Goal: Task Accomplishment & Management: Manage account settings

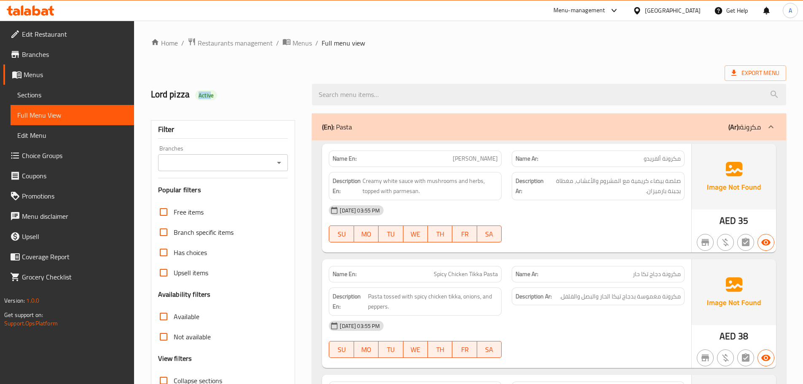
click at [65, 32] on span "Edit Restaurant" at bounding box center [74, 34] width 105 height 10
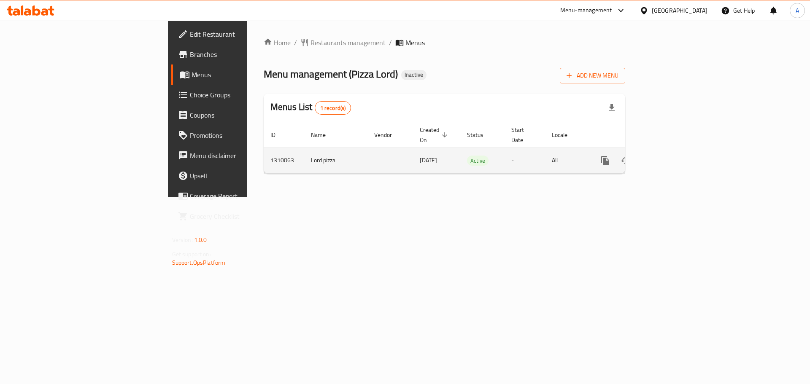
click at [671, 156] on icon "enhanced table" at bounding box center [666, 161] width 10 height 10
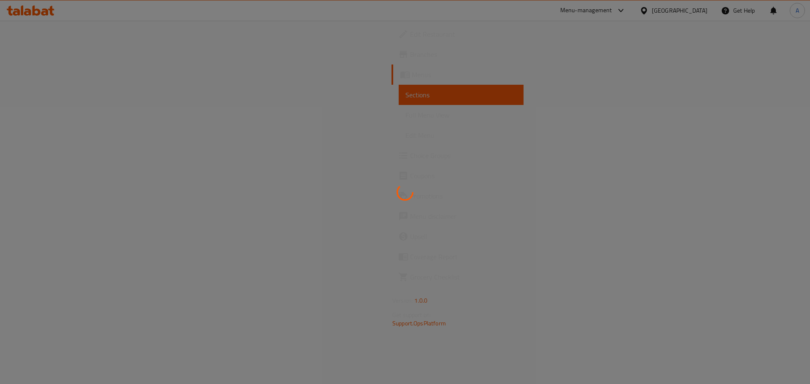
click at [65, 116] on div at bounding box center [405, 192] width 810 height 384
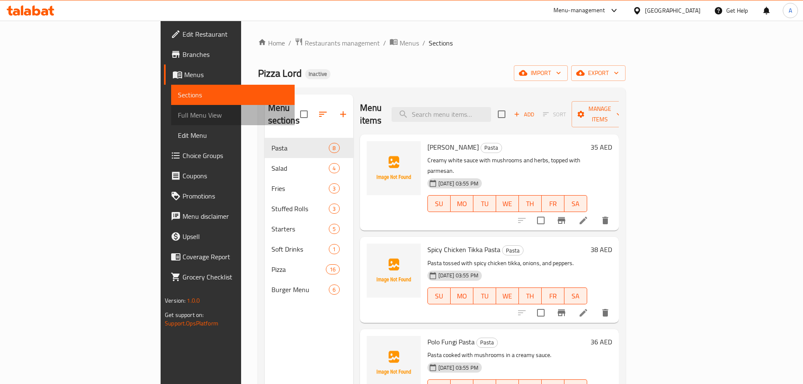
click at [178, 116] on span "Full Menu View" at bounding box center [233, 115] width 110 height 10
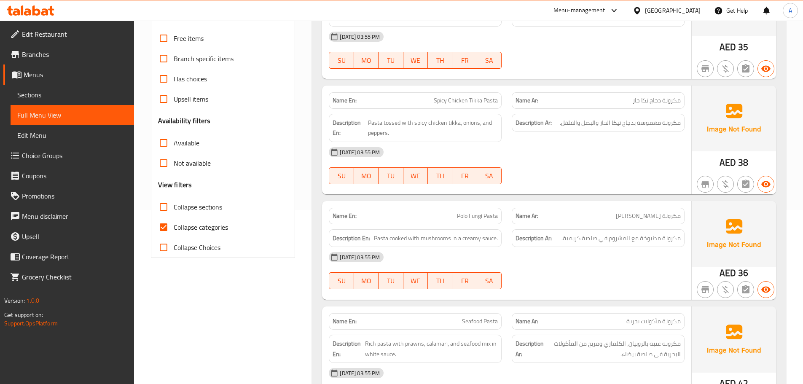
scroll to position [253, 0]
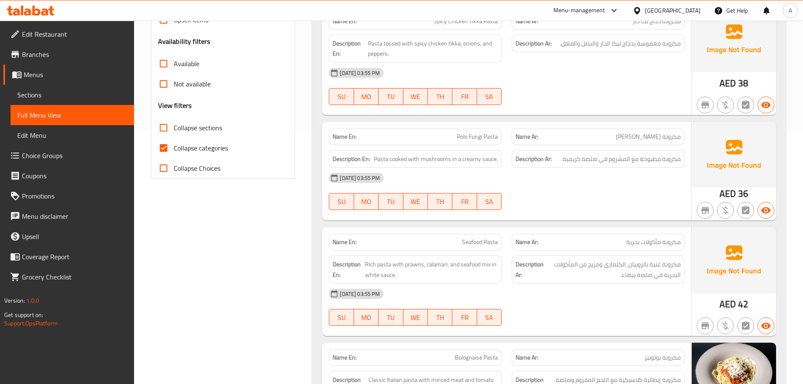
click at [167, 150] on input "Collapse categories" at bounding box center [163, 148] width 20 height 20
checkbox input "false"
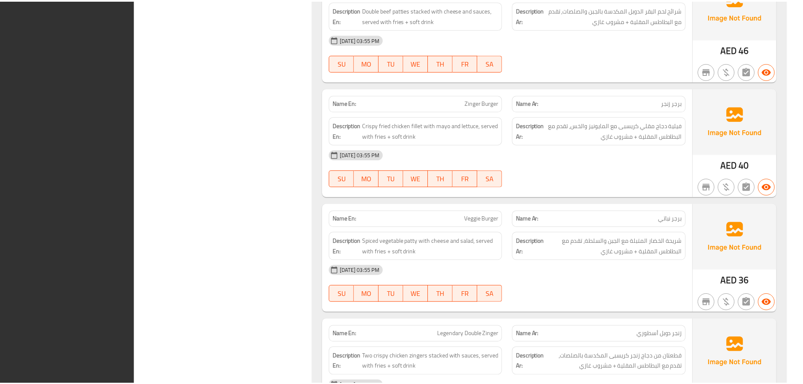
scroll to position [7542, 0]
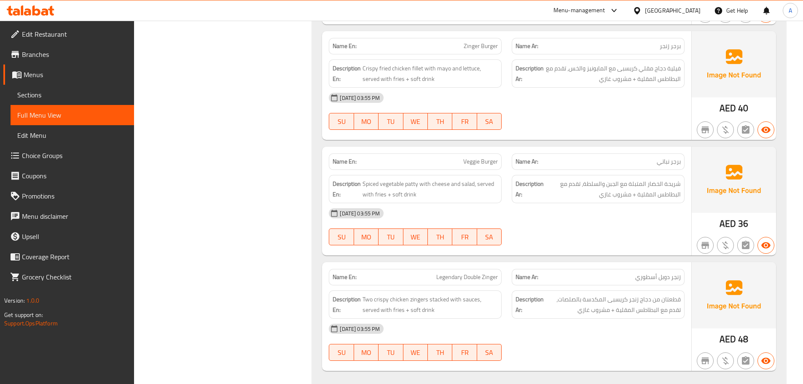
drag, startPoint x: 573, startPoint y: 342, endPoint x: 556, endPoint y: 276, distance: 68.0
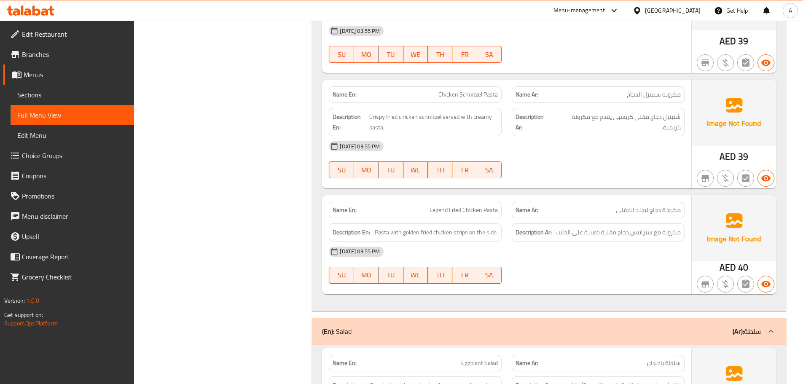
scroll to position [0, 0]
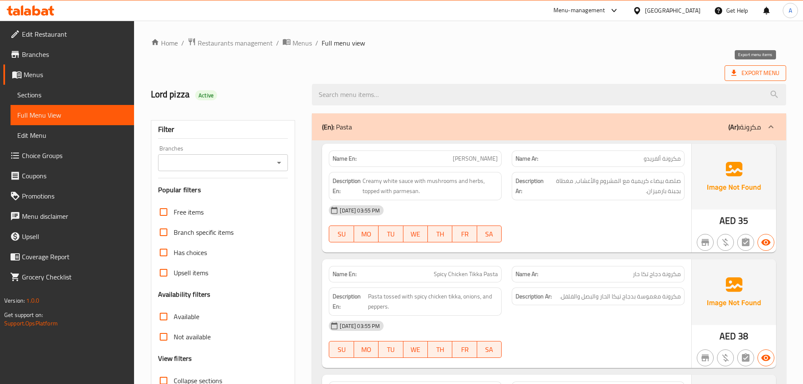
click at [752, 78] on span "Export Menu" at bounding box center [756, 73] width 48 height 11
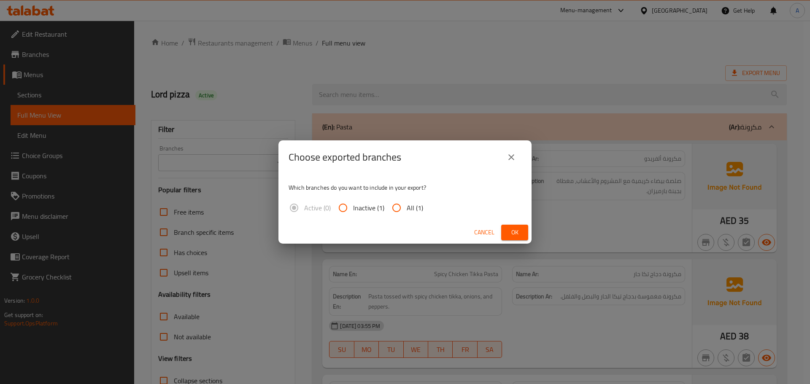
drag, startPoint x: 402, startPoint y: 205, endPoint x: 456, endPoint y: 209, distance: 53.7
click at [402, 205] on input "All (1)" at bounding box center [396, 208] width 20 height 20
radio input "true"
click at [513, 226] on button "Ok" at bounding box center [514, 233] width 27 height 16
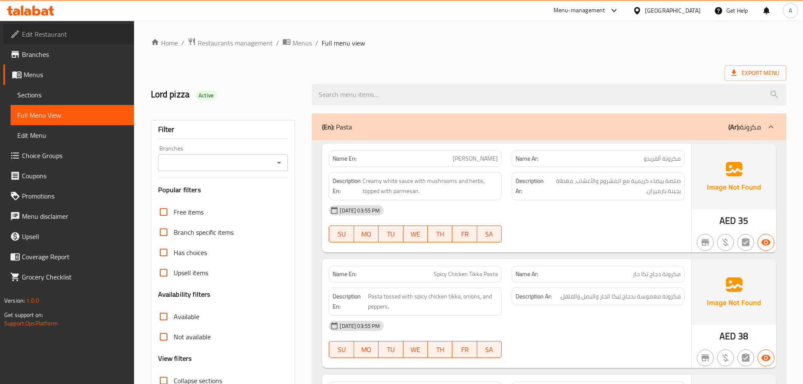
click at [37, 34] on span "Edit Restaurant" at bounding box center [74, 34] width 105 height 10
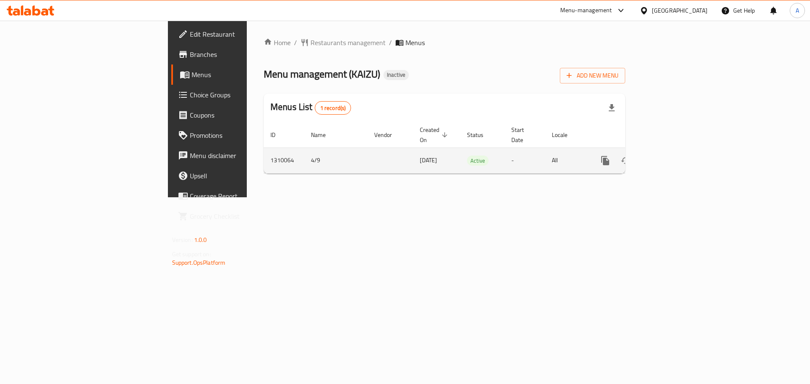
click at [670, 157] on icon "enhanced table" at bounding box center [666, 161] width 8 height 8
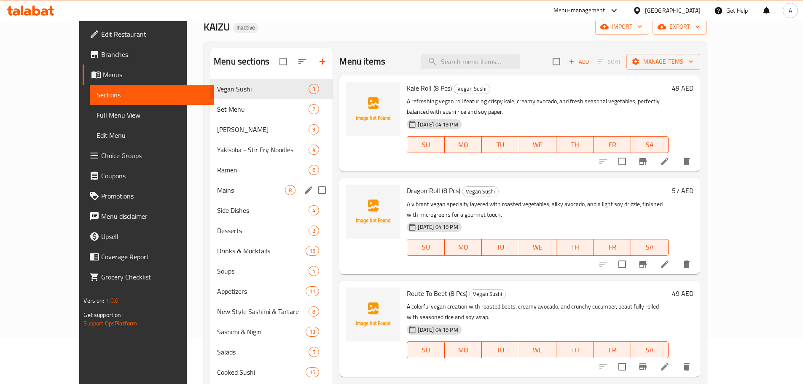
scroll to position [84, 0]
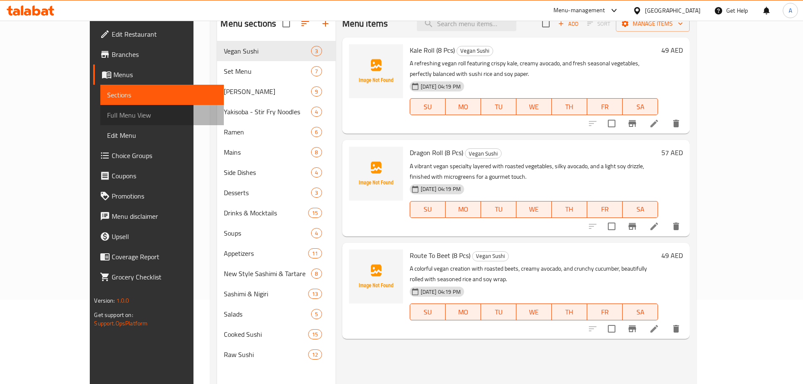
click at [107, 112] on span "Full Menu View" at bounding box center [162, 115] width 110 height 10
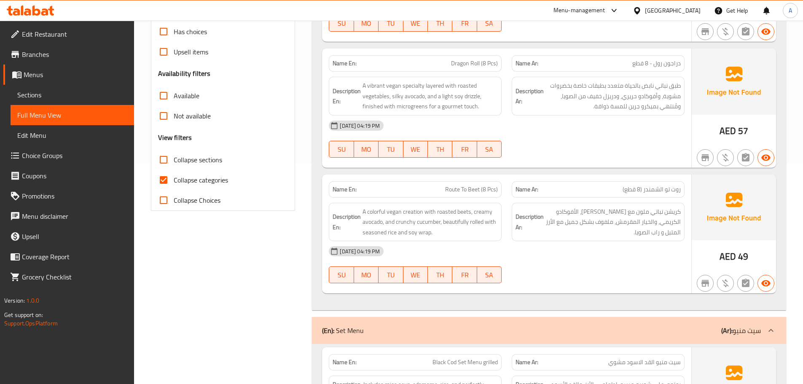
scroll to position [84, 0]
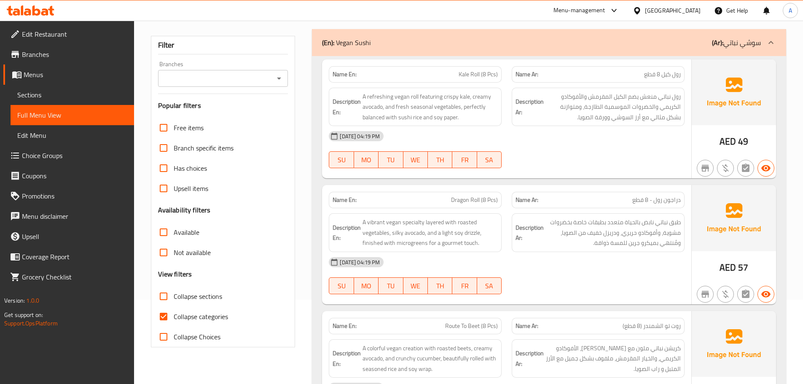
click at [188, 316] on span "Collapse categories" at bounding box center [201, 317] width 54 height 10
click at [174, 316] on input "Collapse categories" at bounding box center [163, 317] width 20 height 20
checkbox input "false"
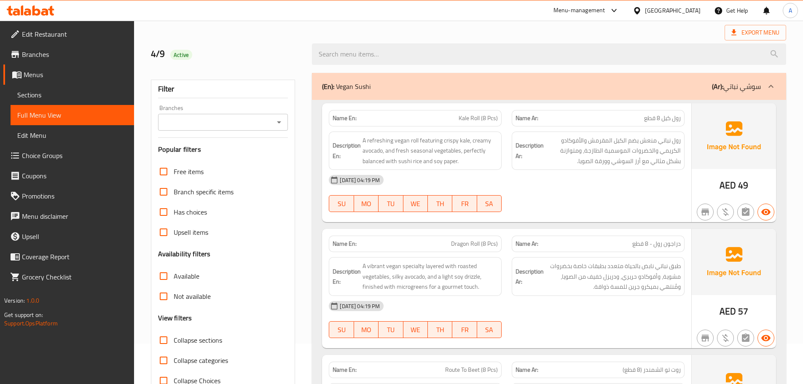
scroll to position [0, 0]
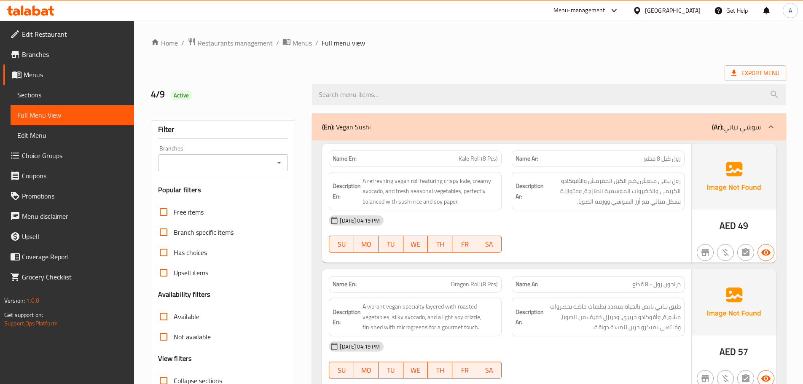
click at [596, 239] on div "04-09-2025 04:19 PM SU MO TU WE TH FR SA" at bounding box center [507, 233] width 366 height 47
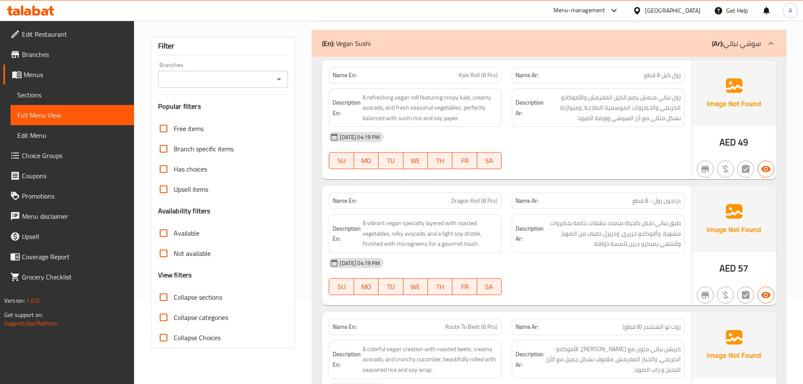
scroll to position [84, 0]
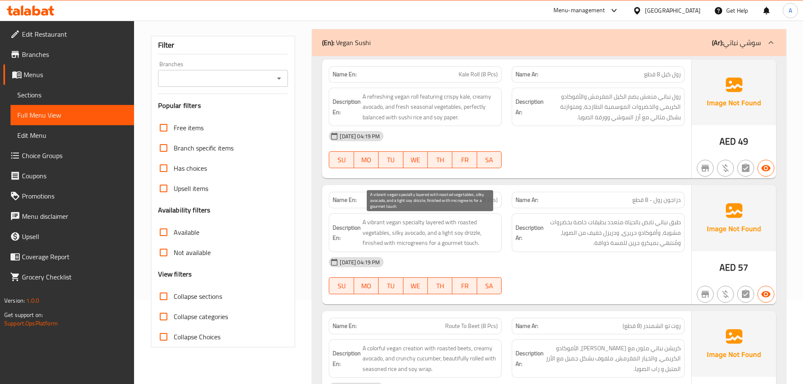
click at [451, 242] on span "A vibrant vegan specialty layered with roasted vegetables, silky avocado, and a…" at bounding box center [430, 232] width 135 height 31
copy span "gourmet"
click at [589, 247] on span "طبق نباتي نابض بالحياة متعدد بطبقات خاصة بخضروات مشوية، وأفوكادو حريري، ودريزل …" at bounding box center [613, 232] width 135 height 31
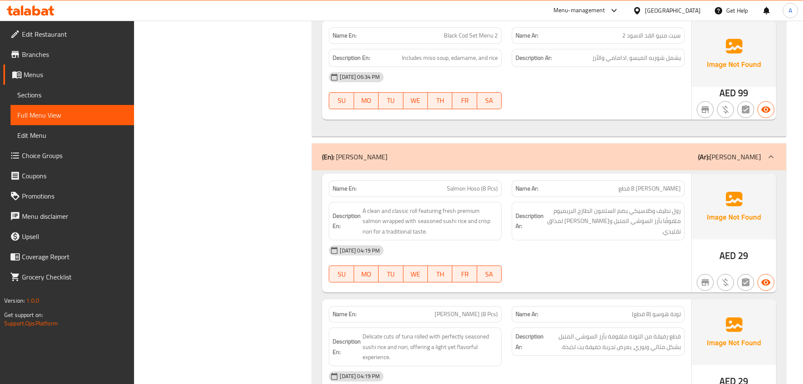
scroll to position [1291, 0]
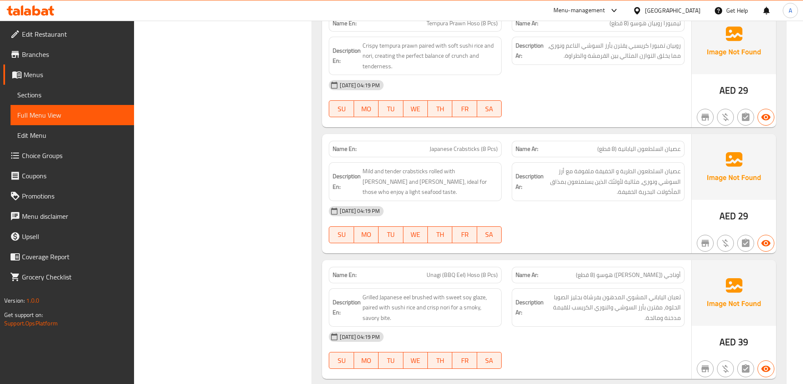
scroll to position [1713, 0]
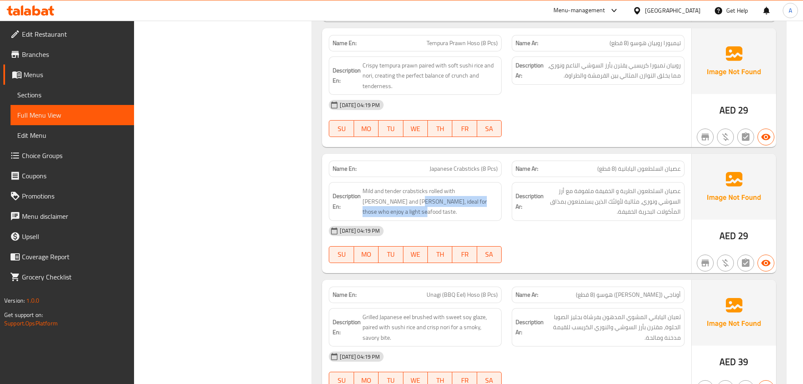
drag, startPoint x: 374, startPoint y: 202, endPoint x: 506, endPoint y: 202, distance: 132.4
click at [506, 202] on div "Description En: Mild and tender crabsticks rolled with sushi rice and nori, ide…" at bounding box center [415, 201] width 183 height 49
copy span "ideal for those who enjoy a light seafood taste."
click at [566, 256] on div "04-09-2025 04:19 PM SU MO TU WE TH FR SA" at bounding box center [507, 244] width 366 height 47
drag, startPoint x: 375, startPoint y: 202, endPoint x: 509, endPoint y: 200, distance: 134.5
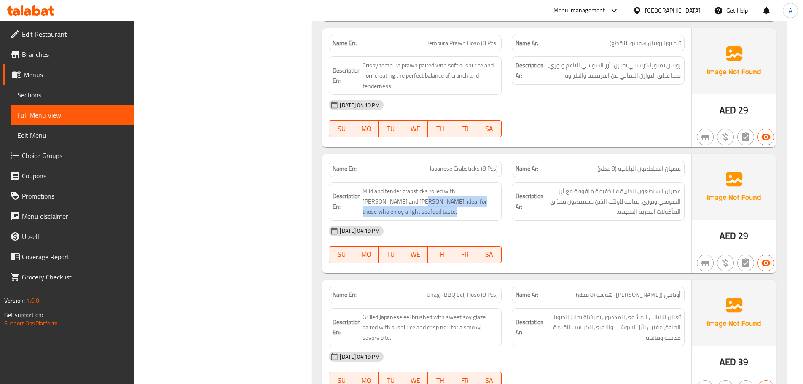
click at [509, 200] on div "Description En: Mild and tender crabsticks rolled with sushi rice and nori, ide…" at bounding box center [507, 201] width 366 height 49
copy span "ideal for those who enjoy a light seafood taste."
click at [607, 262] on div at bounding box center [598, 263] width 183 height 10
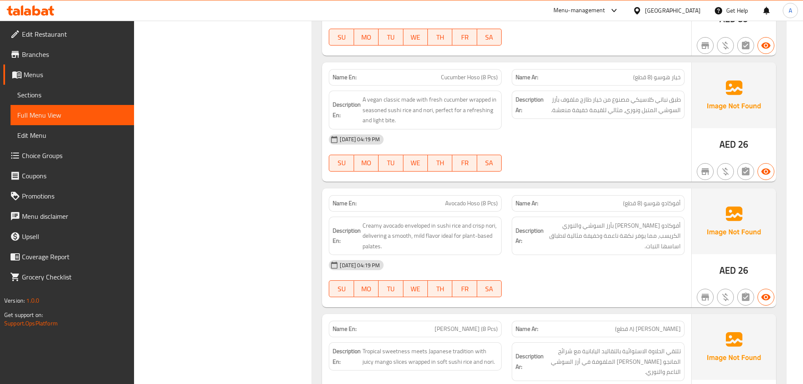
scroll to position [2092, 0]
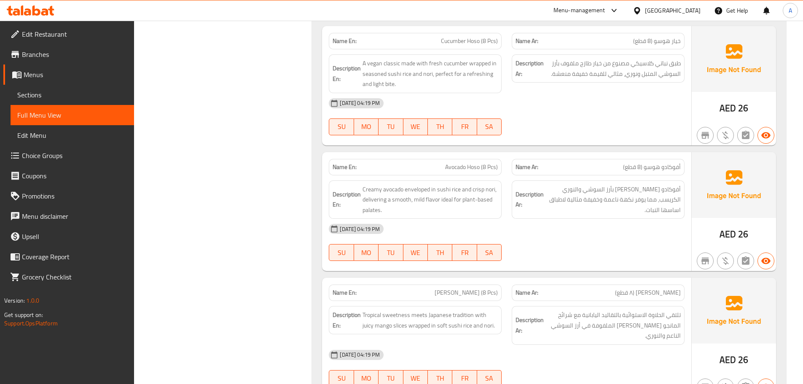
click at [363, 213] on span "Creamy avocado enveloped in sushi rice and crisp nori, delivering a smooth, mil…" at bounding box center [430, 199] width 135 height 31
copy span "palates"
click at [587, 239] on div "[DATE] 04:19 PM" at bounding box center [507, 229] width 366 height 20
click at [437, 196] on span "Creamy avocado enveloped in sushi rice and crisp nori, delivering a smooth, mil…" at bounding box center [430, 199] width 135 height 31
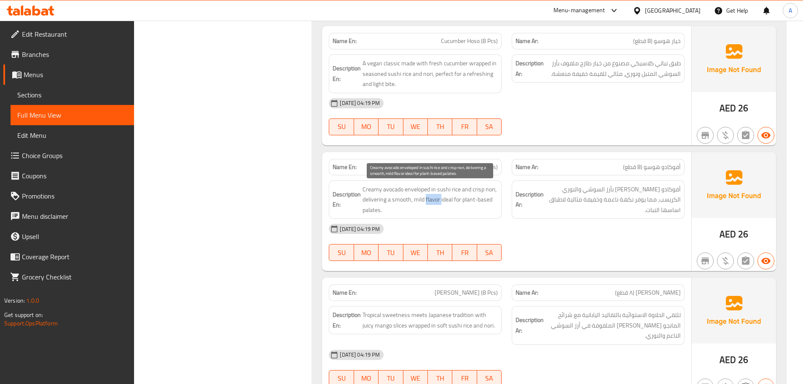
click at [437, 196] on span "Creamy avocado enveloped in sushi rice and crisp nori, delivering a smooth, mil…" at bounding box center [430, 199] width 135 height 31
copy span "Creamy avocado enveloped in sushi rice and crisp nori, delivering a smooth, mil…"
click at [644, 233] on div "[DATE] 04:19 PM" at bounding box center [507, 229] width 366 height 20
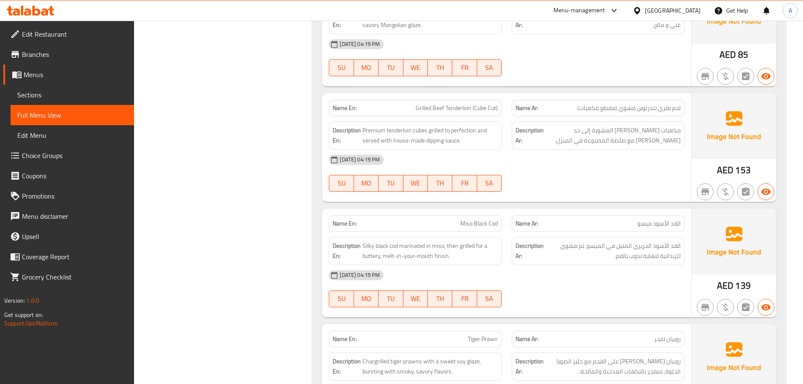
scroll to position [3864, 0]
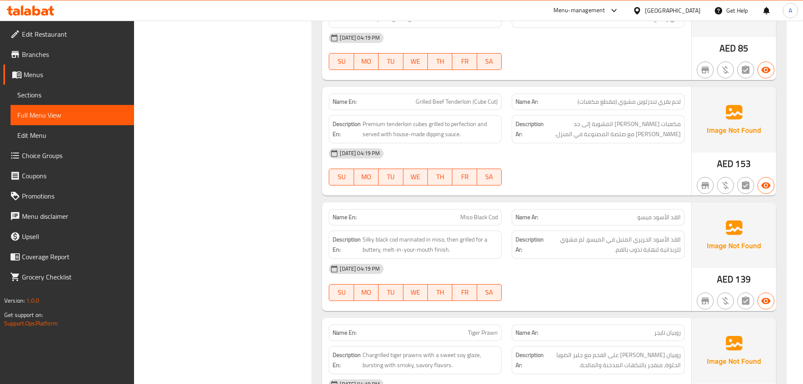
click at [581, 276] on div "04-09-2025 04:19 PM SU MO TU WE TH FR SA" at bounding box center [507, 282] width 366 height 47
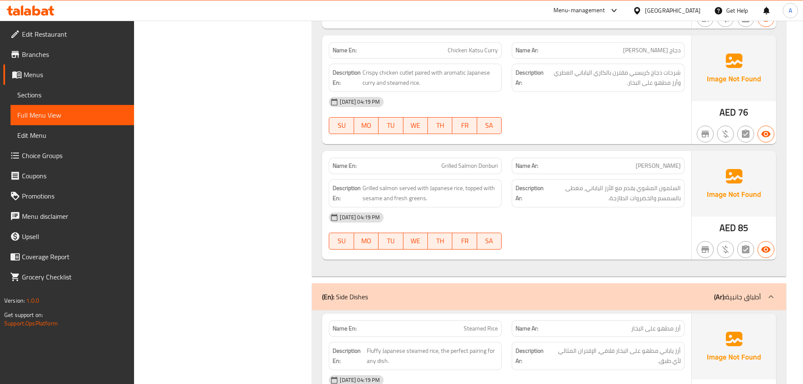
scroll to position [4496, 0]
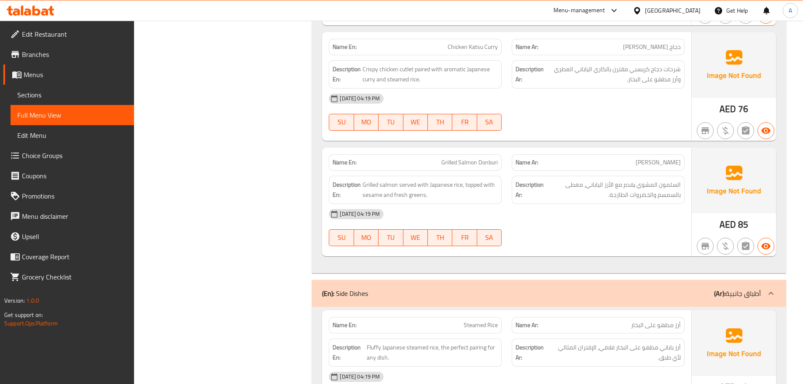
click at [417, 186] on span "Grilled salmon served with Japanese rice, topped with sesame and fresh greens." at bounding box center [430, 190] width 135 height 21
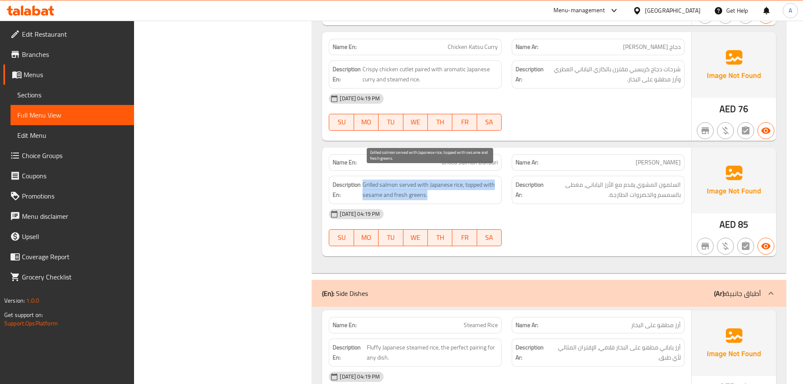
click at [417, 186] on span "Grilled salmon served with Japanese rice, topped with sesame and fresh greens." at bounding box center [430, 190] width 135 height 21
copy span "Grilled salmon served with Japanese rice, topped with sesame and fresh greens."
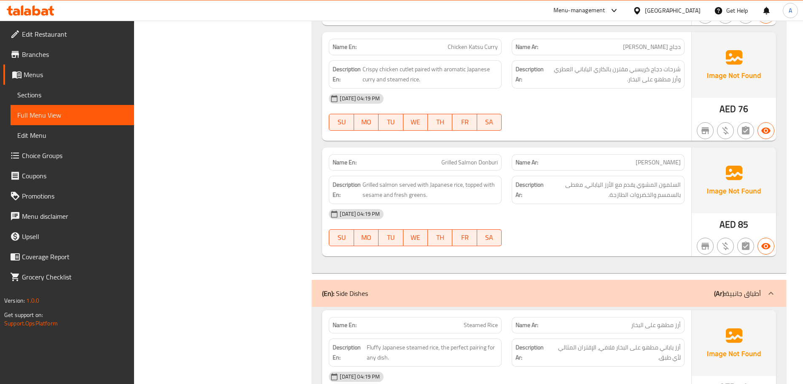
click at [617, 215] on div "04-09-2025 04:19 PM SU MO TU WE TH FR SA" at bounding box center [507, 227] width 366 height 47
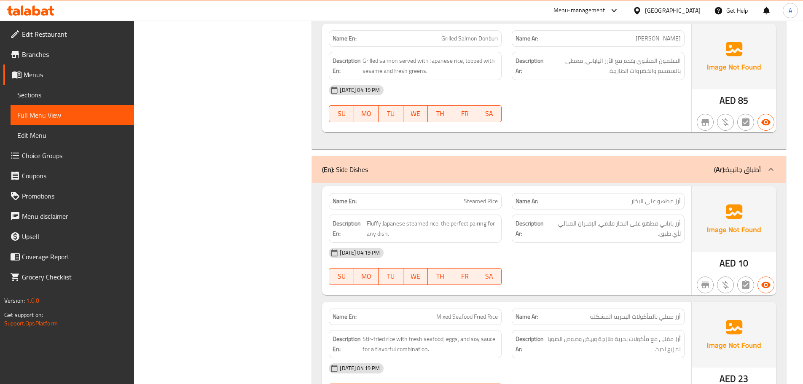
scroll to position [4623, 0]
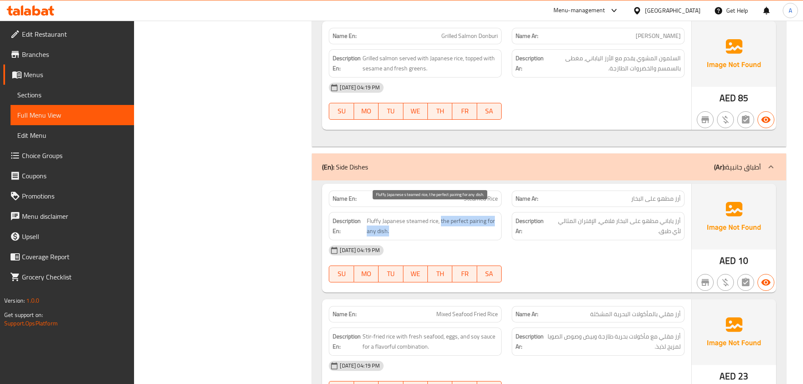
drag, startPoint x: 440, startPoint y: 210, endPoint x: 458, endPoint y: 221, distance: 21.6
click at [458, 221] on span "Fluffy Japanese steamed rice, the perfect pairing for any dish." at bounding box center [432, 226] width 131 height 21
copy span "the perfect pairing for any dish."
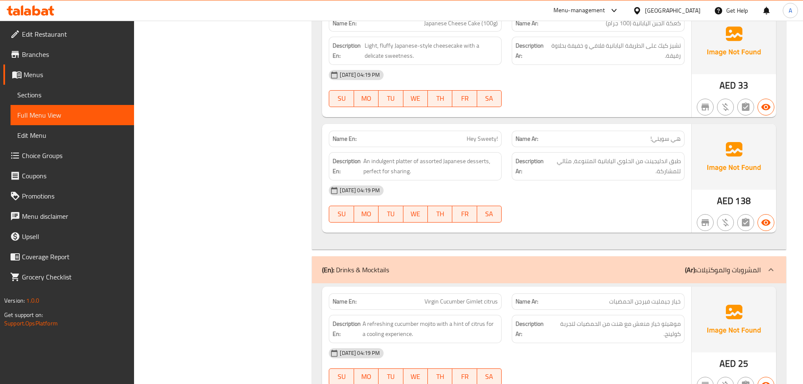
scroll to position [5424, 0]
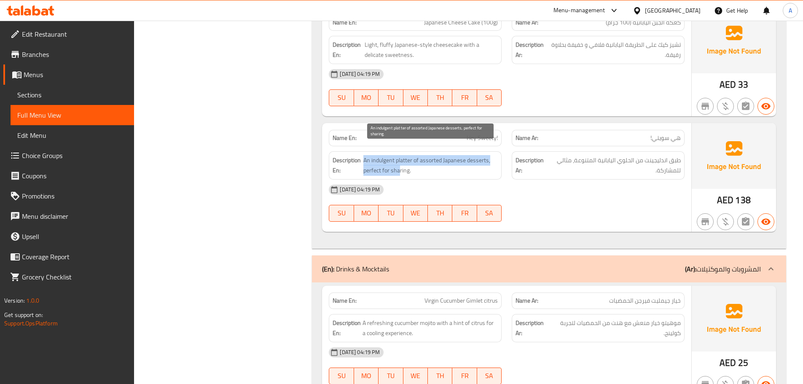
drag, startPoint x: 362, startPoint y: 161, endPoint x: 400, endPoint y: 161, distance: 38.0
click at [400, 161] on h6 "Description En: An indulgent platter of assorted Japanese desserts, perfect for…" at bounding box center [415, 165] width 165 height 21
click at [412, 161] on span "An indulgent platter of assorted Japanese desserts, perfect for sharing." at bounding box center [431, 165] width 135 height 21
drag, startPoint x: 413, startPoint y: 161, endPoint x: 364, endPoint y: 161, distance: 49.8
click at [364, 161] on span "An indulgent platter of assorted Japanese desserts, perfect for sharing." at bounding box center [431, 165] width 135 height 21
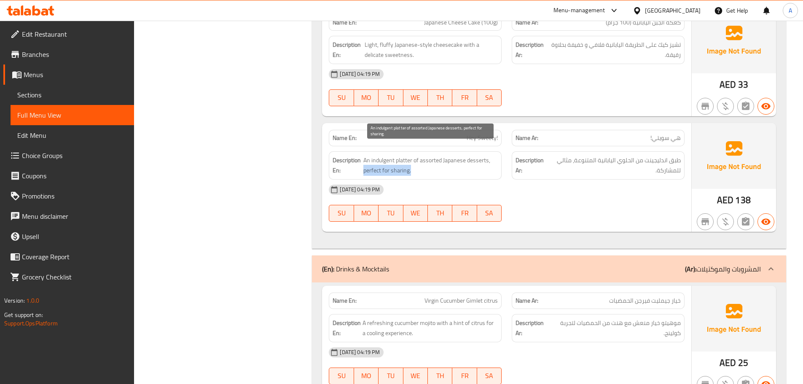
copy span "perfect for sharing."
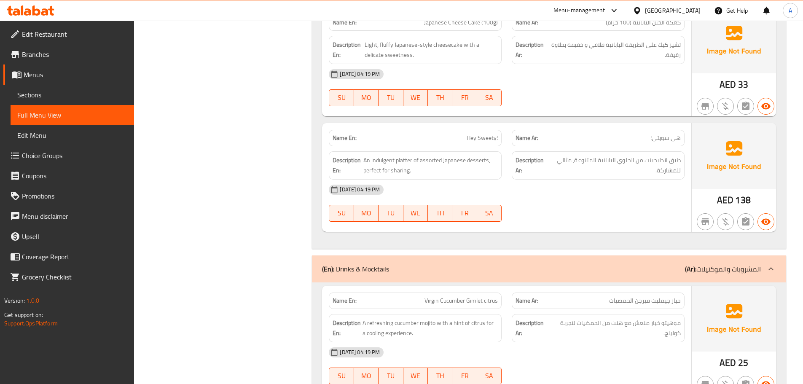
click at [603, 184] on div "[DATE] 04:19 PM" at bounding box center [507, 190] width 366 height 20
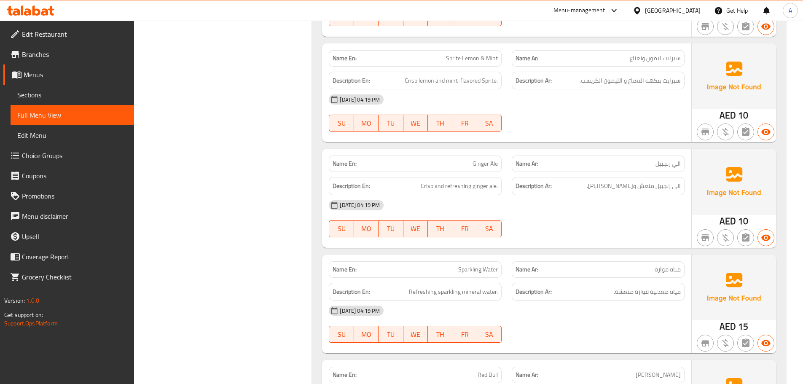
scroll to position [6942, 0]
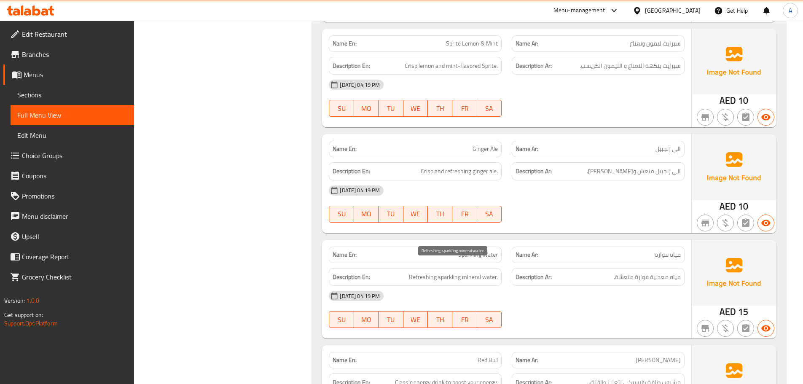
click at [436, 272] on span "Refreshing sparkling mineral water." at bounding box center [453, 277] width 89 height 11
drag, startPoint x: 439, startPoint y: 267, endPoint x: 460, endPoint y: 267, distance: 21.1
click at [457, 272] on span "Refreshing sparkling mineral water." at bounding box center [453, 277] width 89 height 11
click at [460, 272] on span "Refreshing sparkling mineral water." at bounding box center [453, 277] width 89 height 11
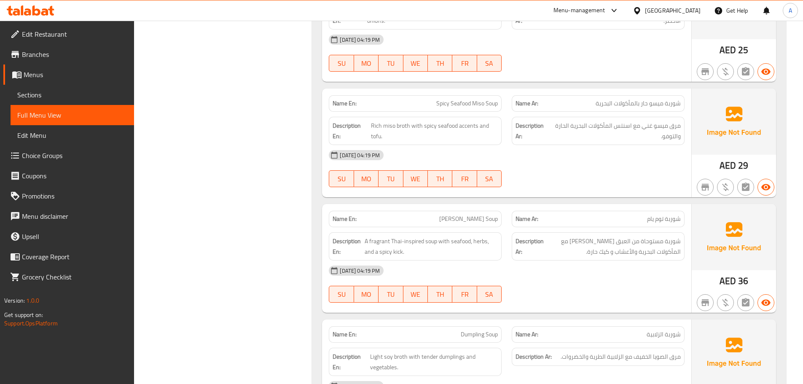
scroll to position [7490, 0]
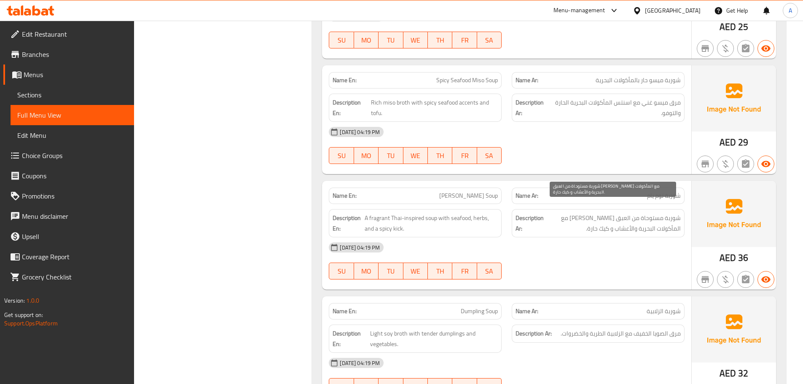
click at [632, 216] on span "شوربة مستوحاة من العبق التايلاندي مع المأكولات البحرية والأعشاب و كيك حارة." at bounding box center [613, 223] width 135 height 21
copy span "كيك"
click at [658, 224] on div "Description Ar: شوربة مستوحاة من العبق التايلاندي مع المأكولات البحرية والأعشاب…" at bounding box center [598, 223] width 173 height 28
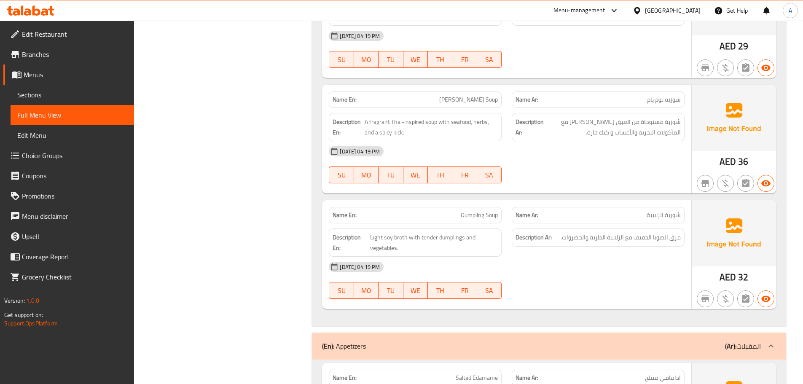
scroll to position [7617, 0]
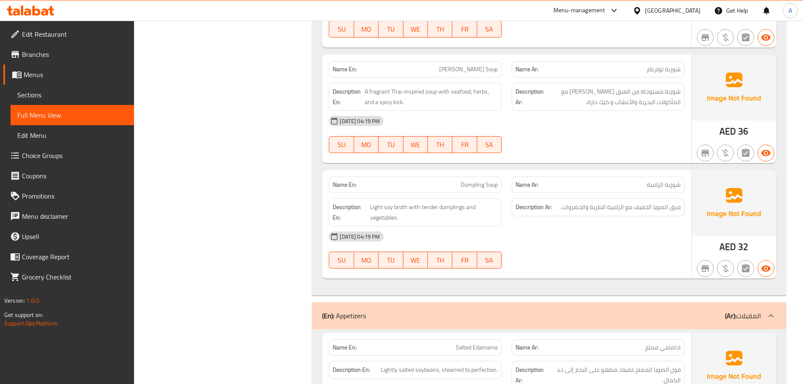
click at [460, 180] on p "Name En: Dumpling Soup" at bounding box center [415, 184] width 165 height 9
click at [645, 180] on p "Name Ar: شوربة الزلابية" at bounding box center [598, 184] width 165 height 9
click at [653, 180] on span "شوربة الزلابية" at bounding box center [664, 184] width 34 height 9
copy span "الزلابية"
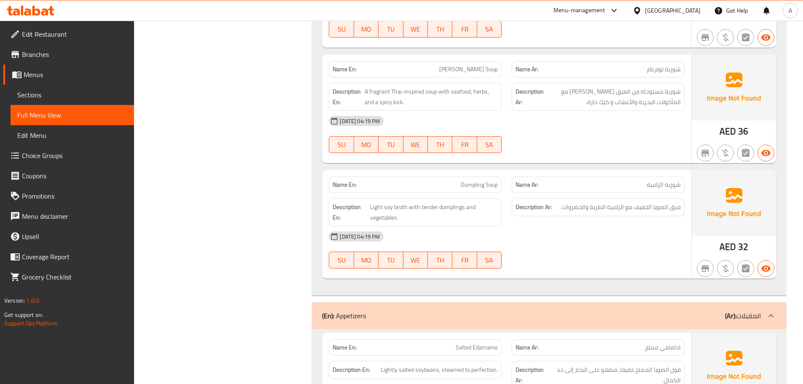
click at [651, 264] on div at bounding box center [598, 269] width 183 height 10
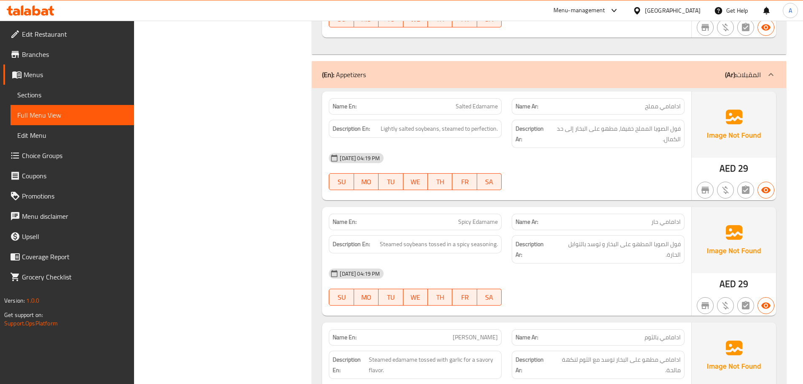
scroll to position [7870, 0]
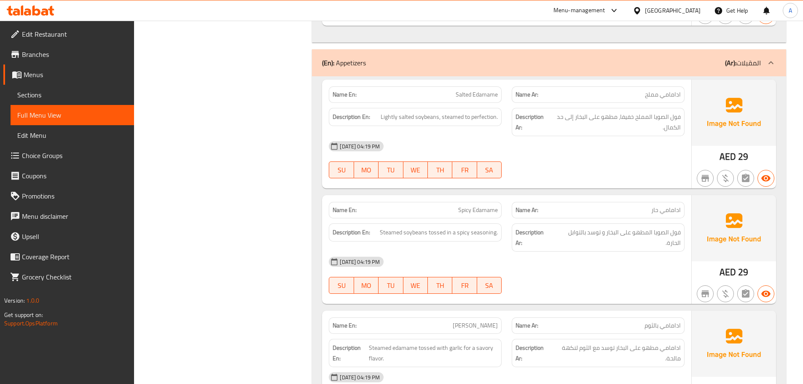
click at [469, 206] on span "Spicy Edamame" at bounding box center [478, 210] width 40 height 9
click at [485, 206] on span "Spicy Edamame" at bounding box center [478, 210] width 40 height 9
click at [411, 227] on span "Steamed soybeans tossed in a spicy seasoning." at bounding box center [439, 232] width 118 height 11
click at [410, 227] on span "Steamed soybeans tossed in a spicy seasoning." at bounding box center [439, 232] width 118 height 11
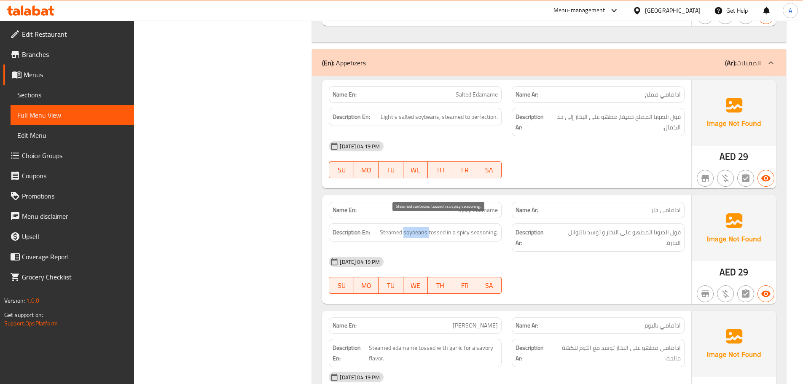
click at [410, 227] on span "Steamed soybeans tossed in a spicy seasoning." at bounding box center [439, 232] width 118 height 11
click at [439, 228] on div "Description En: Steamed soybeans tossed in a spicy seasoning." at bounding box center [415, 233] width 173 height 18
click at [482, 206] on span "Spicy Edamame" at bounding box center [478, 210] width 40 height 9
click at [556, 255] on div "[DATE] 04:19 PM" at bounding box center [507, 262] width 366 height 20
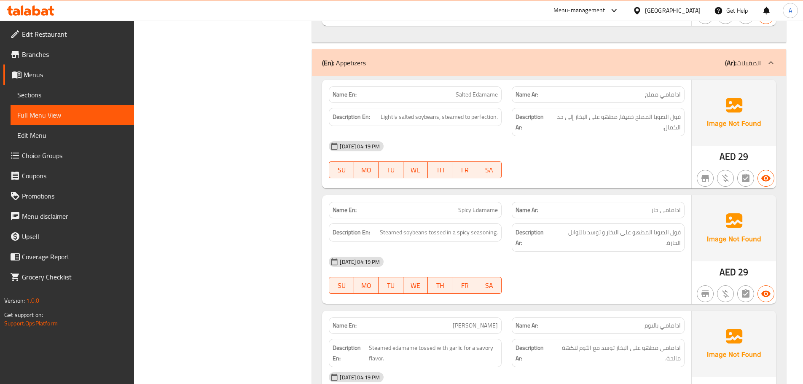
click at [486, 206] on span "Spicy Edamame" at bounding box center [478, 210] width 40 height 9
click at [623, 273] on div "04-09-2025 04:19 PM SU MO TU WE TH FR SA" at bounding box center [507, 275] width 366 height 47
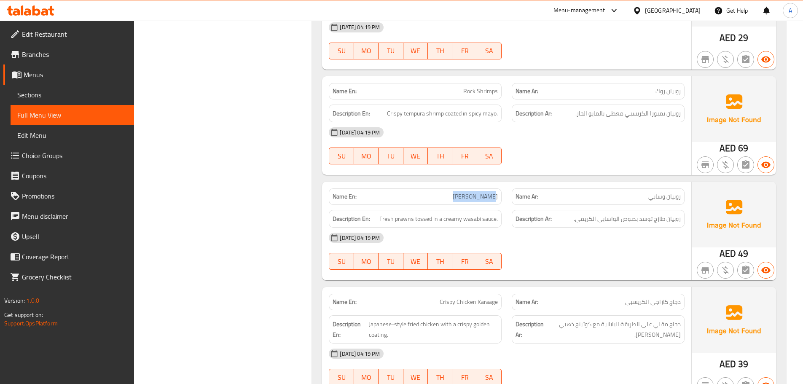
scroll to position [8797, 0]
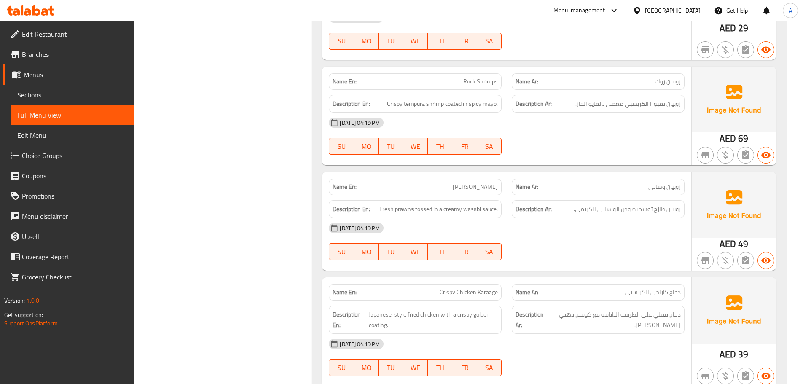
click at [659, 218] on div "[DATE] 04:19 PM" at bounding box center [507, 228] width 366 height 20
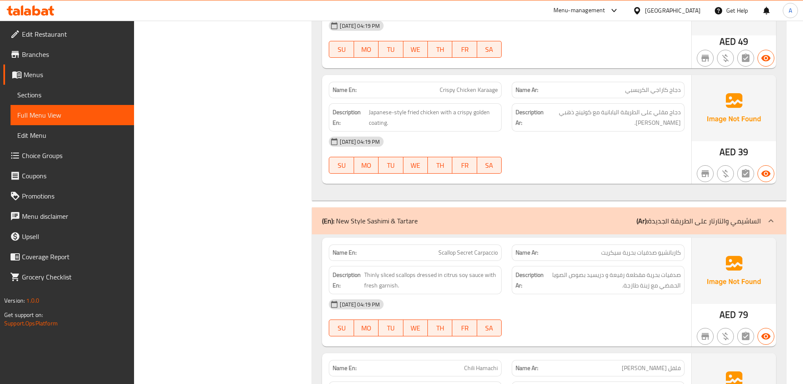
scroll to position [9008, 0]
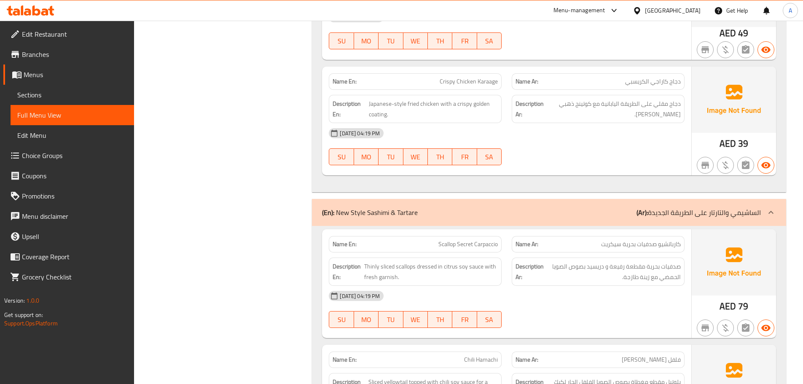
click at [606, 296] on div "04-09-2025 04:19 PM SU MO TU WE TH FR SA" at bounding box center [507, 309] width 366 height 47
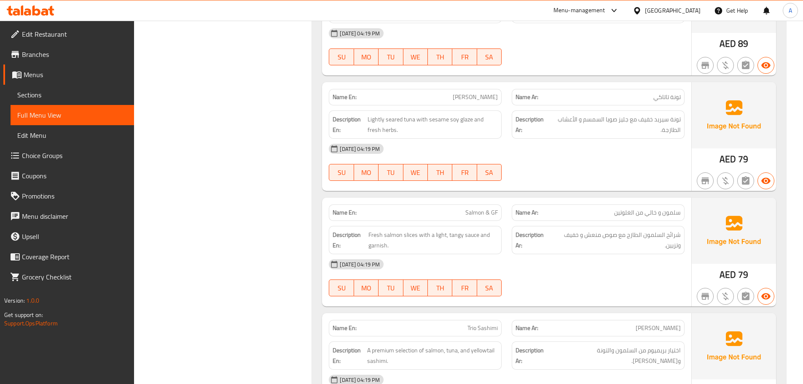
scroll to position [9388, 0]
click at [483, 207] on span "Salmon & GF" at bounding box center [482, 211] width 32 height 9
click at [495, 207] on span "Salmon & GF" at bounding box center [482, 211] width 32 height 9
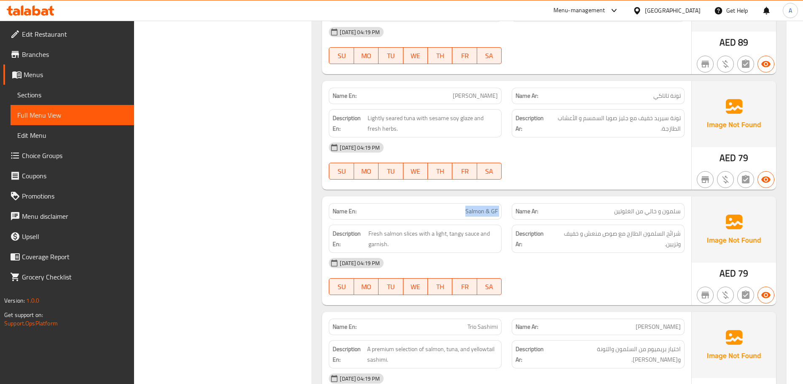
click at [489, 207] on span "Salmon & GF" at bounding box center [482, 211] width 32 height 9
click at [602, 236] on span "شرائح السلمون الطازج مع صوص منعش و خفيف وتزيين." at bounding box center [616, 239] width 129 height 21
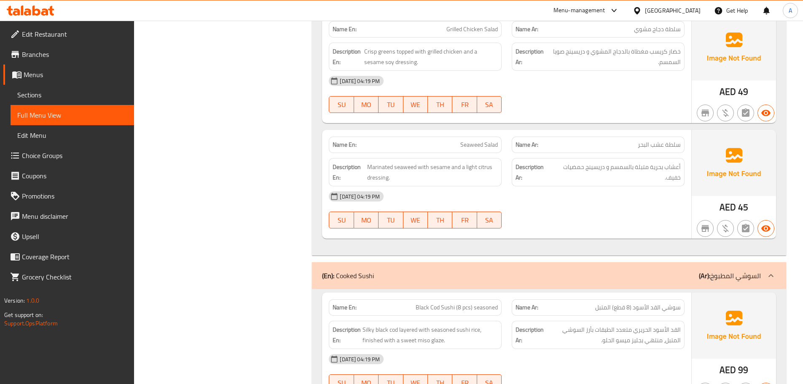
scroll to position [12045, 0]
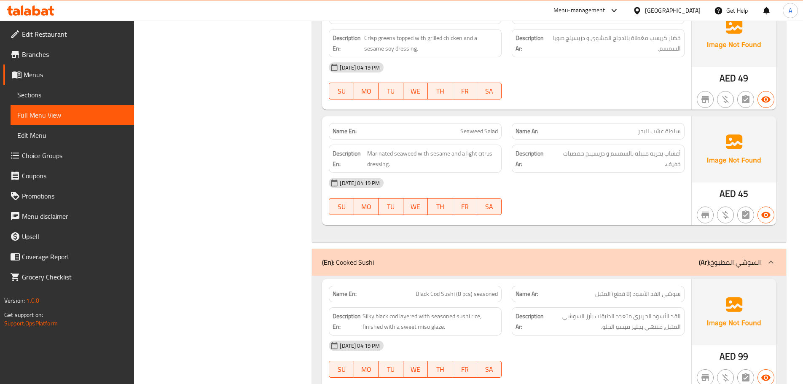
click at [545, 286] on div "Name Ar: سوشي القد الأسود (8 قطع) المتبل" at bounding box center [598, 294] width 173 height 16
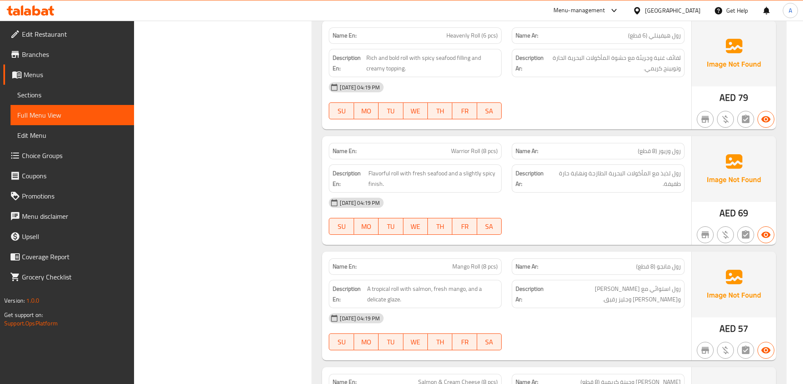
scroll to position [14659, 0]
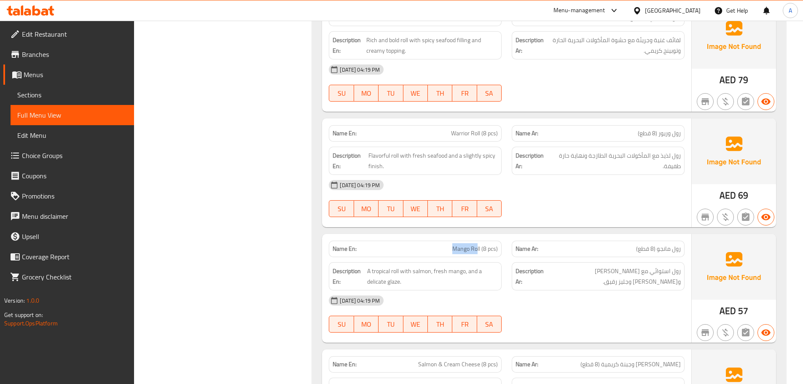
click at [477, 245] on p "Name En: Mango Roll (8 pcs)" at bounding box center [415, 249] width 165 height 9
click at [633, 291] on div "[DATE] 04:19 PM" at bounding box center [507, 301] width 366 height 20
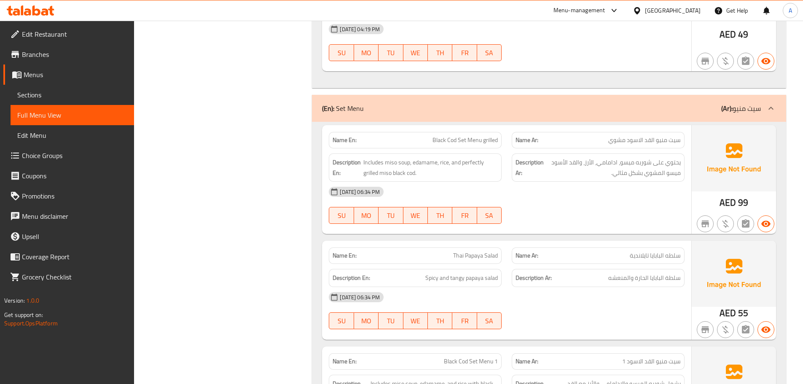
scroll to position [444, 0]
drag, startPoint x: 447, startPoint y: 139, endPoint x: 481, endPoint y: 139, distance: 33.7
click at [481, 139] on span "Black Cod Set Menu grilled" at bounding box center [465, 139] width 65 height 9
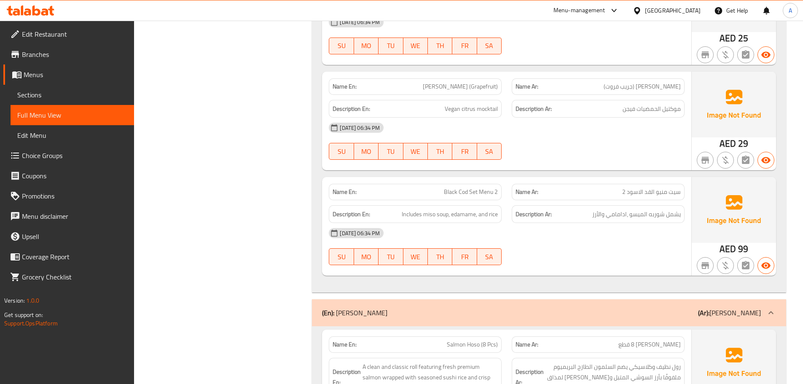
scroll to position [391, 0]
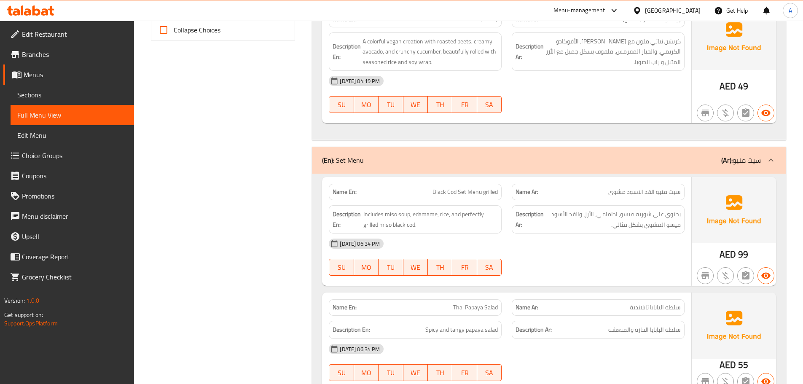
click at [665, 254] on div "04-09-2025 06:34 PM SU MO TU WE TH FR SA" at bounding box center [507, 257] width 366 height 47
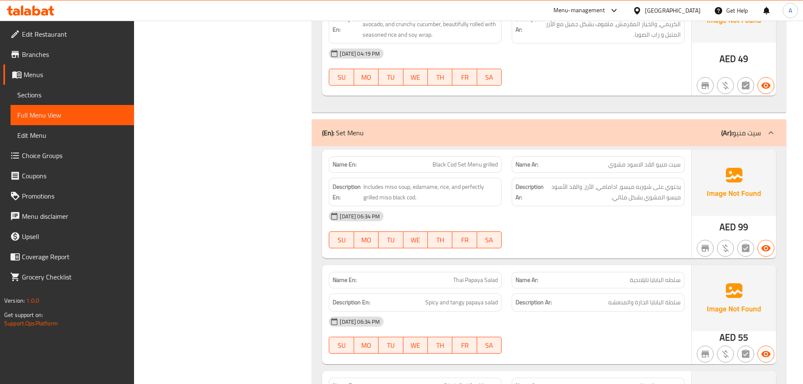
scroll to position [476, 0]
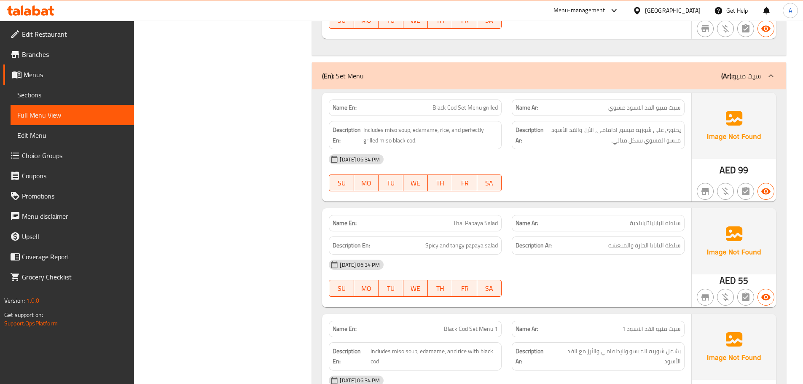
click at [634, 270] on div "[DATE] 06:34 PM" at bounding box center [507, 265] width 366 height 20
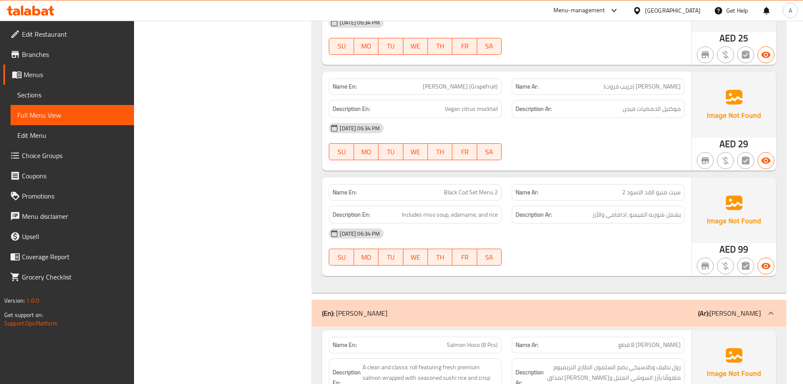
scroll to position [391, 0]
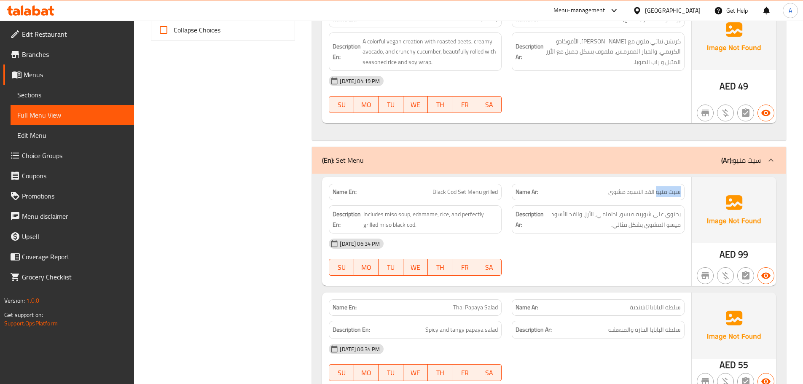
drag, startPoint x: 657, startPoint y: 192, endPoint x: 685, endPoint y: 188, distance: 28.0
click at [685, 188] on div "Name Ar: سيت منيو القد الاسود مشوي" at bounding box center [598, 192] width 183 height 27
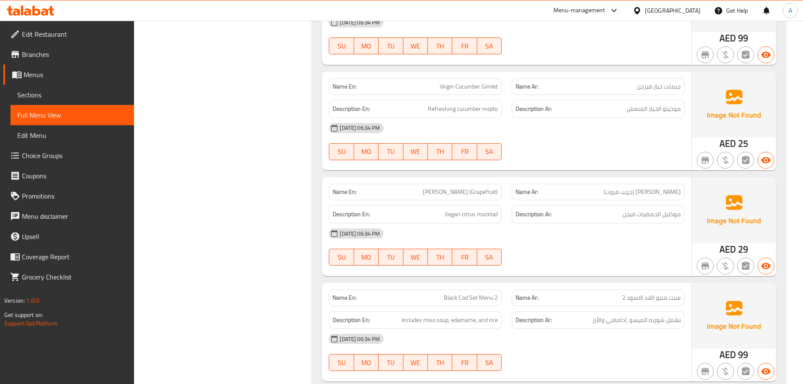
scroll to position [5639, 0]
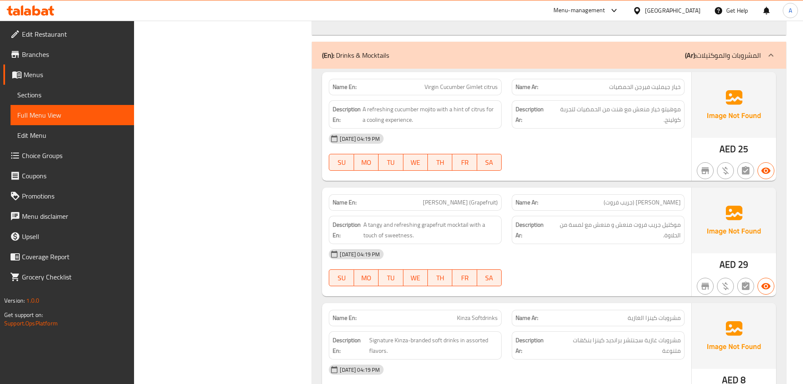
click at [607, 252] on div "[DATE] 04:19 PM" at bounding box center [507, 254] width 366 height 20
click at [594, 251] on div "[DATE] 04:19 PM" at bounding box center [507, 254] width 366 height 20
click at [554, 131] on div "[DATE] 04:19 PM" at bounding box center [507, 139] width 366 height 20
drag, startPoint x: 172, startPoint y: 219, endPoint x: 243, endPoint y: 225, distance: 71.1
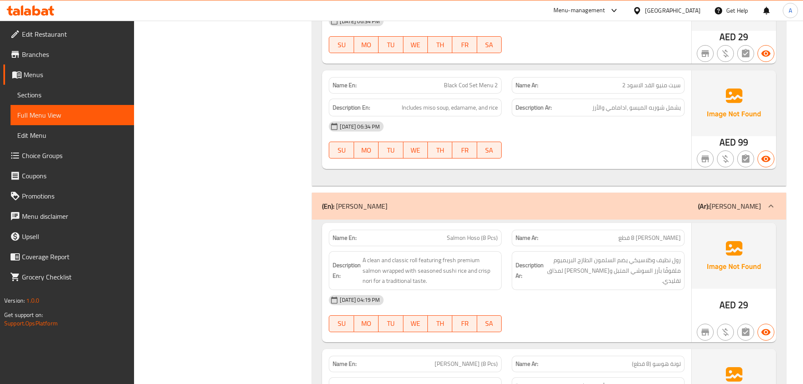
scroll to position [1259, 0]
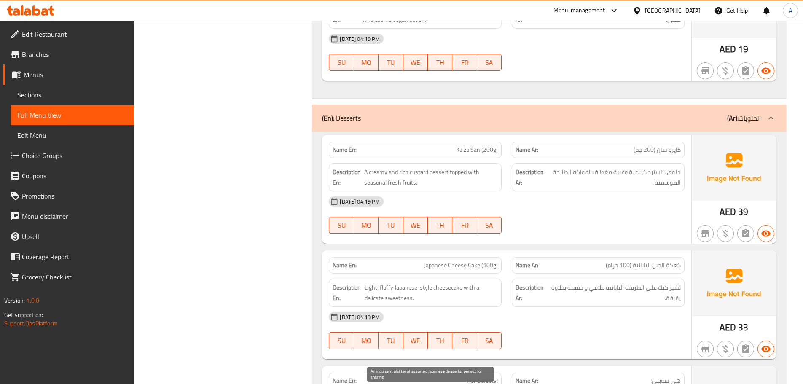
scroll to position [5098, 0]
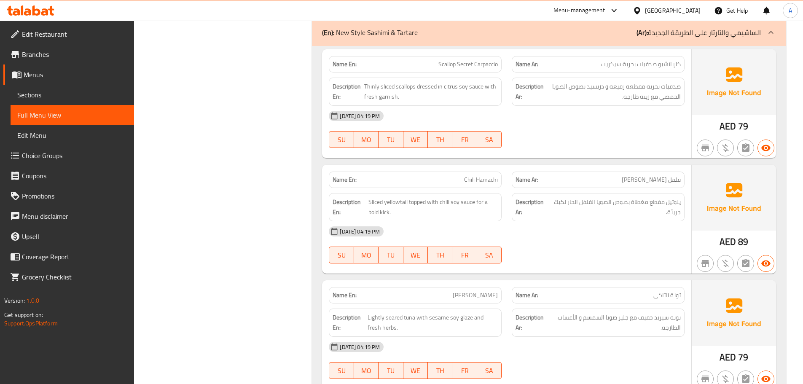
scroll to position [9148, 0]
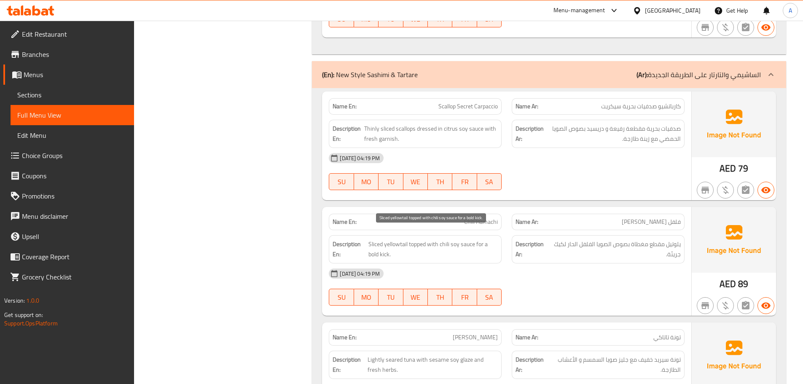
click at [383, 245] on span "Sliced yellowtail topped with chili soy sauce for a bold kick." at bounding box center [433, 249] width 129 height 21
click at [594, 264] on div "[DATE] 04:19 PM" at bounding box center [507, 274] width 366 height 20
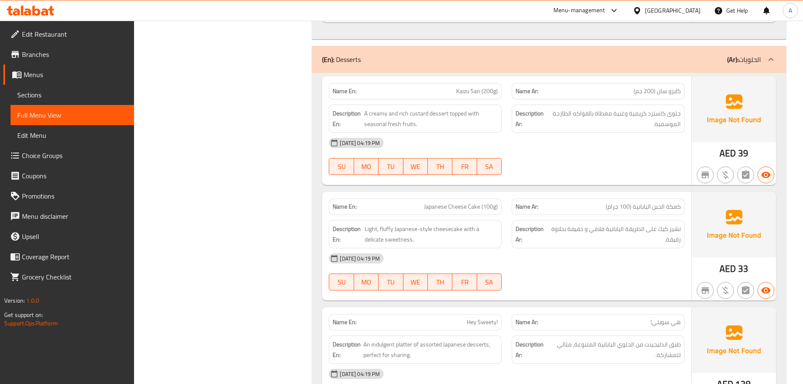
scroll to position [5225, 0]
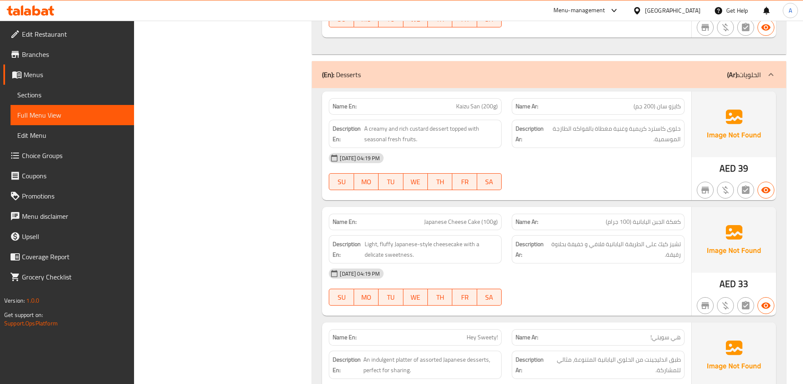
click at [608, 282] on div "04-09-2025 04:19 PM SU MO TU WE TH FR SA" at bounding box center [507, 287] width 366 height 47
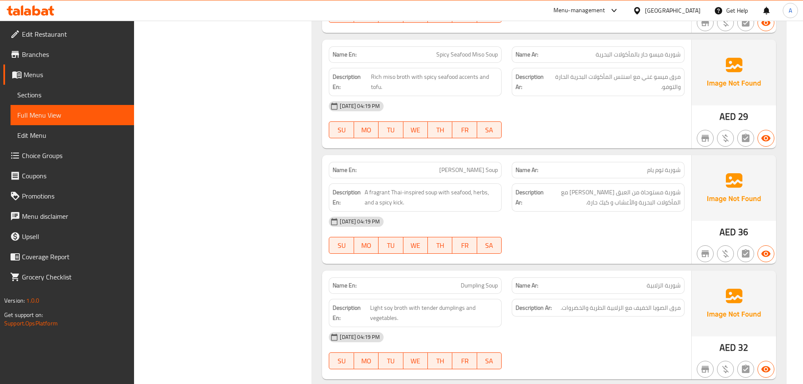
click at [479, 166] on span "[PERSON_NAME] Soup" at bounding box center [468, 170] width 59 height 9
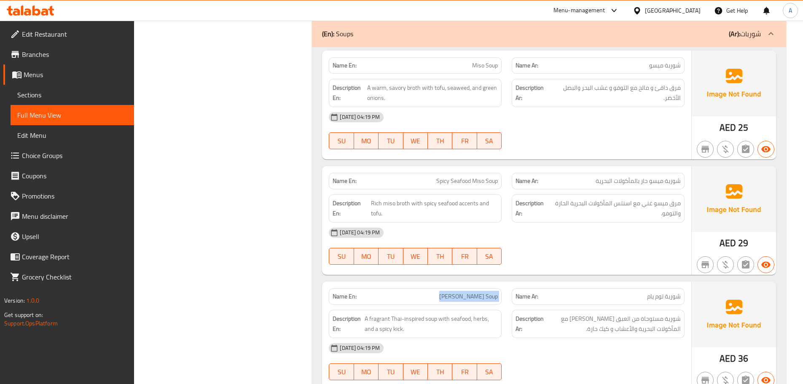
scroll to position [7349, 0]
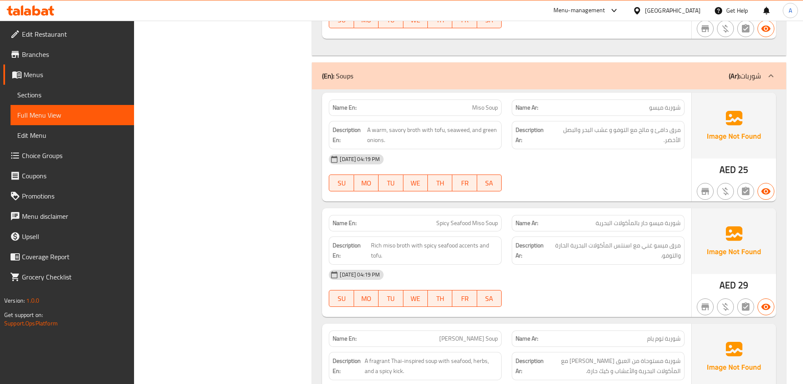
click at [603, 240] on span "مرق ميسو غني مع اسنتس المأكولات البحرية الحارة والتوفو." at bounding box center [615, 250] width 131 height 21
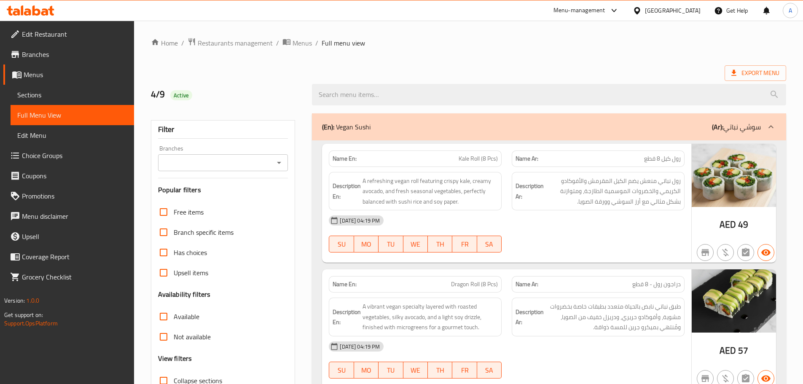
click at [76, 100] on link "Sections" at bounding box center [73, 95] width 124 height 20
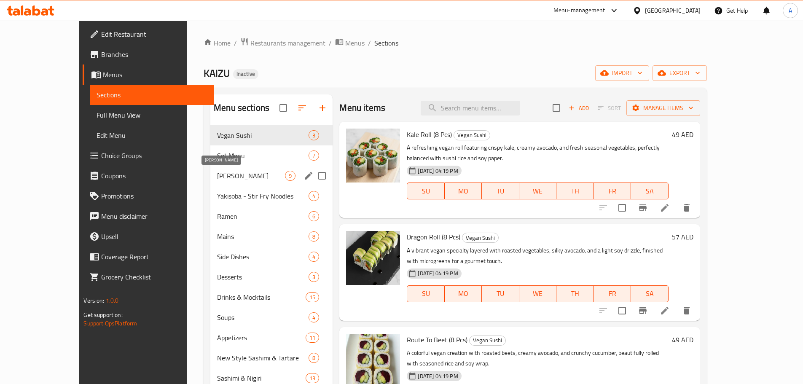
drag, startPoint x: 208, startPoint y: 178, endPoint x: 220, endPoint y: 178, distance: 11.8
click at [217, 178] on span "[PERSON_NAME]" at bounding box center [251, 176] width 68 height 10
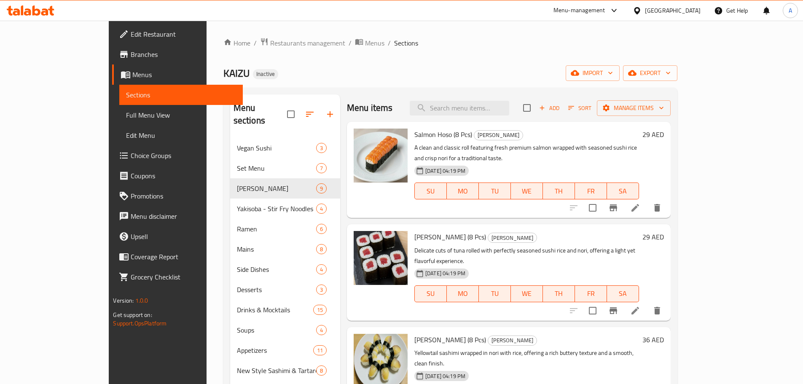
click at [586, 231] on h6 "Tuna Hoso (8 Pcs) Hoso Maki" at bounding box center [527, 237] width 225 height 12
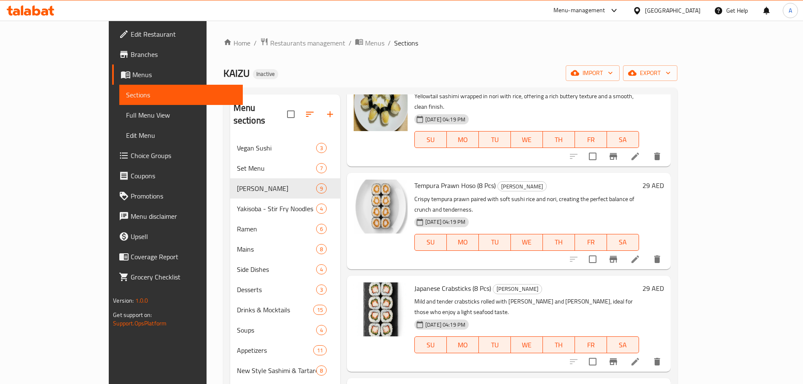
scroll to position [272, 0]
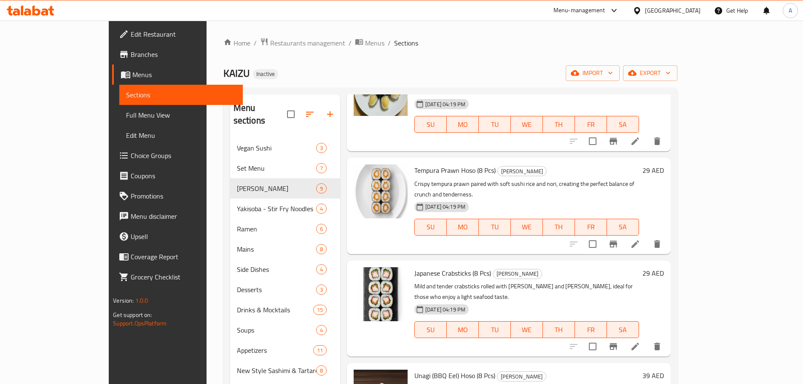
click at [647, 339] on li at bounding box center [636, 346] width 24 height 15
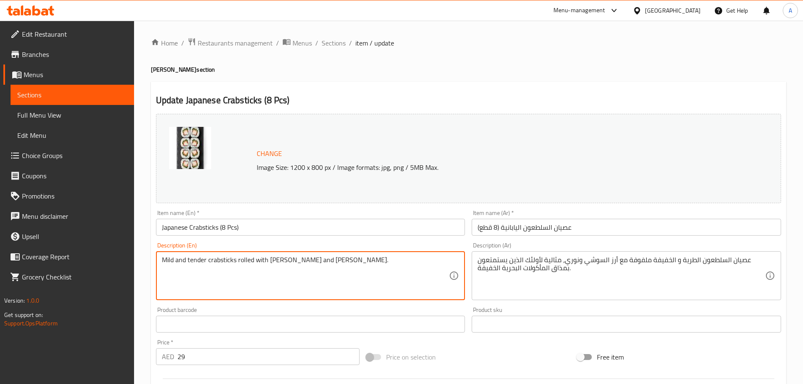
type textarea "Mild and tender crabsticks rolled with [PERSON_NAME] and [PERSON_NAME]."
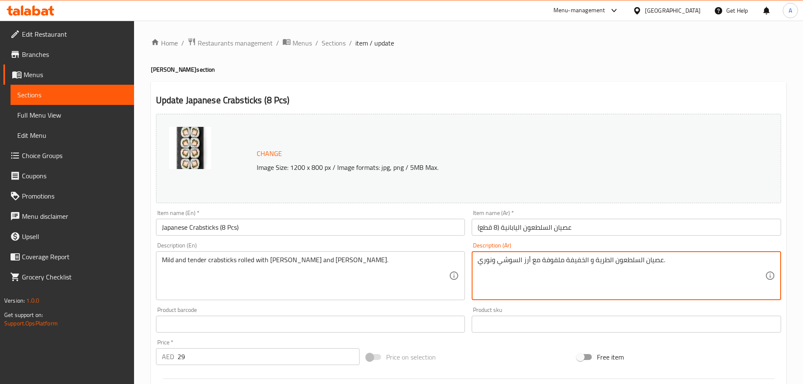
type textarea "عصيان السلطعون الطرية و الخفيفة ملفوفة مع أرز السوشي ونوري."
click at [417, 224] on input "Japanese Crabsticks (8 Pcs)" at bounding box center [311, 227] width 310 height 17
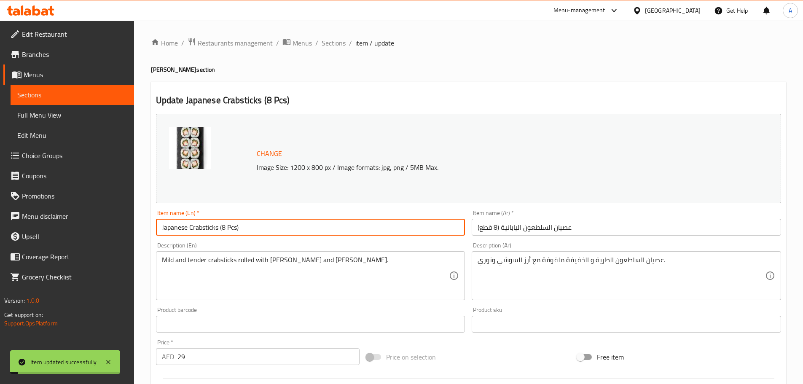
click at [565, 226] on input "عصيان السلطعون اليابانية (8 قطع)" at bounding box center [627, 227] width 310 height 17
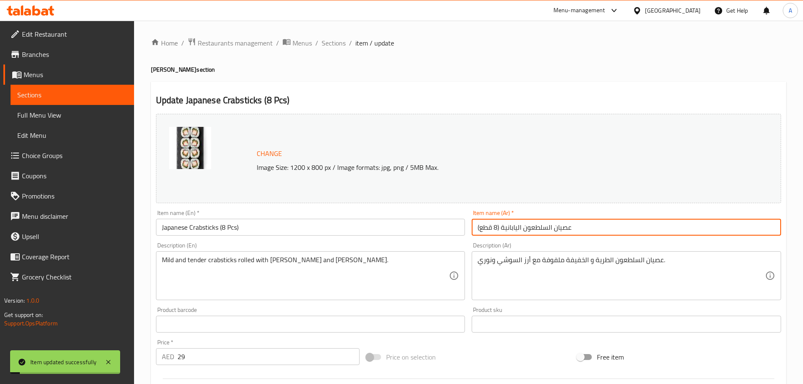
click at [565, 226] on input "عصيان السلطعون اليابانية (8 قطع)" at bounding box center [627, 227] width 310 height 17
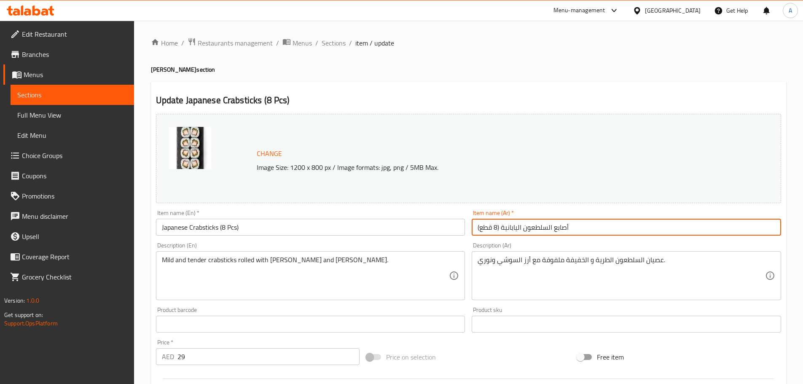
click at [562, 227] on input "أصابع السلطعون اليابانية (8 قطع)" at bounding box center [627, 227] width 310 height 17
type input "أصابع السلطعون اليابانية (8 قطع)"
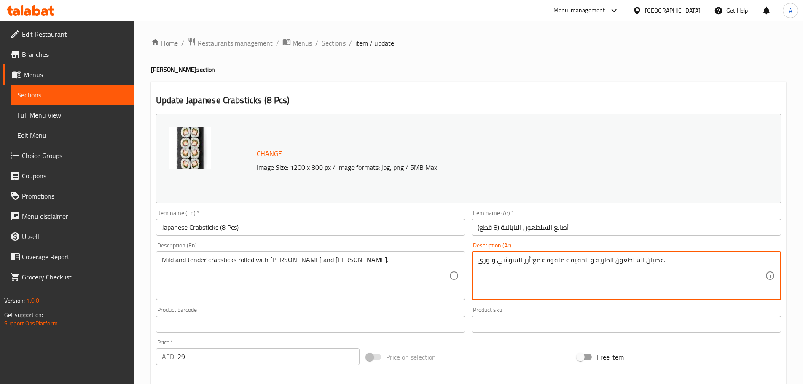
click at [656, 258] on textarea "عصيان السلطعون الطرية و الخفيفة ملفوفة مع أرز السوشي ونوري." at bounding box center [622, 276] width 288 height 40
paste textarea "صابع"
type textarea "أصابع السلطعون الطرية و الخفيفة ملفوفة مع أرز السوشي ونوري."
click at [606, 234] on input "أصابع السلطعون اليابانية (8 قطع)" at bounding box center [627, 227] width 310 height 17
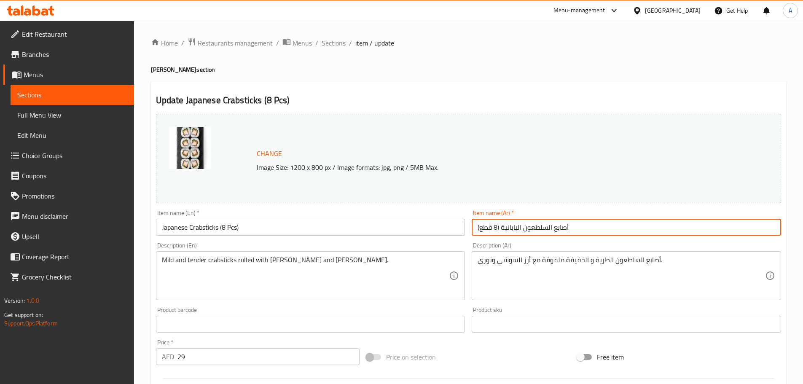
click at [330, 45] on span "Sections" at bounding box center [334, 43] width 24 height 10
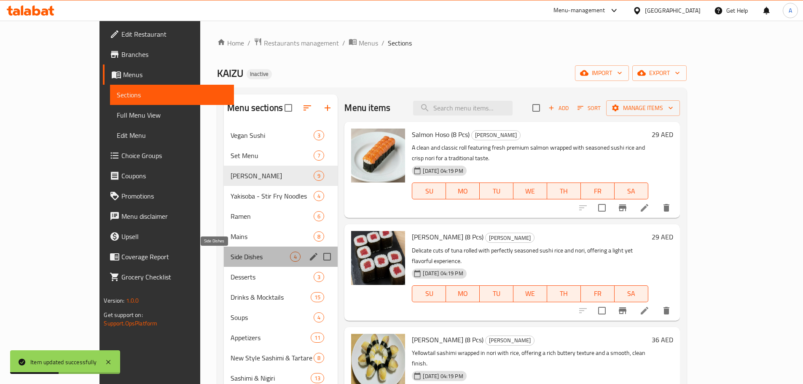
click at [231, 259] on span "Side Dishes" at bounding box center [260, 257] width 59 height 10
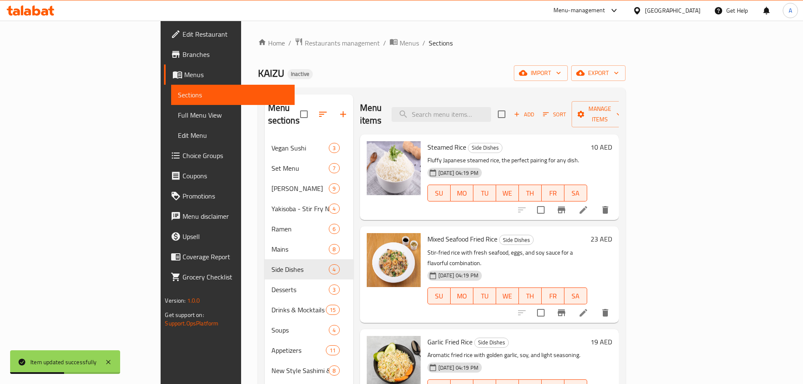
click at [583, 230] on div "Mixed Seafood Fried Rice Side Dishes Stir-fried rice with fresh seafood, eggs, …" at bounding box center [507, 274] width 167 height 89
click at [589, 205] on icon at bounding box center [584, 210] width 10 height 10
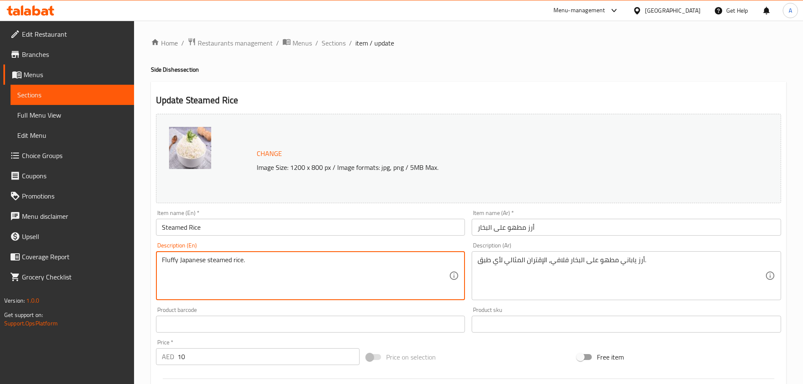
type textarea "Fluffy Japanese steamed rice."
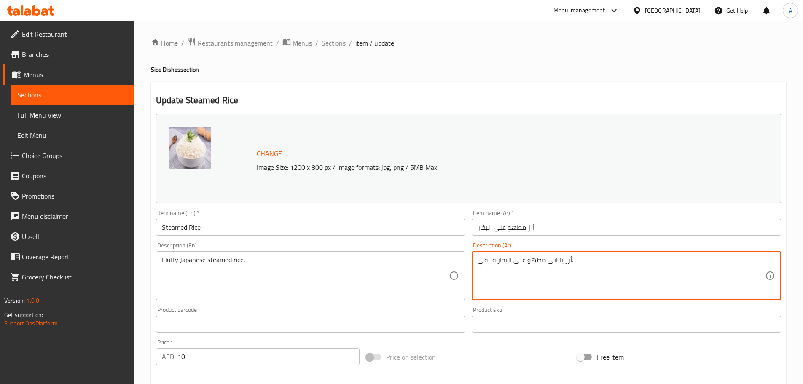
type textarea "أرز ياباني مطهو على البخار فلافي."
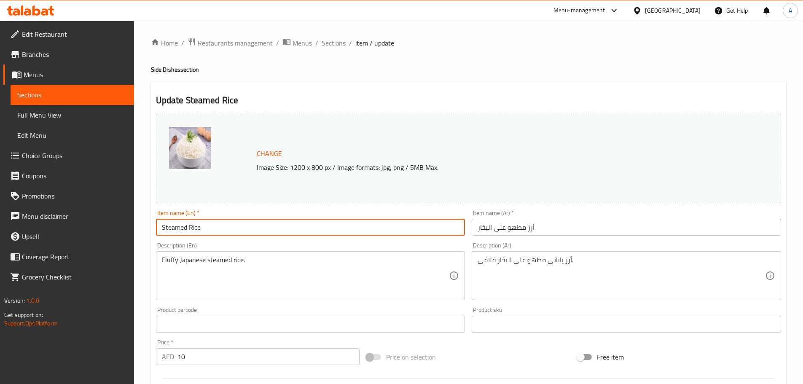
click at [401, 228] on input "Steamed Rice" at bounding box center [311, 227] width 310 height 17
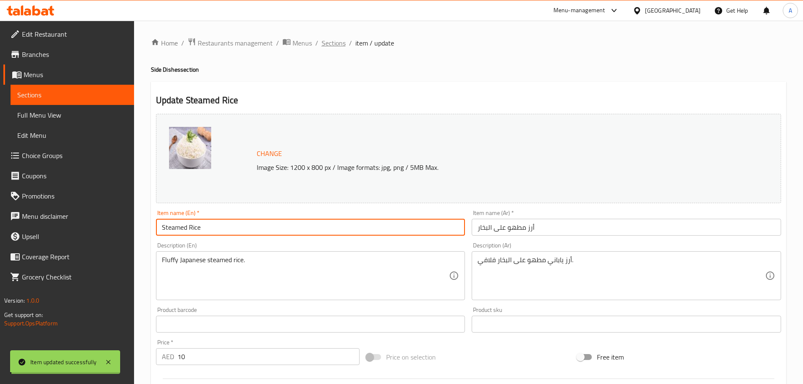
click at [336, 45] on span "Sections" at bounding box center [334, 43] width 24 height 10
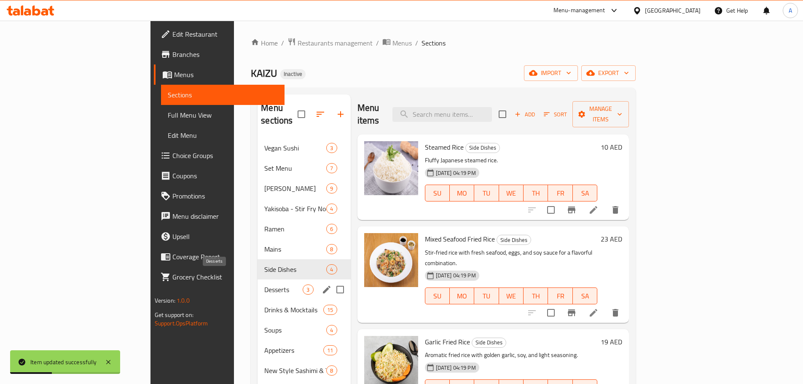
click at [264, 285] on span "Desserts" at bounding box center [283, 290] width 38 height 10
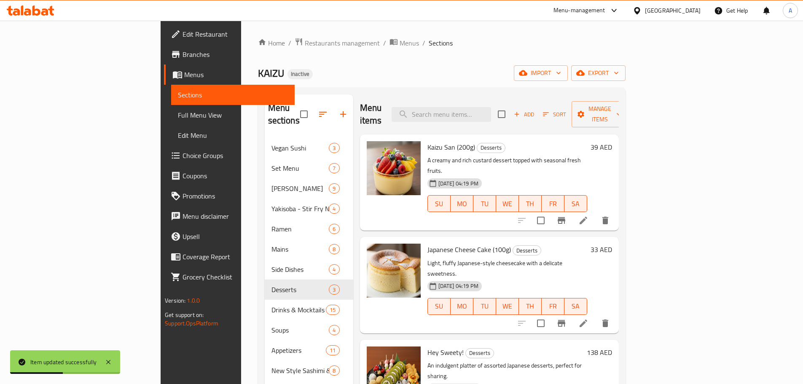
click at [582, 240] on div "Japanese Cheese Cake (100g) Desserts Light, fluffy Japanese-style cheesecake wi…" at bounding box center [507, 284] width 167 height 89
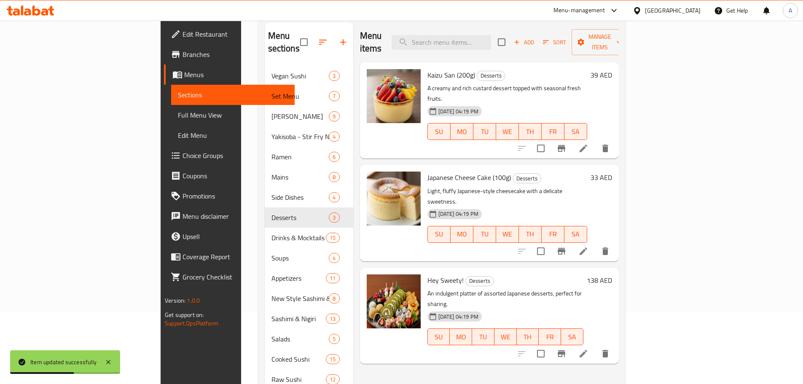
scroll to position [118, 0]
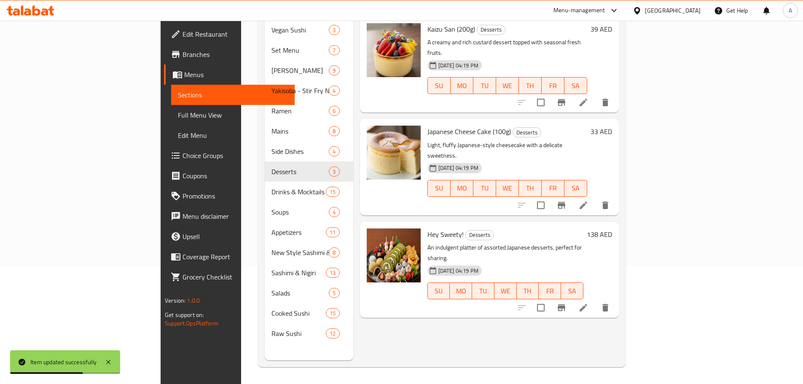
click at [595, 300] on li at bounding box center [584, 307] width 24 height 15
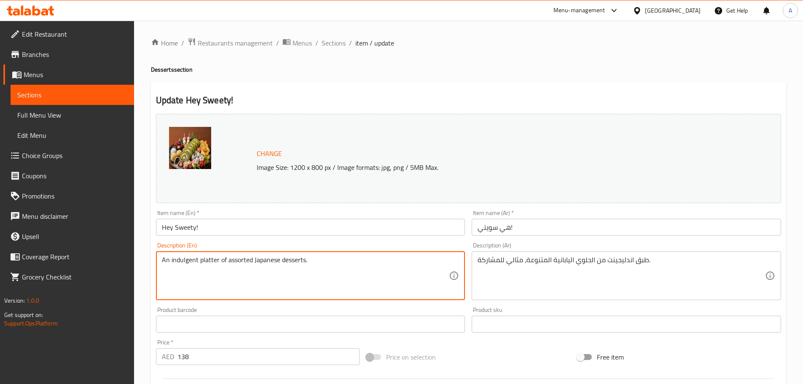
type textarea "An indulgent platter of assorted Japanese desserts."
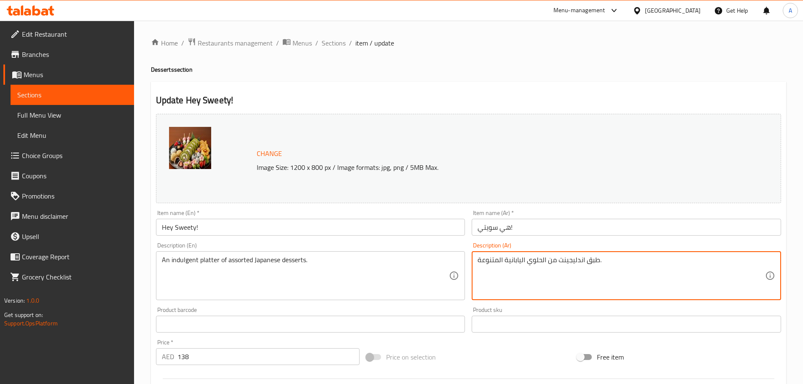
type textarea "طبق اندليجينت من الحلوي اليابانية المتنوعة."
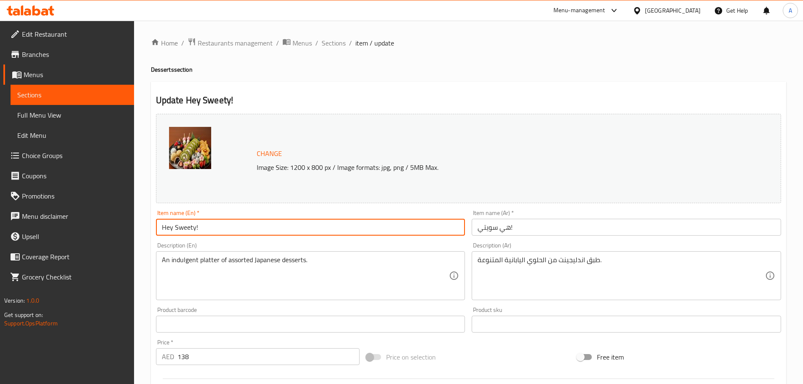
click at [432, 233] on input "Hey Sweety!" at bounding box center [311, 227] width 310 height 17
click at [331, 41] on span "Sections" at bounding box center [334, 43] width 24 height 10
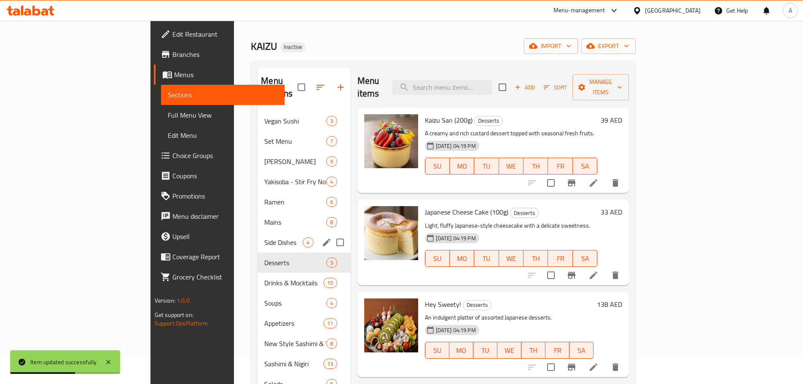
scroll to position [42, 0]
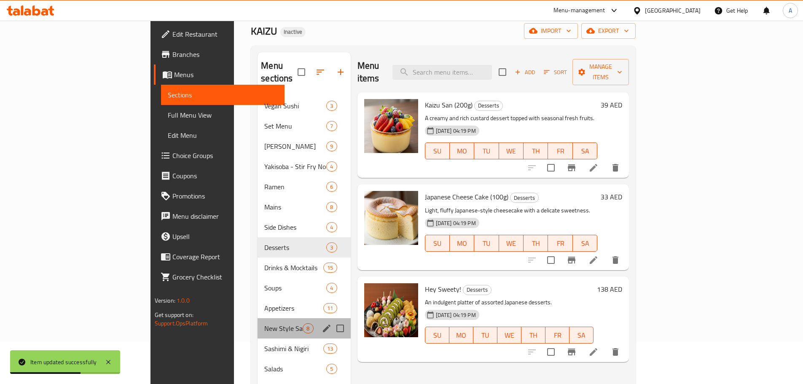
click at [258, 318] on div "New Style Sashimi & Tartare 8" at bounding box center [304, 328] width 93 height 20
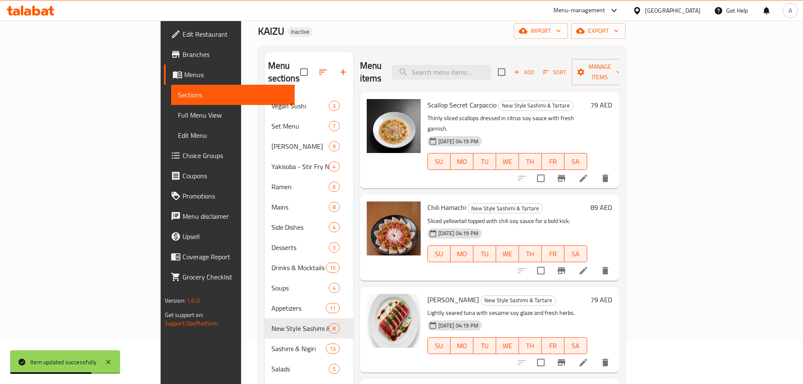
click at [574, 225] on div "04-09-2025 04:19 PM SU MO TU WE TH FR SA" at bounding box center [507, 248] width 167 height 46
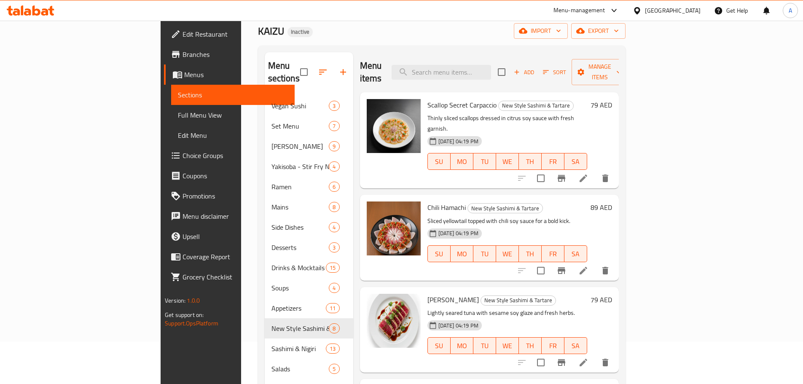
click at [587, 267] on icon at bounding box center [584, 271] width 8 height 8
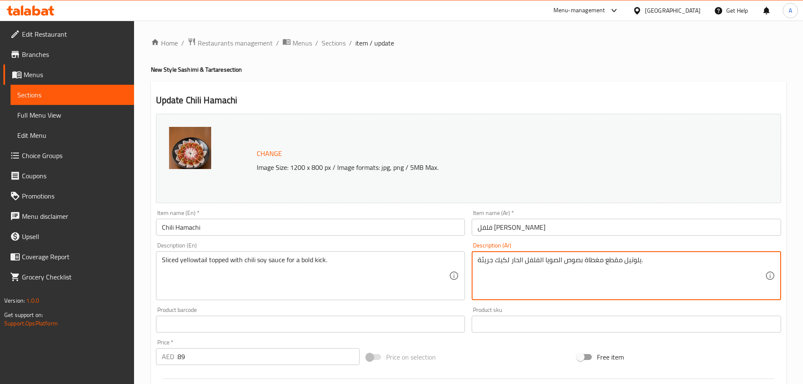
click at [502, 260] on textarea "يلوتيل مقطع مغطاة بصوص الصويا الفلفل الحار لكيك جريئة." at bounding box center [622, 276] width 288 height 40
type textarea "يلوتيل مقطع مغطاة بصوص الصويا الفلفل الحار لركلة جريئة."
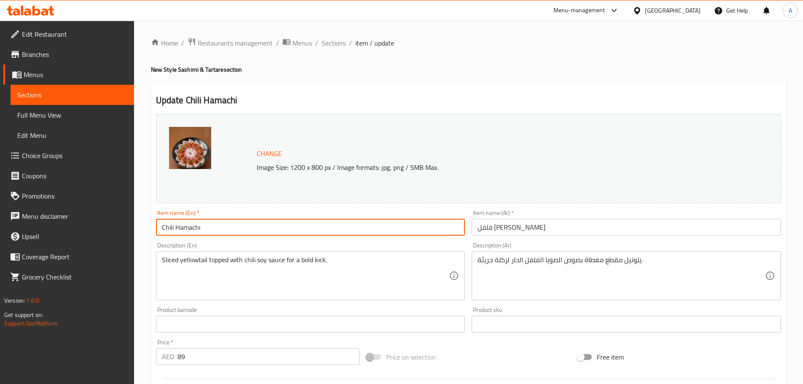
click at [326, 229] on input "Chili Hamachi" at bounding box center [311, 227] width 310 height 17
click at [342, 43] on span "Sections" at bounding box center [334, 43] width 24 height 10
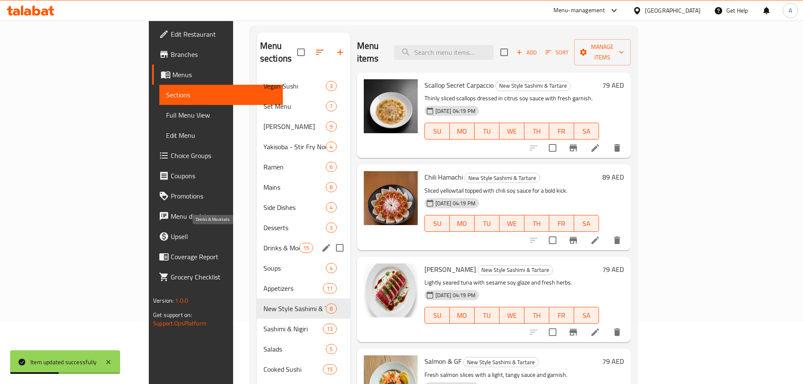
scroll to position [84, 0]
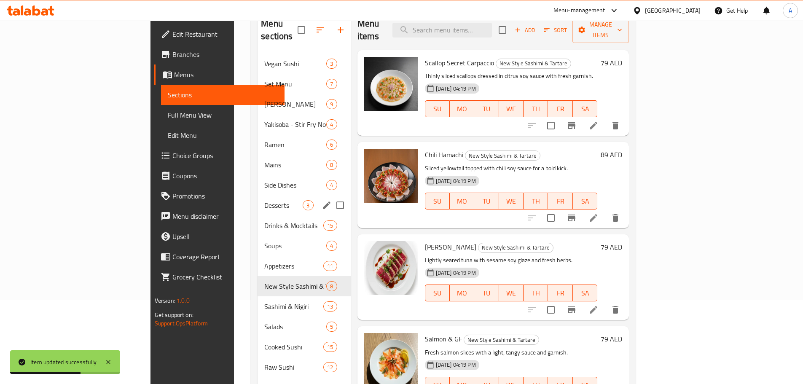
click at [258, 201] on div "Desserts 3" at bounding box center [304, 205] width 93 height 20
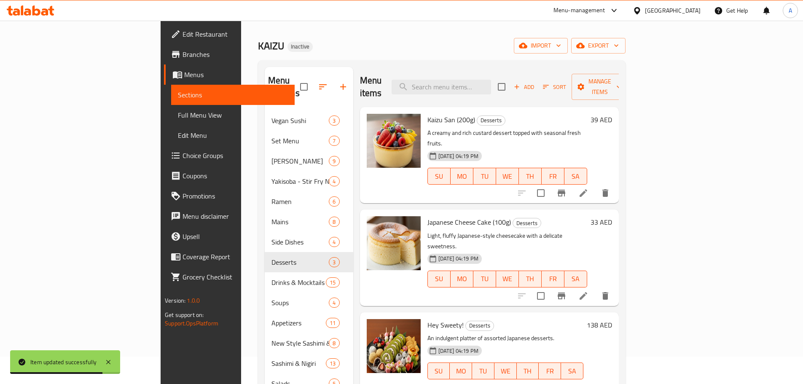
scroll to position [42, 0]
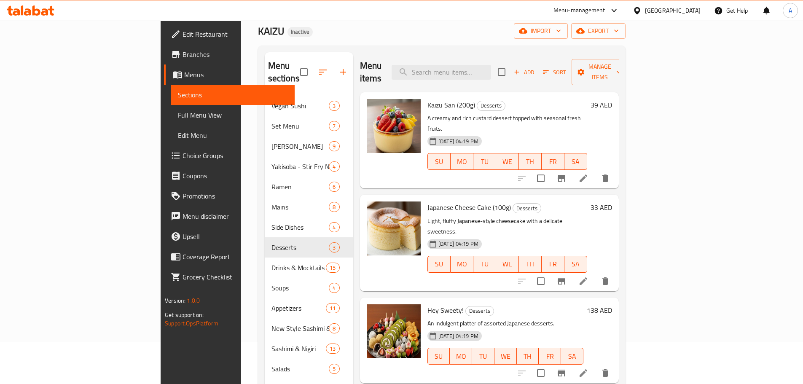
click at [510, 258] on div "Menu items Add Sort Manage items Kaizu San (200g) Desserts A creamy and rich cu…" at bounding box center [486, 244] width 266 height 384
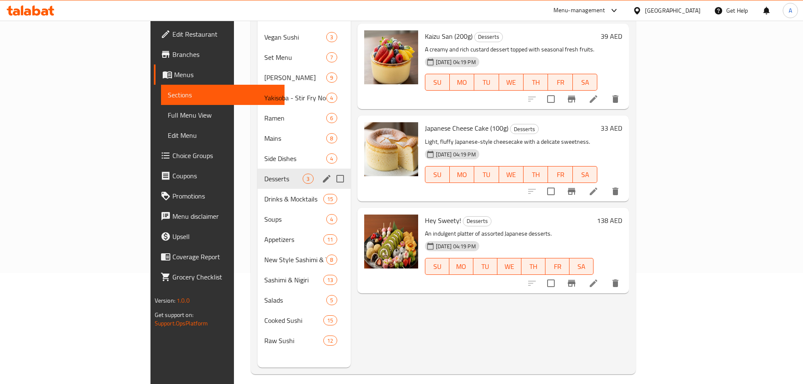
scroll to position [118, 0]
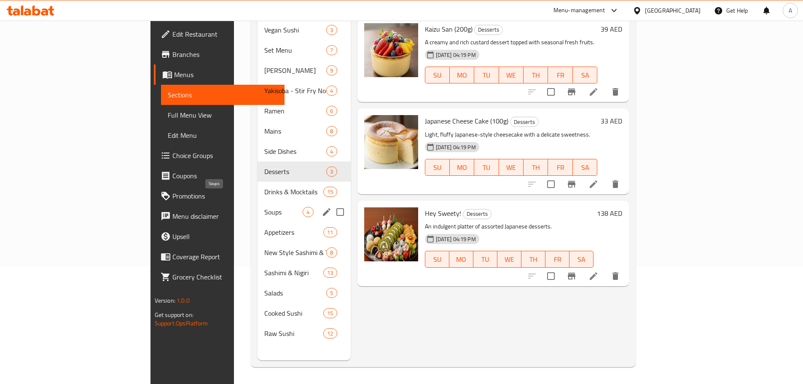
click at [264, 207] on span "Soups" at bounding box center [283, 212] width 38 height 10
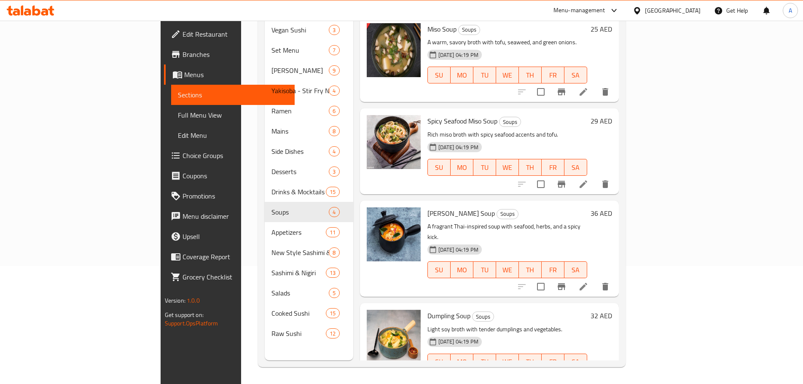
click at [591, 241] on div "04-09-2025 04:19 PM SU MO TU WE TH FR SA" at bounding box center [507, 264] width 167 height 46
click at [589, 282] on icon at bounding box center [584, 287] width 10 height 10
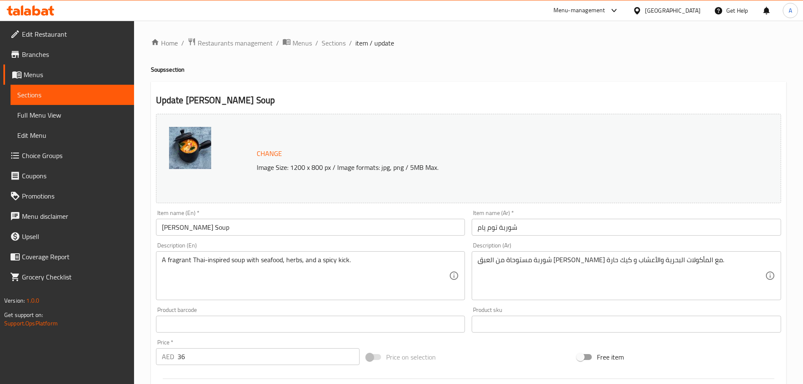
click at [499, 260] on textarea "شوربة مستوحاة من العبق التايلاندي مع المأكولات البحرية والأعشاب و كيك حارة." at bounding box center [622, 276] width 288 height 40
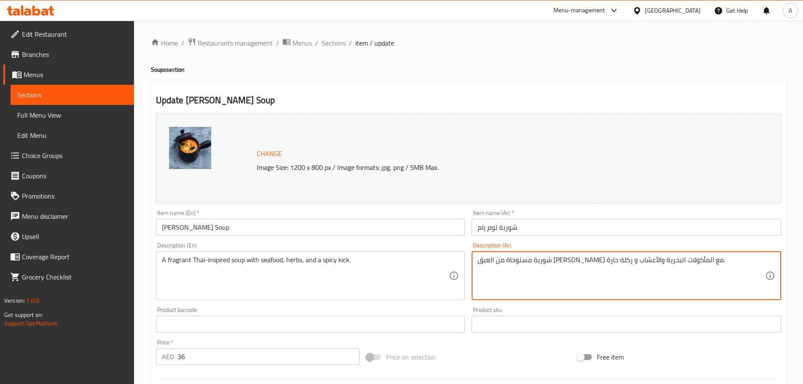
type textarea "شوربة مستوحاة من العبق [PERSON_NAME] مع المأكولات البحرية والأعشاب و ركلة حارة."
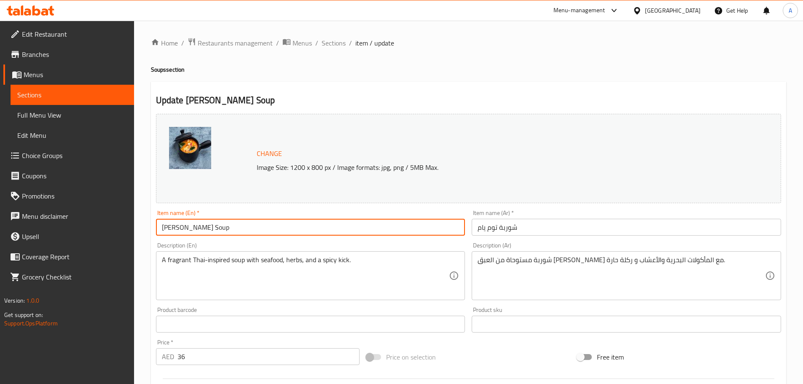
click at [372, 230] on input "[PERSON_NAME] Soup" at bounding box center [311, 227] width 310 height 17
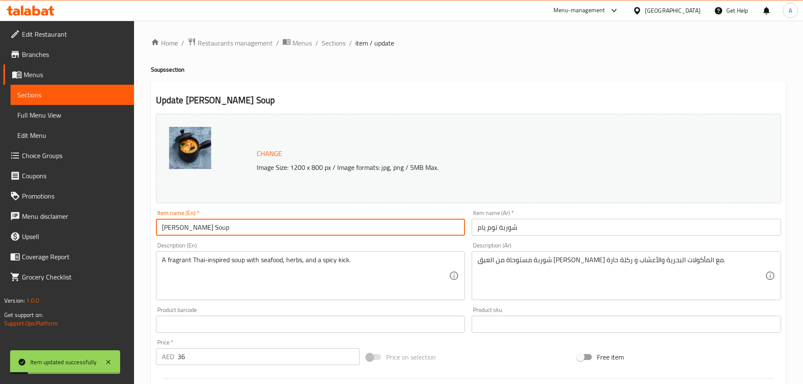
click at [349, 42] on li "/" at bounding box center [350, 43] width 3 height 10
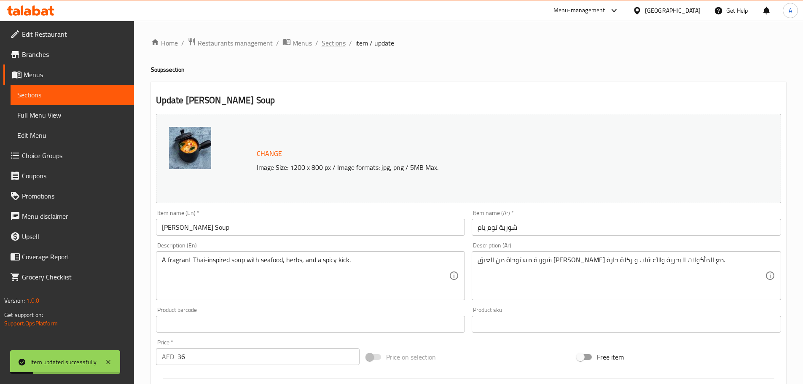
click at [340, 43] on span "Sections" at bounding box center [334, 43] width 24 height 10
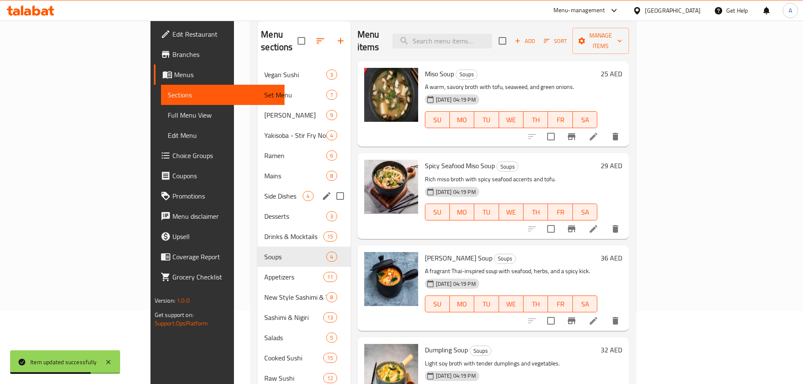
scroll to position [84, 0]
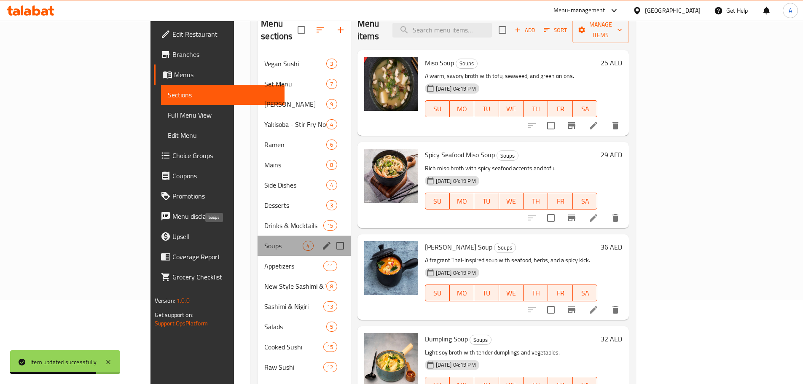
click at [264, 241] on span "Soups" at bounding box center [283, 246] width 38 height 10
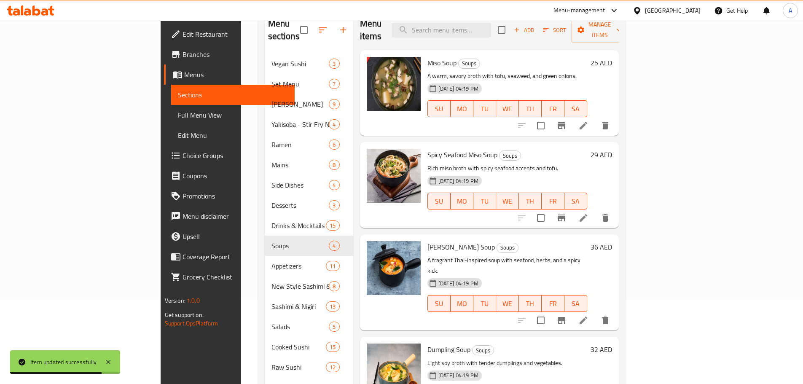
click at [547, 255] on p "A fragrant Thai-inspired soup with seafood, herbs, and a spicy kick." at bounding box center [508, 265] width 160 height 21
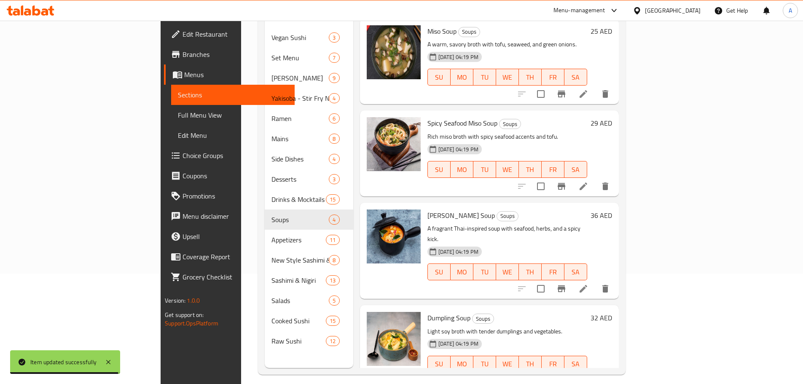
scroll to position [118, 0]
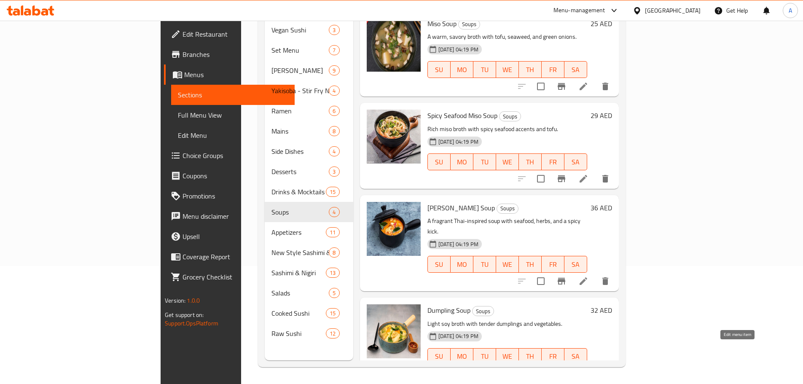
click at [587, 370] on icon at bounding box center [584, 374] width 8 height 8
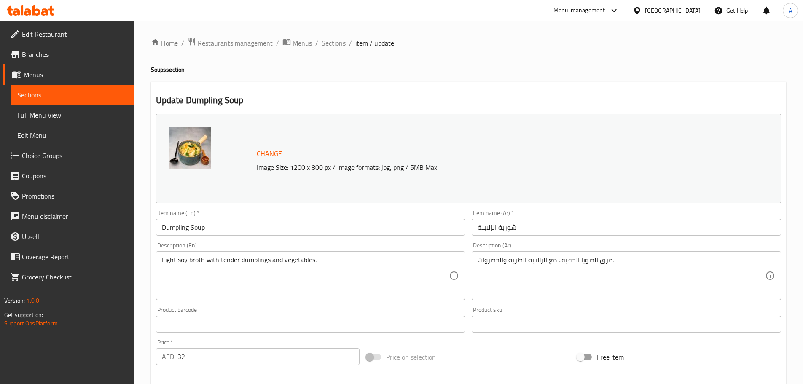
drag, startPoint x: 196, startPoint y: 223, endPoint x: 202, endPoint y: 223, distance: 5.9
click at [196, 223] on input "Dumpling Soup" at bounding box center [311, 227] width 310 height 17
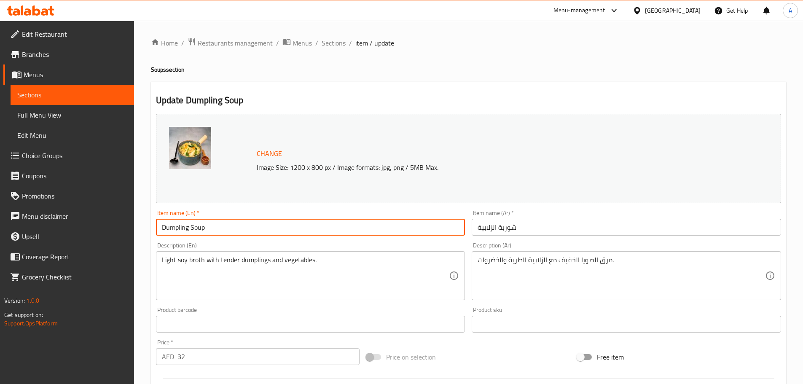
click at [469, 227] on div "Item name (Ar)   * شوربة الزلابية Item name (Ar) *" at bounding box center [627, 223] width 316 height 32
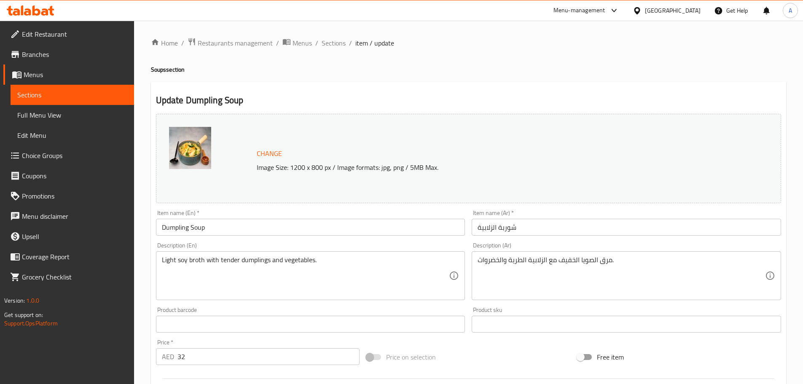
click at [485, 227] on input "شوربة الزلابية" at bounding box center [627, 227] width 310 height 17
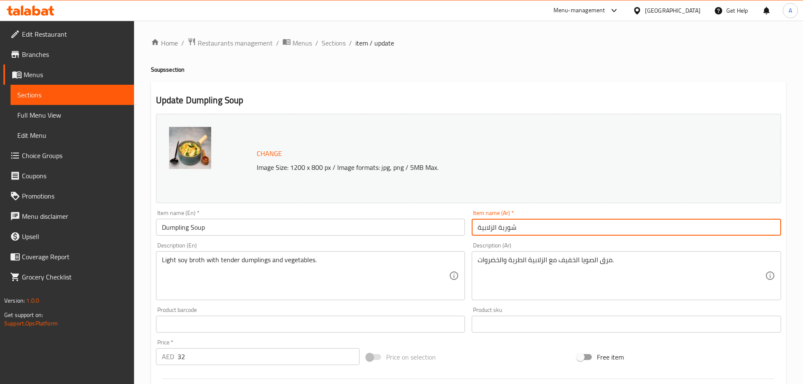
click at [485, 227] on input "شوربة الزلابية" at bounding box center [627, 227] width 310 height 17
paste input "امبلينج"
type input "شوربة دامبلينج"
click at [540, 260] on textarea "مرق الصويا الخفيف مع الزلابية الطرية والخضروات." at bounding box center [622, 276] width 288 height 40
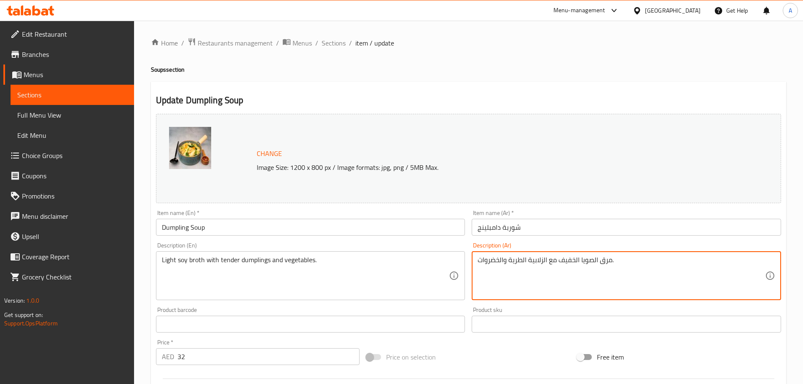
paste textarea "امبلينج"
type textarea "مرق الصويا الخفيف مع دامبلينج الطرية والخضروات."
click at [262, 233] on input "Dumpling Soup" at bounding box center [311, 227] width 310 height 17
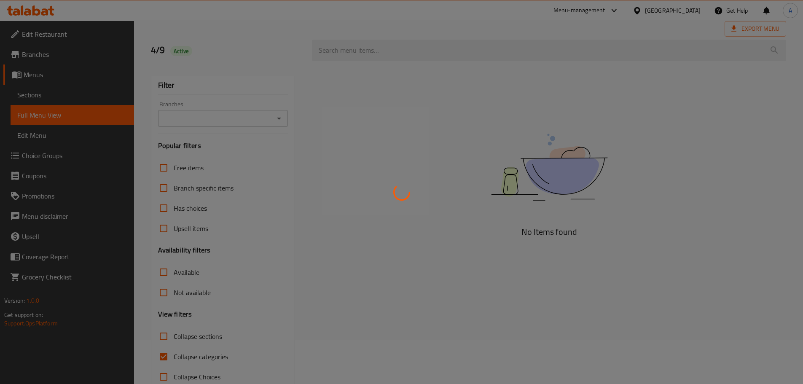
scroll to position [65, 0]
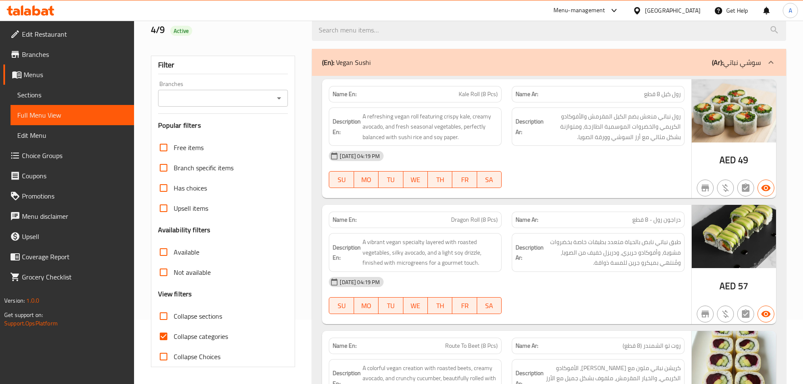
click at [184, 334] on span "Collapse categories" at bounding box center [201, 336] width 54 height 10
click at [174, 334] on input "Collapse categories" at bounding box center [163, 336] width 20 height 20
checkbox input "false"
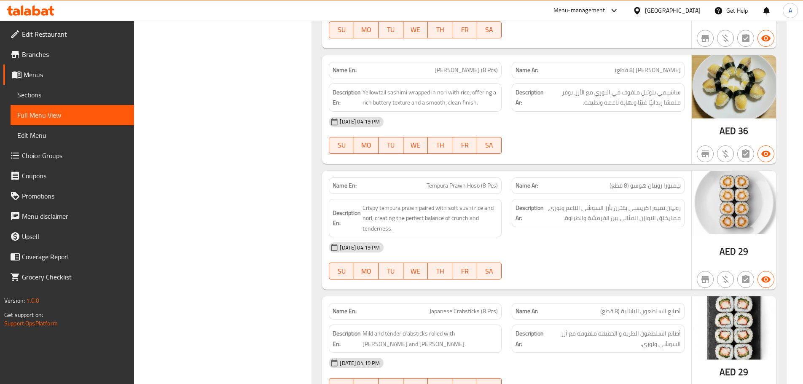
scroll to position [1729, 0]
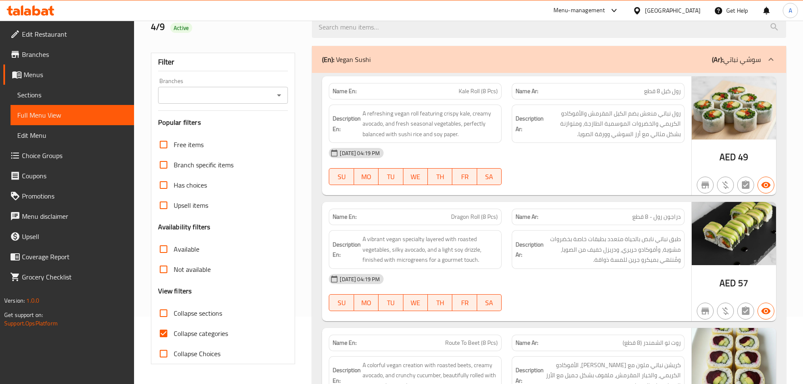
scroll to position [211, 0]
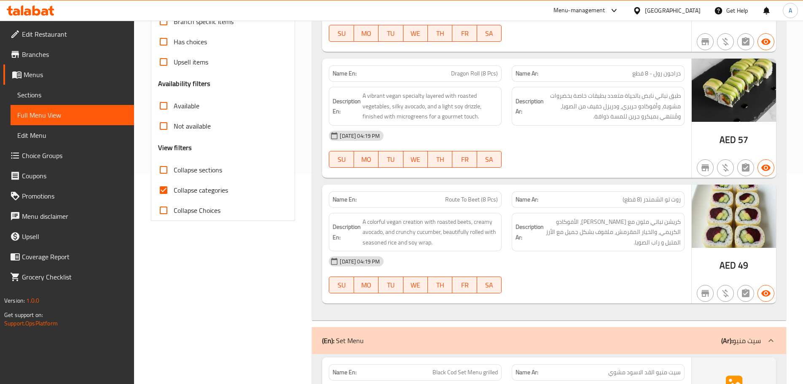
click at [201, 189] on span "Collapse categories" at bounding box center [201, 190] width 54 height 10
click at [174, 189] on input "Collapse categories" at bounding box center [163, 190] width 20 height 20
checkbox input "false"
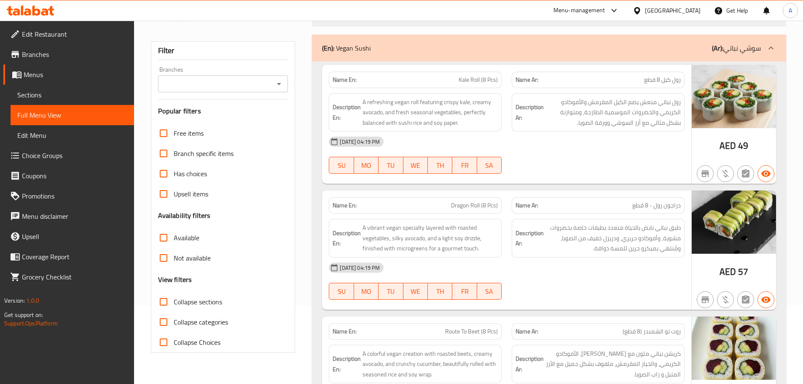
scroll to position [0, 0]
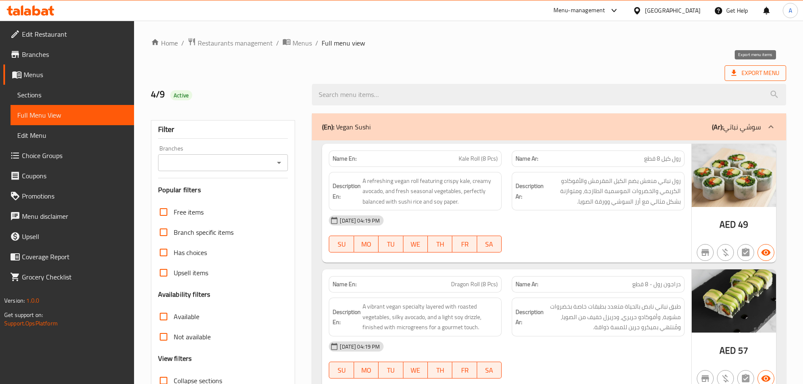
click at [739, 73] on span "Export Menu" at bounding box center [756, 73] width 48 height 11
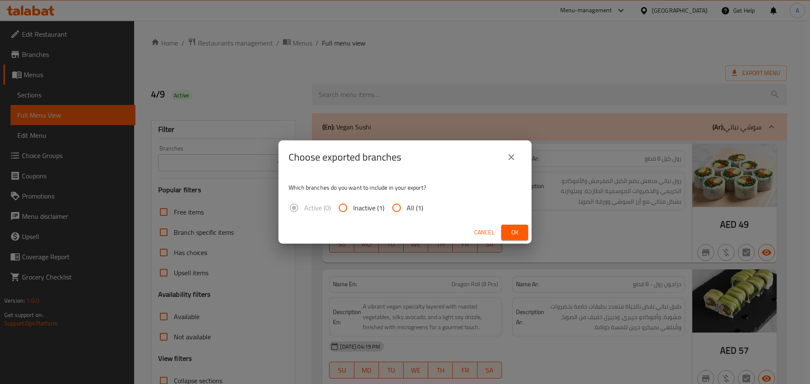
click at [402, 208] on input "All (1)" at bounding box center [396, 208] width 20 height 20
radio input "true"
click at [521, 231] on button "Ok" at bounding box center [514, 233] width 27 height 16
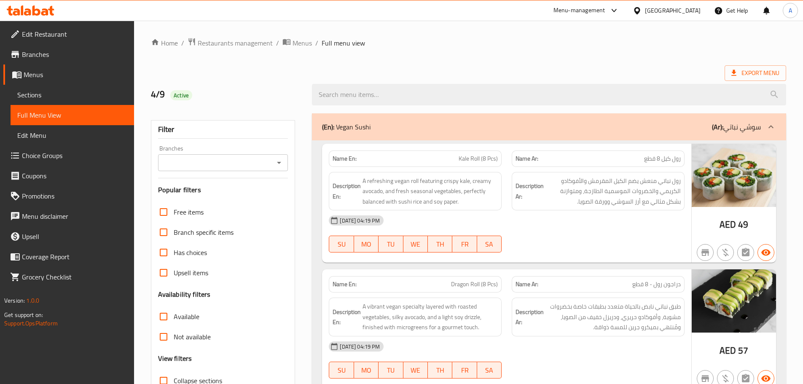
click at [70, 96] on span "Sections" at bounding box center [72, 95] width 110 height 10
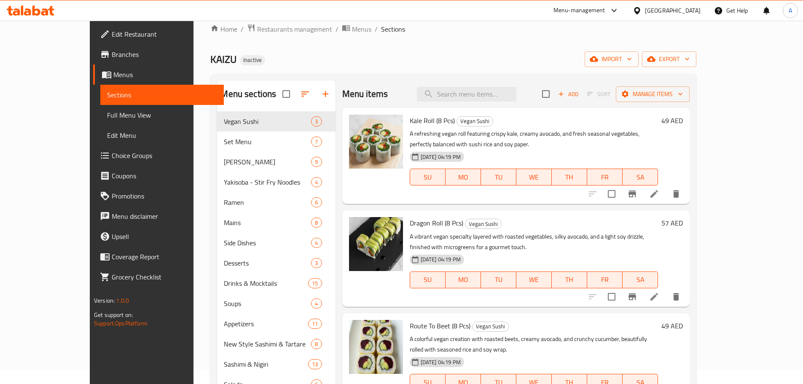
scroll to position [118, 0]
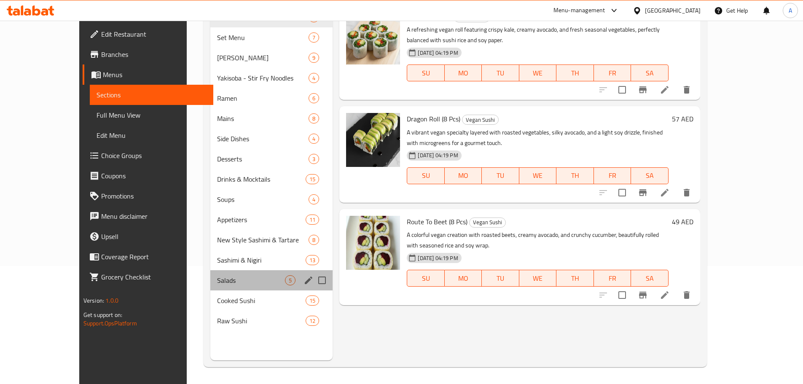
click at [210, 274] on div "Salads 5" at bounding box center [271, 280] width 122 height 20
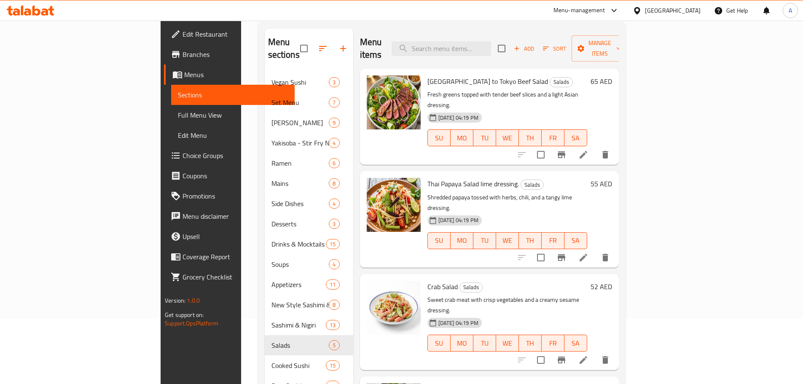
scroll to position [118, 0]
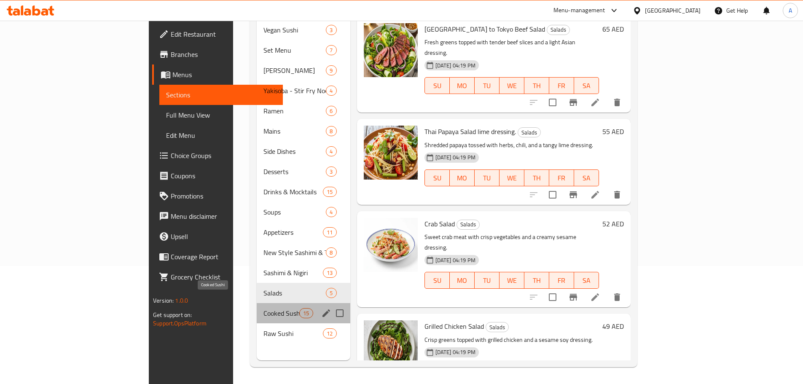
click at [264, 308] on span "Cooked Sushi" at bounding box center [282, 313] width 36 height 10
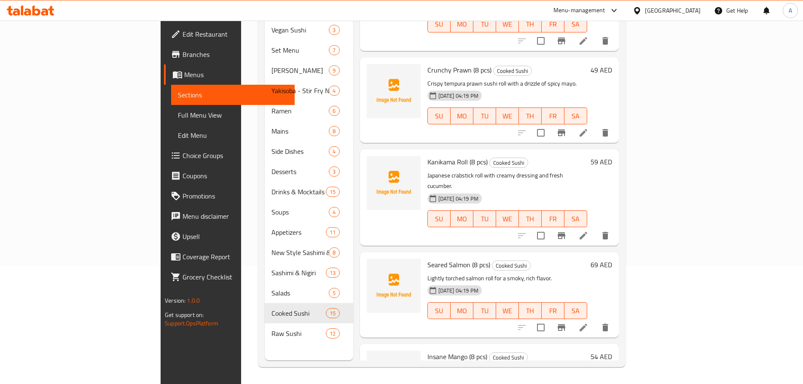
scroll to position [1019, 0]
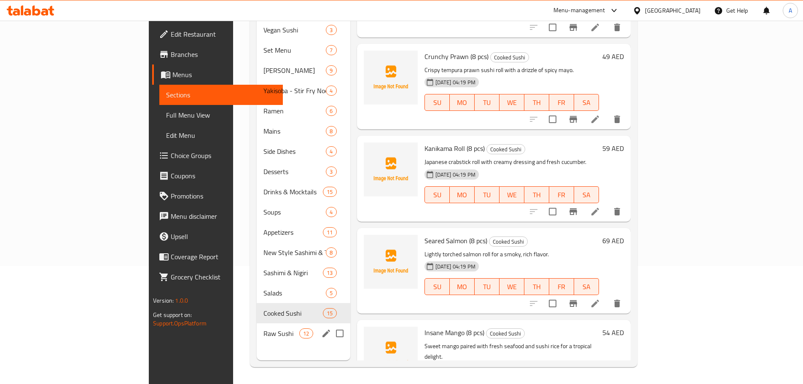
click at [264, 329] on span "Raw Sushi" at bounding box center [282, 334] width 36 height 10
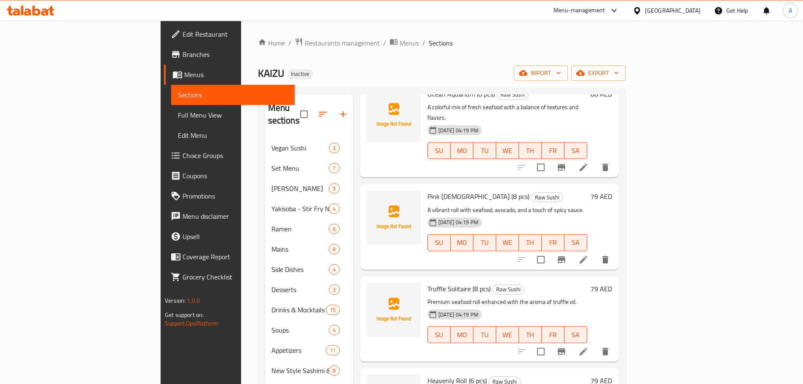
scroll to position [295, 0]
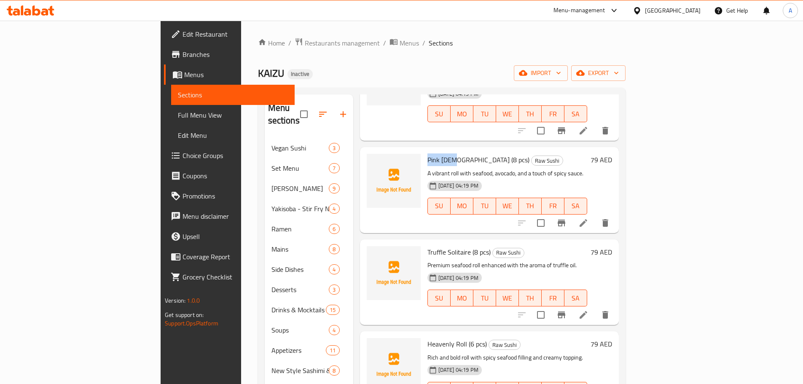
drag, startPoint x: 393, startPoint y: 117, endPoint x: 414, endPoint y: 117, distance: 20.7
click at [424, 151] on div "Pink [DEMOGRAPHIC_DATA] (8 pcs) Raw Sushi A vibrant roll with seafood, avocado,…" at bounding box center [507, 190] width 167 height 79
copy span "Pink [DEMOGRAPHIC_DATA]"
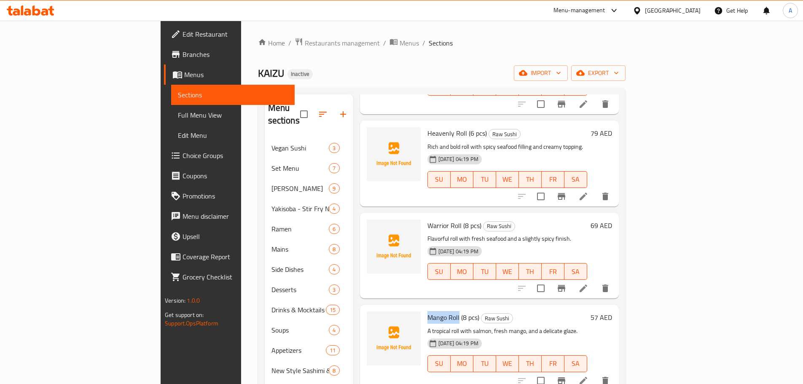
drag, startPoint x: 387, startPoint y: 272, endPoint x: 419, endPoint y: 272, distance: 32.5
click at [424, 308] on div "Mango Roll (8 pcs) Raw Sushi A tropical roll with salmon, fresh mango, and a de…" at bounding box center [507, 347] width 167 height 79
copy span "Mango Roll"
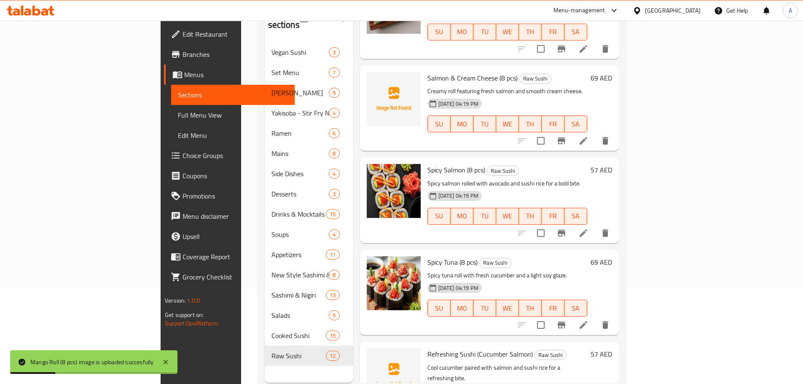
scroll to position [118, 0]
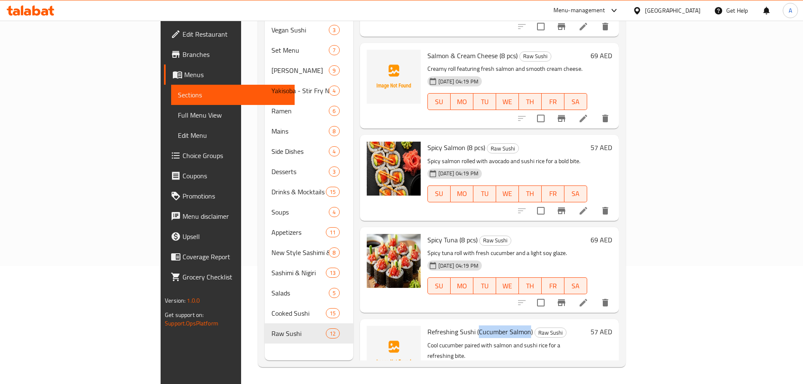
drag, startPoint x: 439, startPoint y: 288, endPoint x: 489, endPoint y: 288, distance: 49.3
click at [489, 326] on span "Refreshing Sushi (Cucumber Salmon)" at bounding box center [480, 332] width 105 height 13
copy span "Cucumber Salmon"
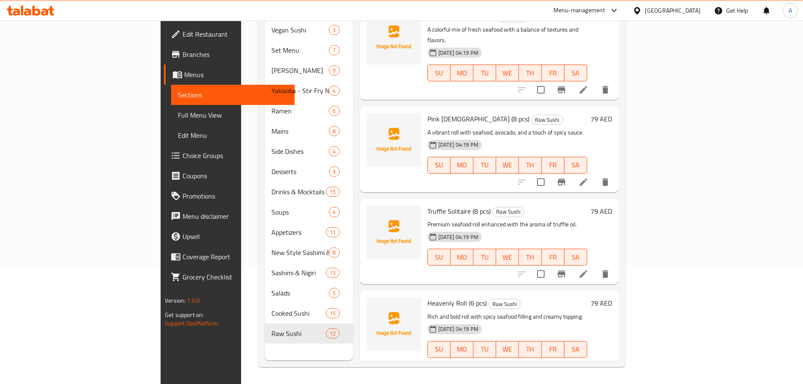
scroll to position [0, 0]
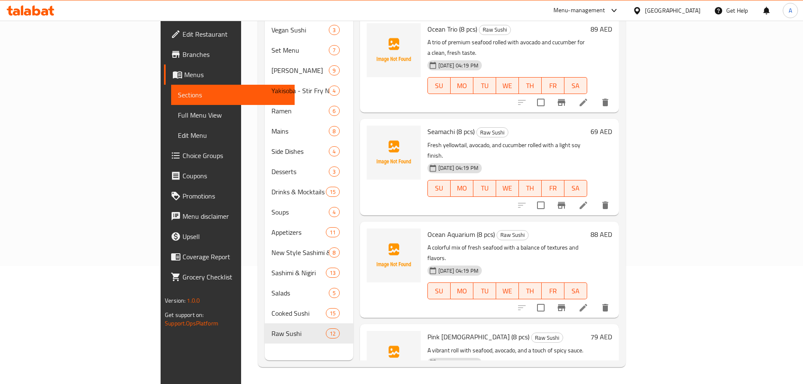
click at [428, 125] on span "Seamachi (8 pcs)" at bounding box center [451, 131] width 47 height 13
copy span "Seamachi"
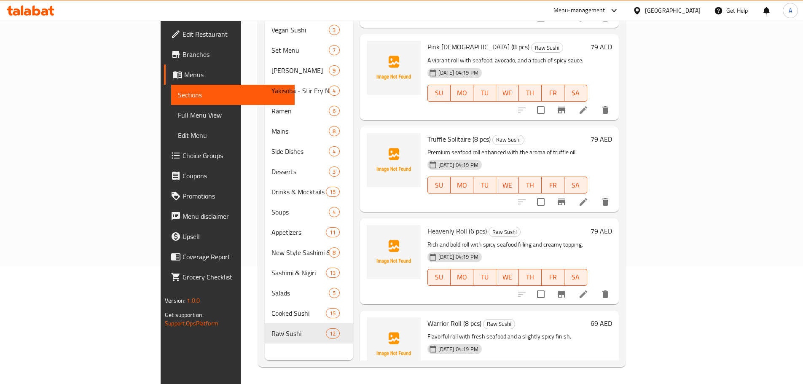
scroll to position [337, 0]
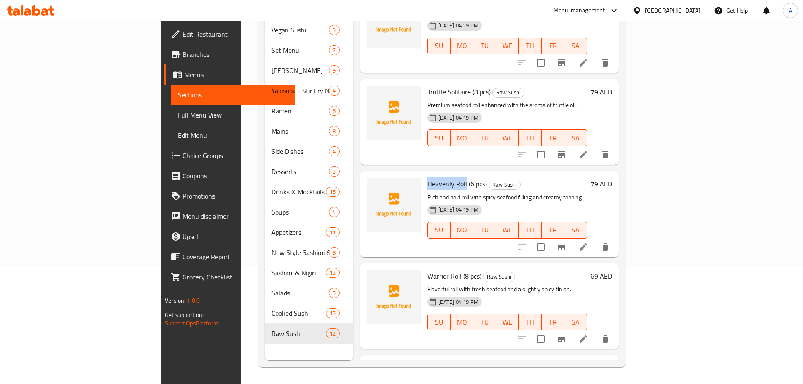
drag, startPoint x: 385, startPoint y: 136, endPoint x: 425, endPoint y: 136, distance: 40.1
click at [425, 175] on div "Heavenly Roll (6 pcs) Raw Sushi Rich and bold roll with spicy seafood filling a…" at bounding box center [507, 214] width 167 height 79
copy span "Heavenly Roll"
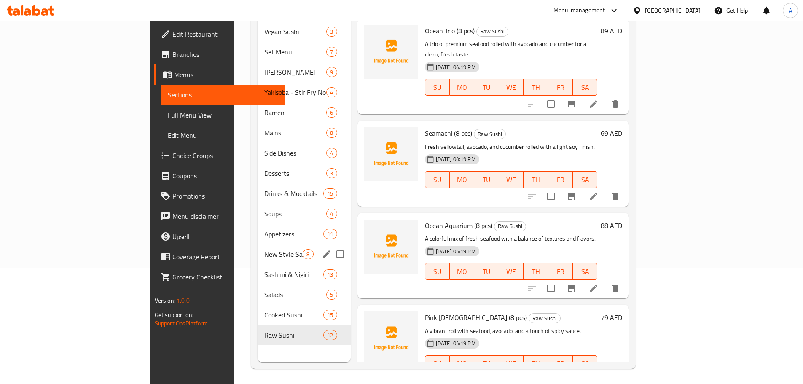
scroll to position [118, 0]
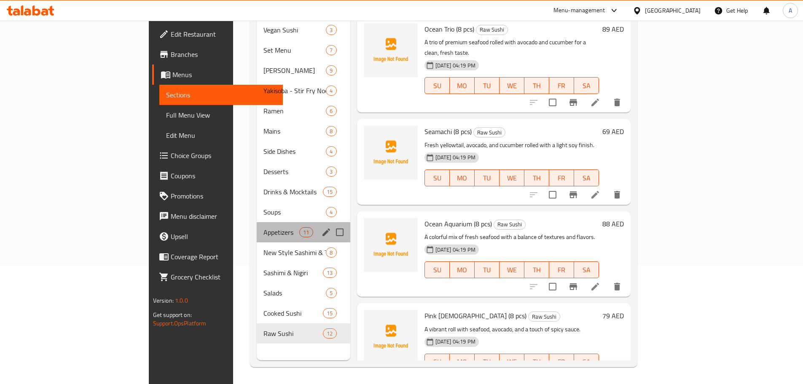
click at [257, 222] on div "Appetizers 11" at bounding box center [304, 232] width 94 height 20
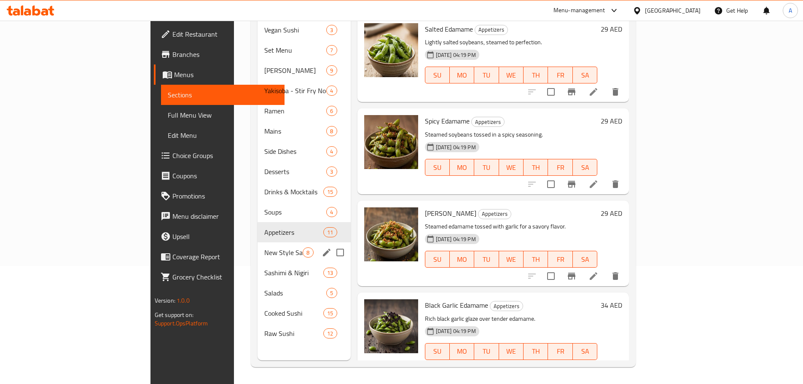
click at [264, 248] on span "New Style Sashimi & Tartare" at bounding box center [283, 253] width 38 height 10
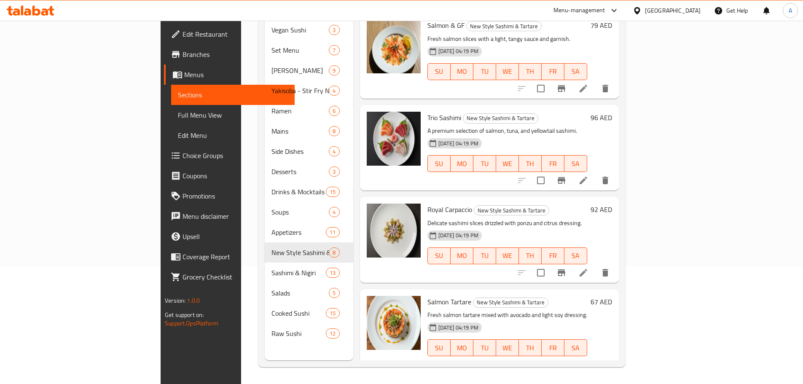
scroll to position [374, 0]
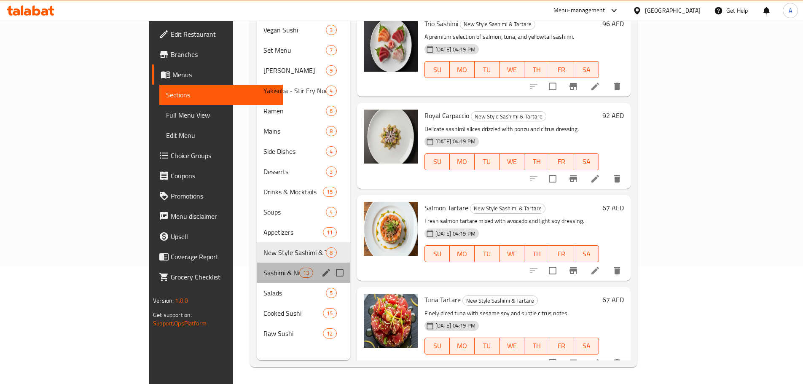
click at [257, 263] on div "Sashimi & Nigiri 13" at bounding box center [304, 273] width 94 height 20
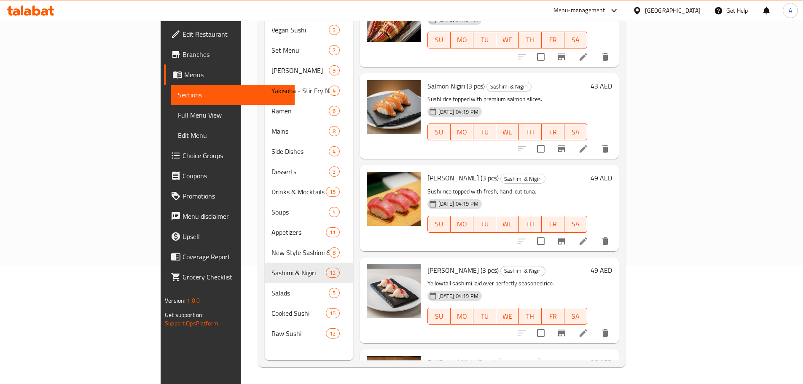
scroll to position [835, 0]
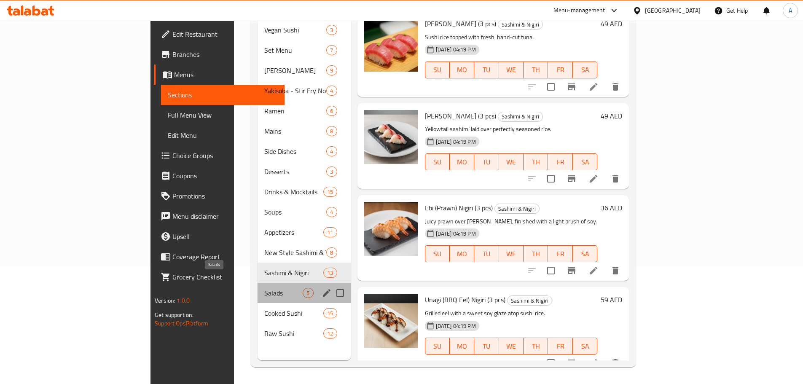
click at [264, 288] on span "Salads" at bounding box center [283, 293] width 38 height 10
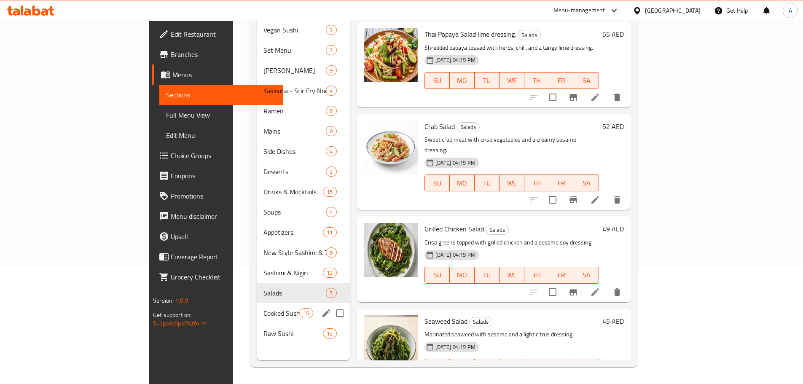
click at [264, 308] on span "Cooked Sushi" at bounding box center [282, 313] width 36 height 10
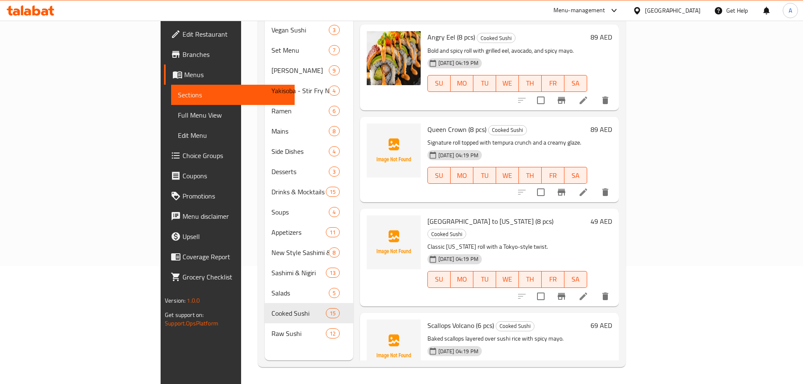
scroll to position [308, 0]
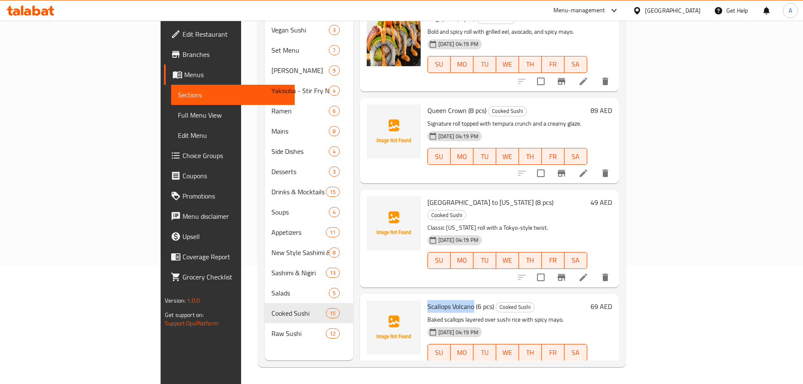
drag, startPoint x: 386, startPoint y: 259, endPoint x: 433, endPoint y: 260, distance: 46.4
click at [433, 297] on div "Scallops Volcano (6 pcs) Cooked Sushi Baked scallops layered over sushi rice wi…" at bounding box center [507, 336] width 167 height 79
copy span "Scallops Volcano"
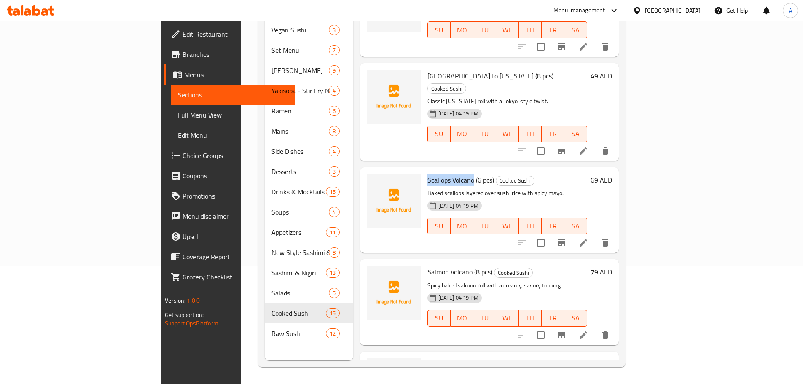
scroll to position [477, 0]
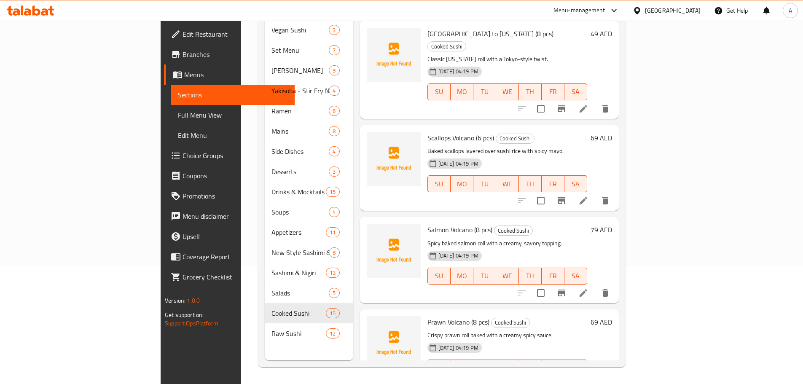
click at [428, 316] on span "Prawn Volcano (8 pcs)" at bounding box center [459, 322] width 62 height 13
copy span "Prawn"
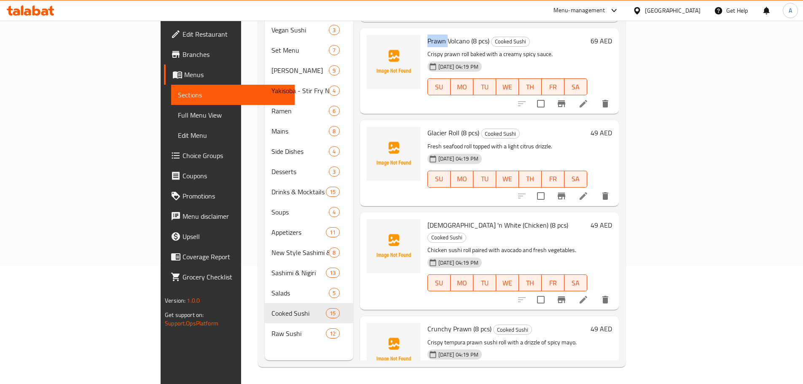
scroll to position [772, 0]
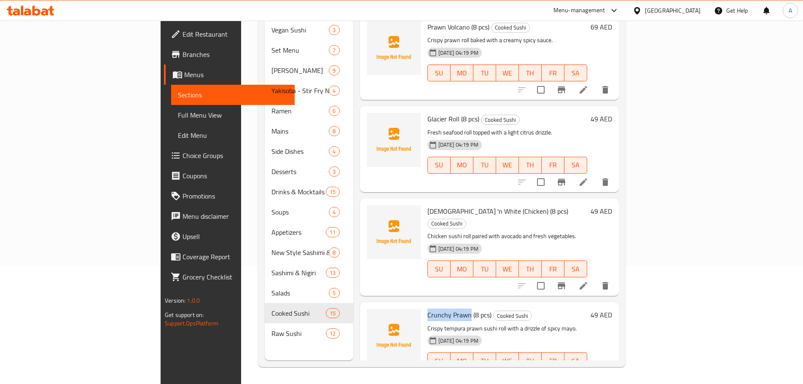
drag, startPoint x: 386, startPoint y: 259, endPoint x: 430, endPoint y: 258, distance: 43.9
click at [430, 306] on div "Crunchy Prawn (8 pcs) Cooked Sushi Crispy tempura prawn sushi roll with a drizz…" at bounding box center [507, 345] width 167 height 79
copy span "Crunchy Prawn"
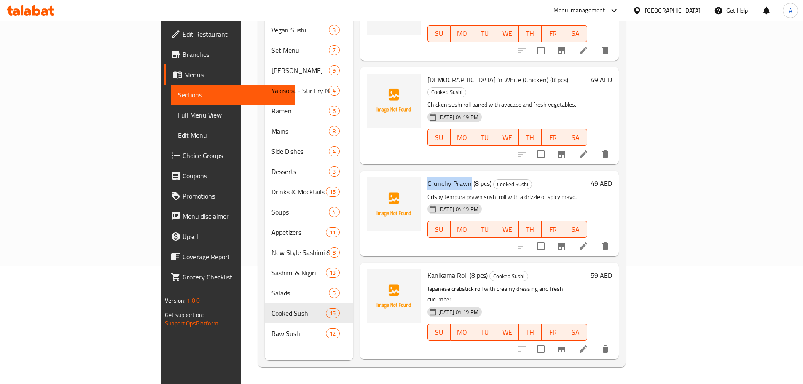
scroll to position [724, 0]
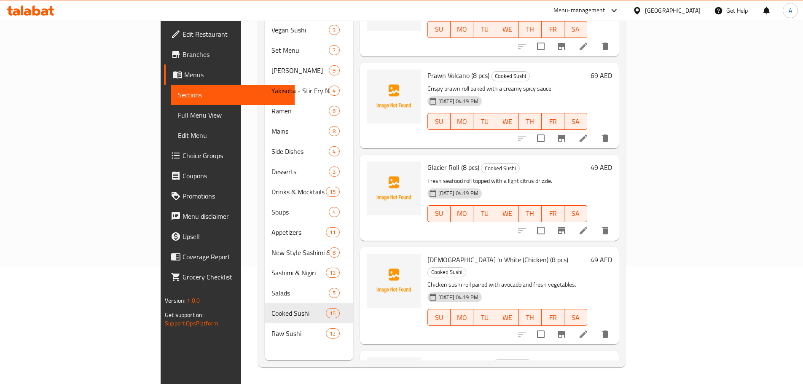
click at [587, 358] on h6 "Crunchy Prawn (8 pcs) Cooked Sushi" at bounding box center [508, 364] width 160 height 12
click at [428, 372] on p "Crispy tempura prawn sushi roll with a drizzle of spicy mayo." at bounding box center [508, 377] width 160 height 11
copy p "tempura"
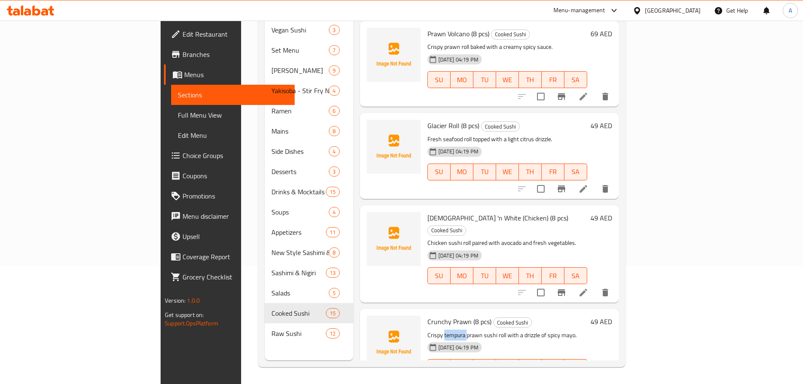
scroll to position [850, 0]
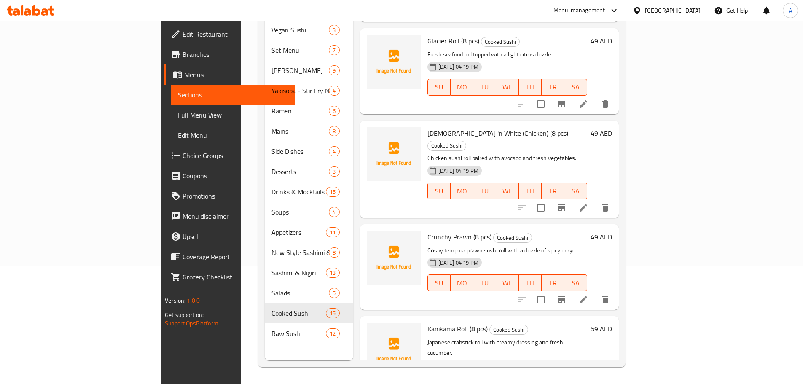
click at [428, 323] on span "Kanikama Roll (8 pcs)" at bounding box center [458, 329] width 60 height 13
copy span "Kanikama"
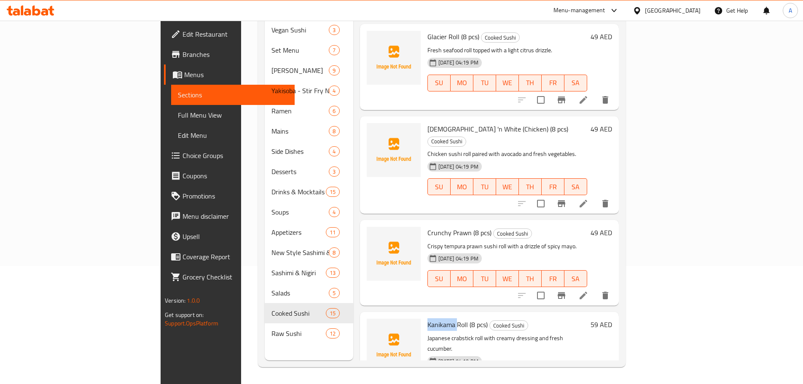
scroll to position [934, 0]
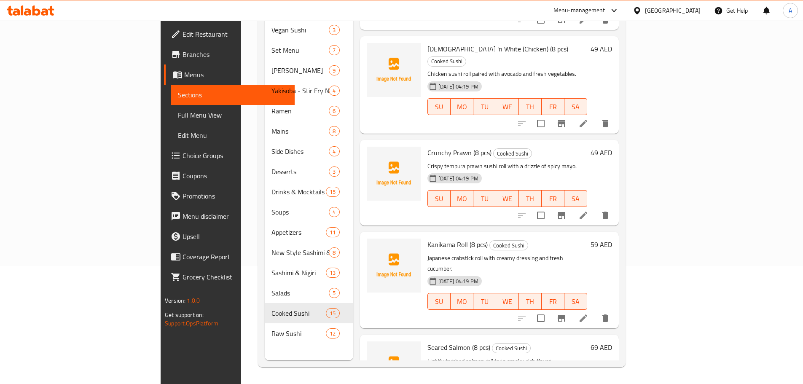
click at [428, 341] on span "Seared Salmon (8 pcs)" at bounding box center [459, 347] width 63 height 13
drag, startPoint x: 426, startPoint y: 295, endPoint x: 453, endPoint y: 293, distance: 27.1
click at [453, 356] on p "Lightly torched salmon roll for a smoky, rich flavor." at bounding box center [508, 361] width 160 height 11
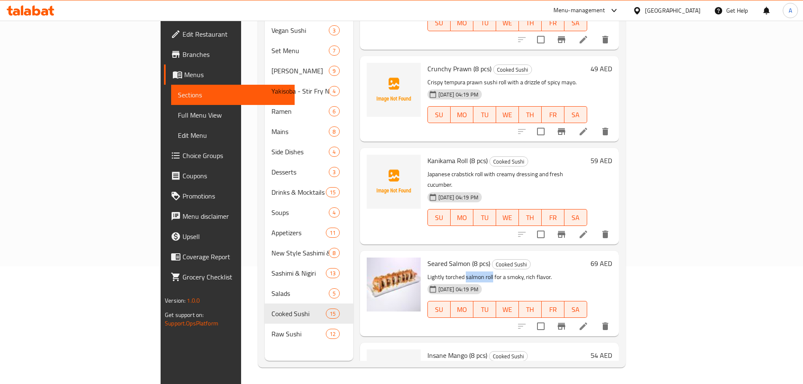
scroll to position [118, 0]
click at [428, 349] on span "Insane Mango (8 pcs)" at bounding box center [458, 355] width 60 height 13
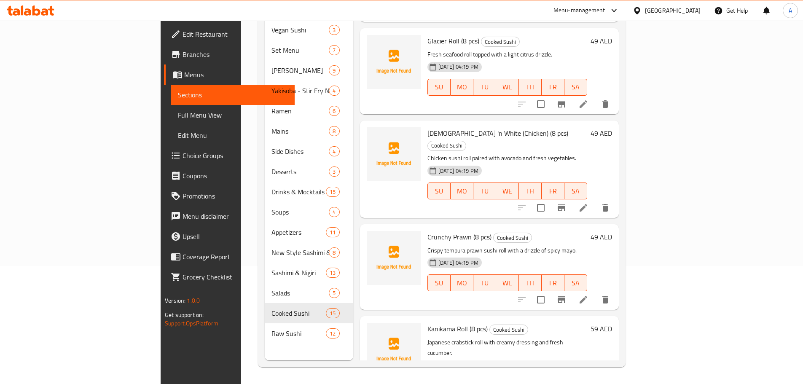
scroll to position [808, 0]
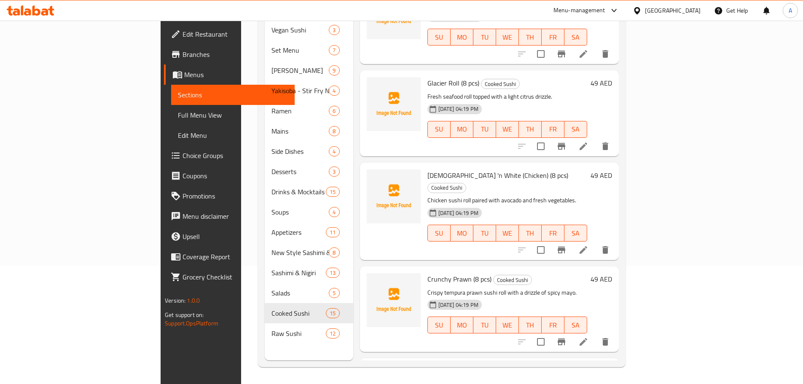
click at [428, 273] on span "Crunchy Prawn (8 pcs)" at bounding box center [460, 279] width 64 height 13
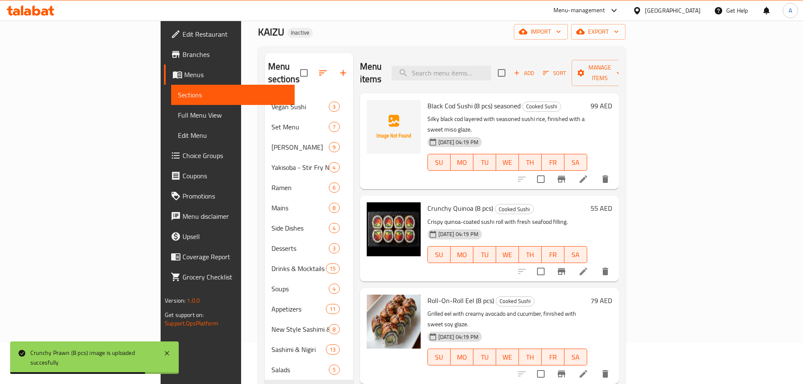
scroll to position [0, 0]
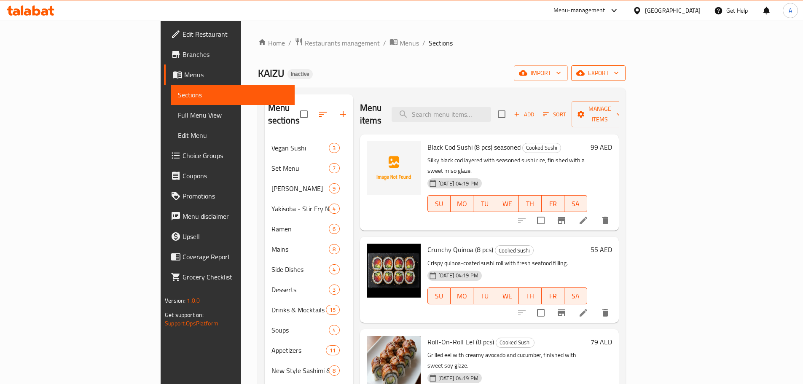
click at [626, 67] on button "export" at bounding box center [598, 73] width 54 height 16
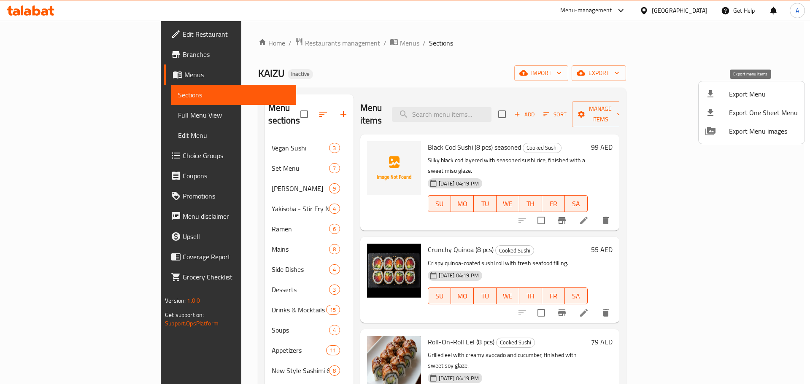
click at [736, 94] on span "Export Menu" at bounding box center [763, 94] width 69 height 10
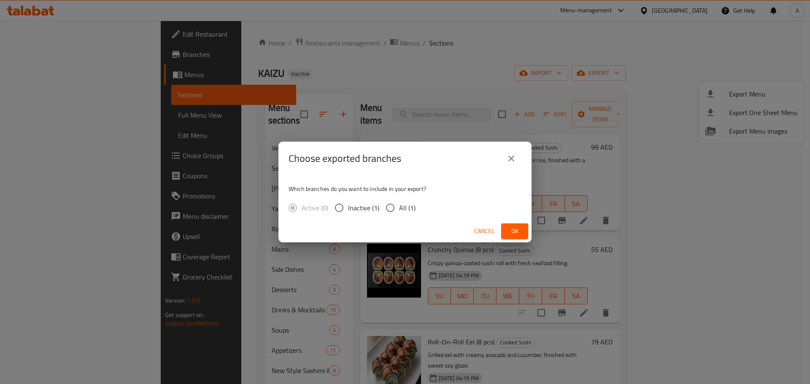
click at [404, 205] on span "All (1)" at bounding box center [407, 208] width 16 height 10
click at [399, 205] on input "All (1)" at bounding box center [390, 208] width 18 height 18
radio input "true"
click at [518, 233] on span "Ok" at bounding box center [514, 231] width 13 height 11
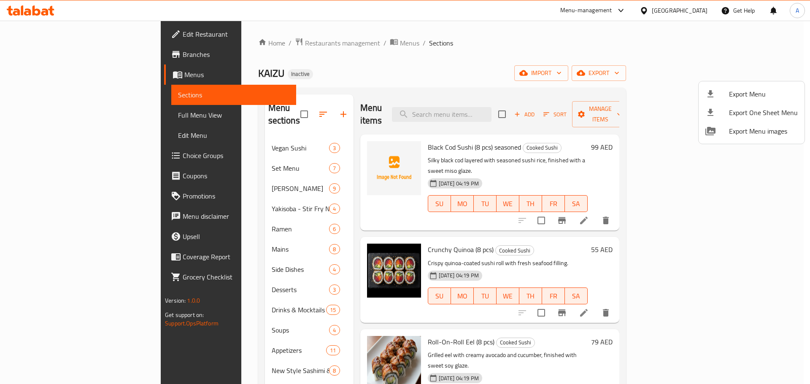
click at [499, 201] on div at bounding box center [405, 192] width 810 height 384
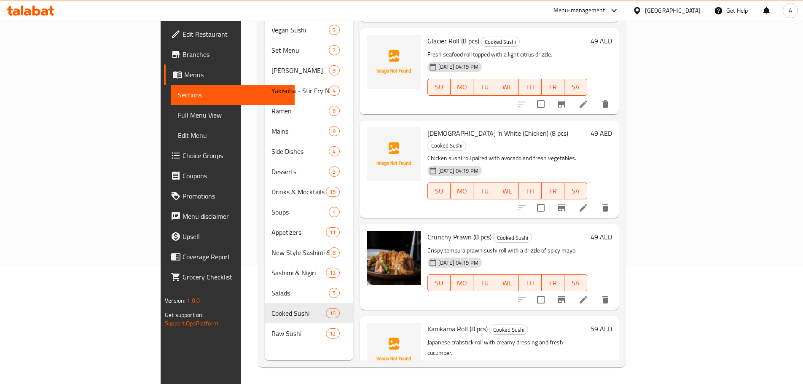
scroll to position [724, 0]
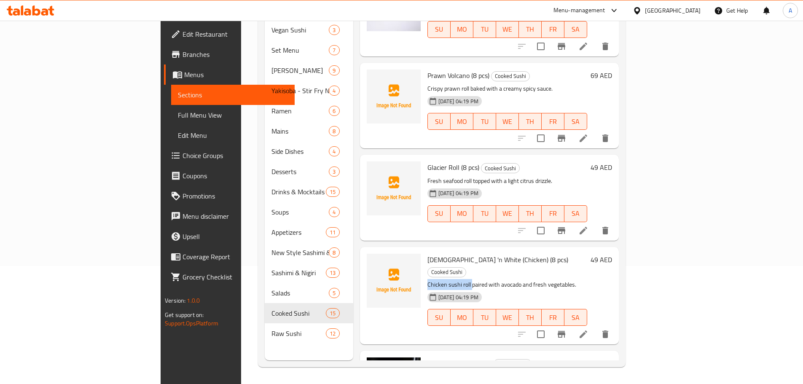
drag, startPoint x: 387, startPoint y: 225, endPoint x: 431, endPoint y: 223, distance: 44.7
click at [431, 250] on div "[DEMOGRAPHIC_DATA] 'n White (Chicken) (8 pcs) Cooked Sushi Chicken sushi roll p…" at bounding box center [507, 295] width 167 height 91
click at [587, 280] on p "Chicken sushi roll paired with avocado and fresh vegetables." at bounding box center [508, 285] width 160 height 11
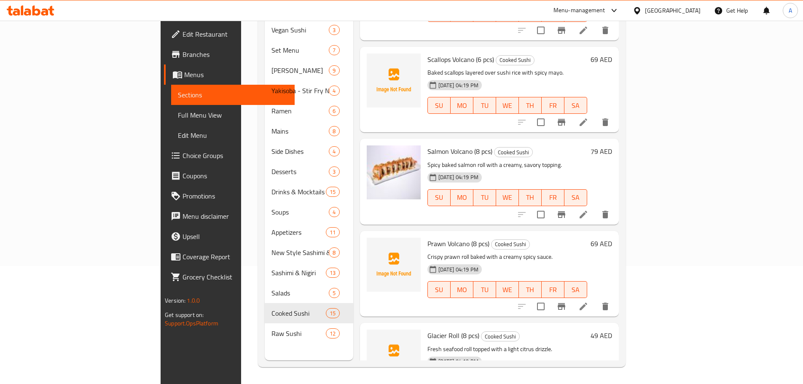
scroll to position [555, 0]
drag, startPoint x: 404, startPoint y: 213, endPoint x: 428, endPoint y: 212, distance: 24.5
click at [428, 252] on p "Crispy prawn roll baked with a creamy spicy sauce." at bounding box center [508, 257] width 160 height 11
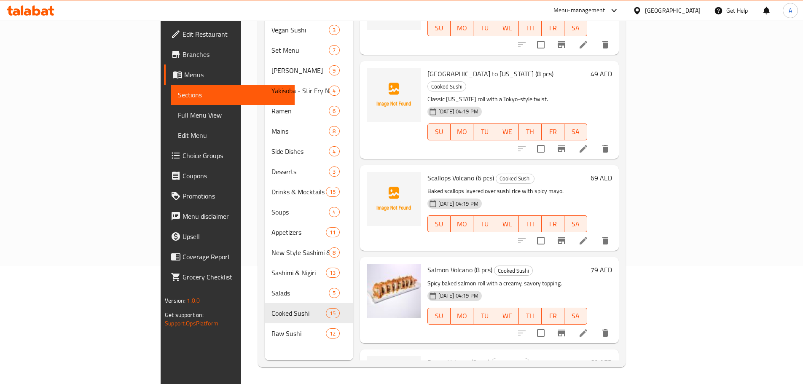
scroll to position [428, 0]
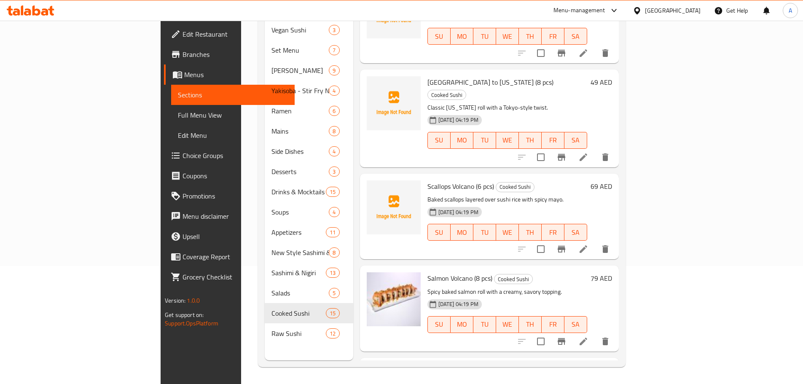
click at [428, 180] on span "Scallops Volcano (6 pcs)" at bounding box center [461, 186] width 67 height 13
click at [428, 194] on p "Baked scallops layered over sushi rice with spicy mayo." at bounding box center [508, 199] width 160 height 11
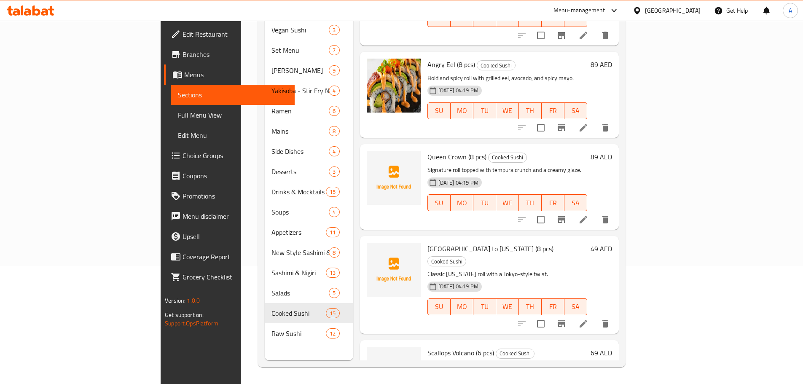
scroll to position [260, 0]
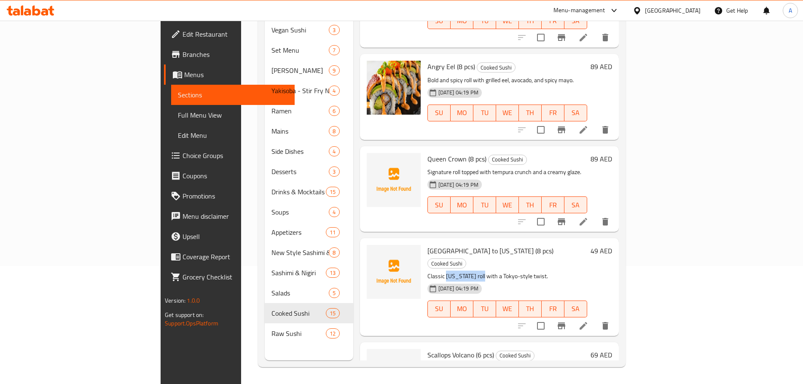
drag, startPoint x: 406, startPoint y: 230, endPoint x: 438, endPoint y: 230, distance: 32.5
click at [438, 271] on p "Classic [US_STATE] roll with a Tokyo-style twist." at bounding box center [508, 276] width 160 height 11
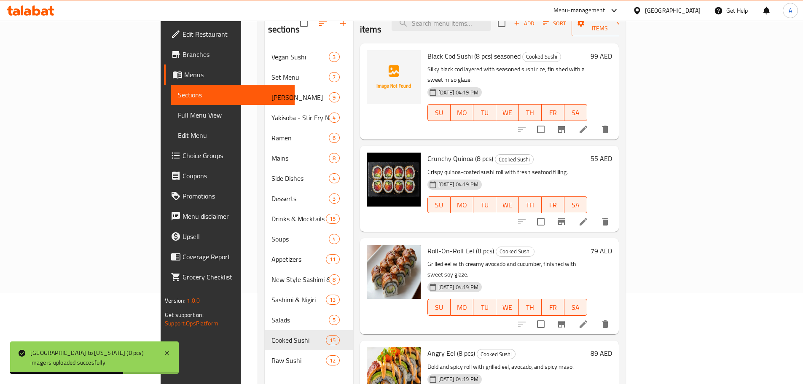
scroll to position [76, 0]
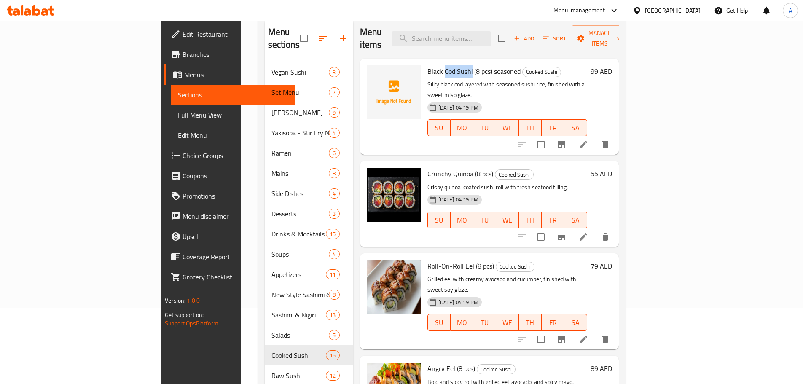
drag, startPoint x: 405, startPoint y: 57, endPoint x: 431, endPoint y: 59, distance: 26.7
click at [431, 65] on span "Black Cod Sushi (8 pcs) seasoned" at bounding box center [474, 71] width 93 height 13
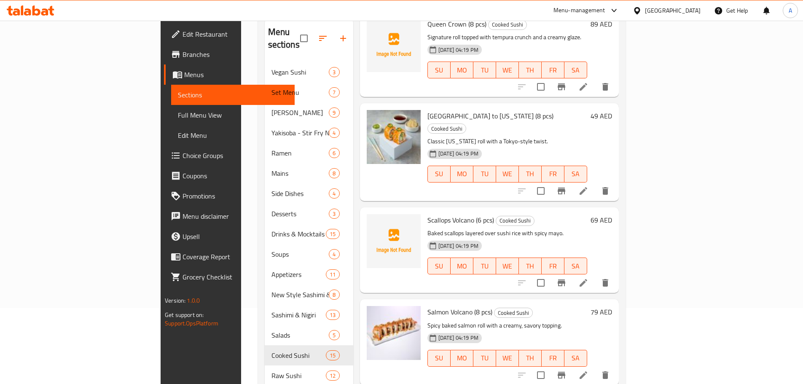
scroll to position [548, 0]
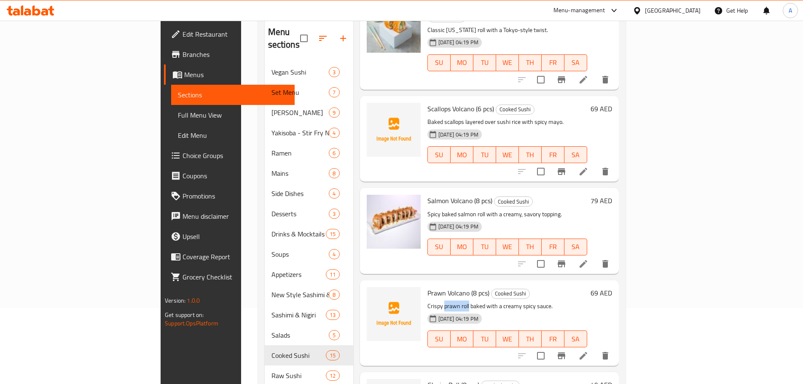
drag, startPoint x: 404, startPoint y: 261, endPoint x: 429, endPoint y: 258, distance: 25.9
click at [429, 301] on p "Crispy prawn roll baked with a creamy spicy sauce." at bounding box center [508, 306] width 160 height 11
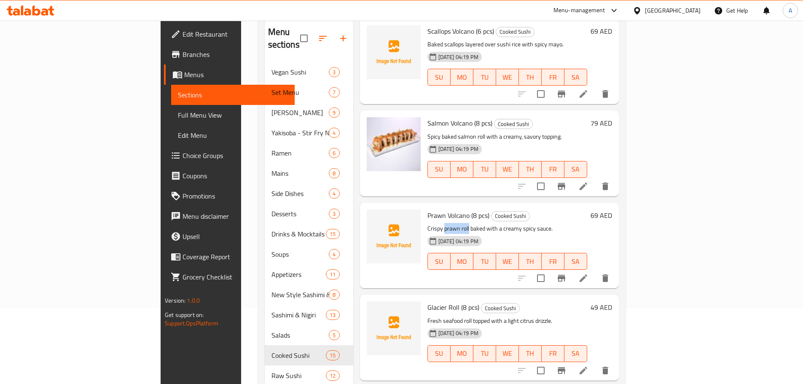
scroll to position [633, 0]
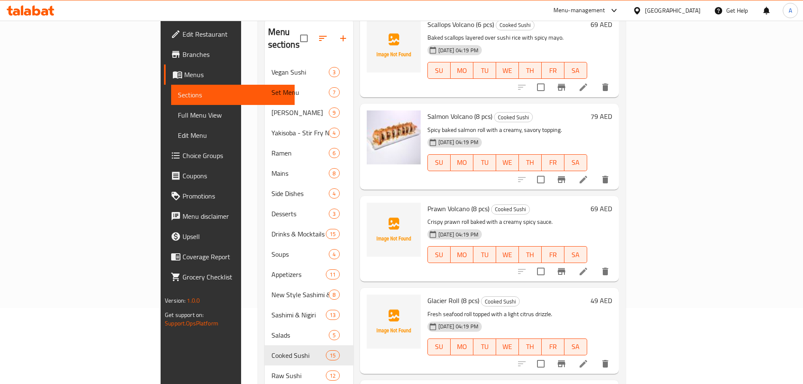
click at [428, 294] on span "Glacier Roll (8 pcs)" at bounding box center [454, 300] width 52 height 13
click at [382, 291] on div at bounding box center [394, 330] width 61 height 79
drag, startPoint x: 386, startPoint y: 255, endPoint x: 418, endPoint y: 255, distance: 32.1
click at [424, 291] on div "Glacier Roll (8 pcs) Cooked Sushi Fresh seafood roll topped with a light citrus…" at bounding box center [507, 330] width 167 height 79
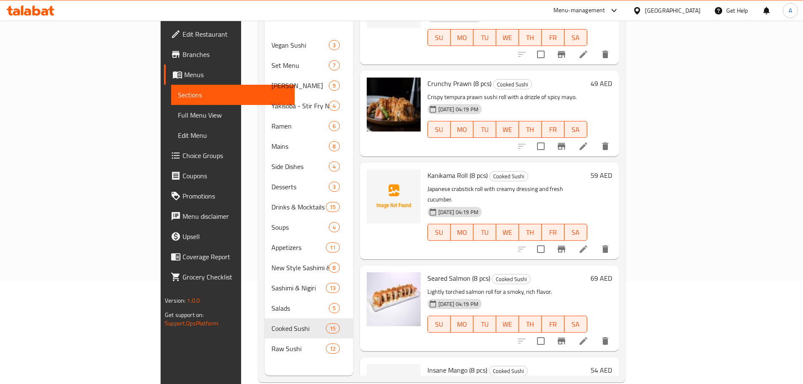
scroll to position [118, 0]
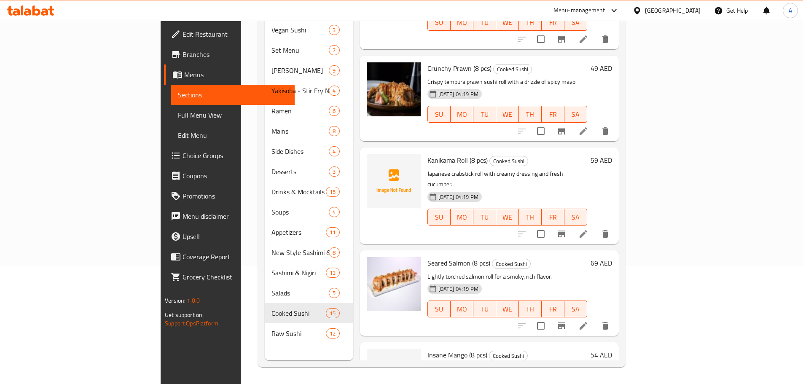
click at [428, 349] on span "Insane Mango (8 pcs)" at bounding box center [458, 355] width 60 height 13
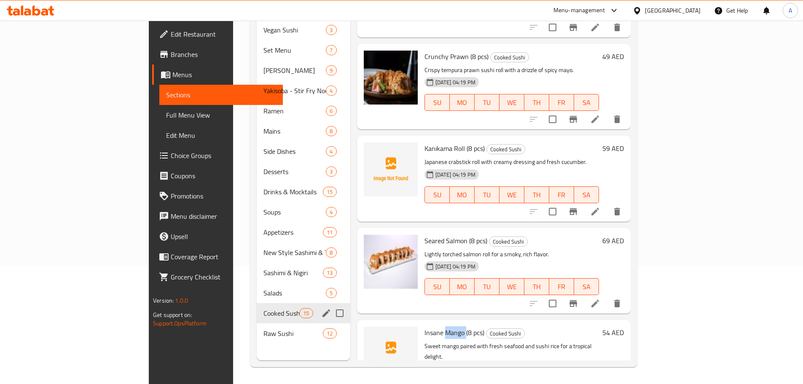
click at [257, 323] on div "Raw Sushi 12" at bounding box center [304, 333] width 94 height 20
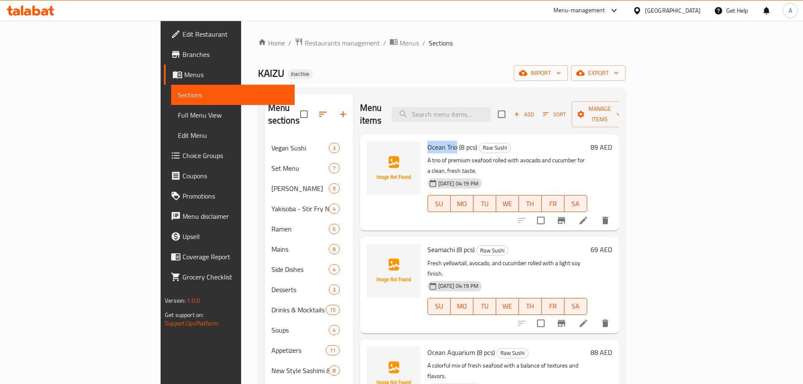
drag, startPoint x: 388, startPoint y: 133, endPoint x: 415, endPoint y: 134, distance: 27.0
click at [428, 141] on span "Ocean Trio (8 pcs)" at bounding box center [453, 147] width 50 height 13
click at [428, 243] on span "Seamachi (8 pcs)" at bounding box center [451, 249] width 47 height 13
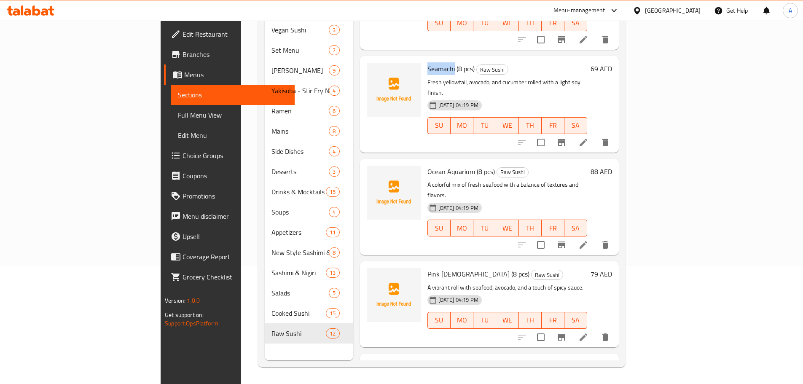
scroll to position [169, 0]
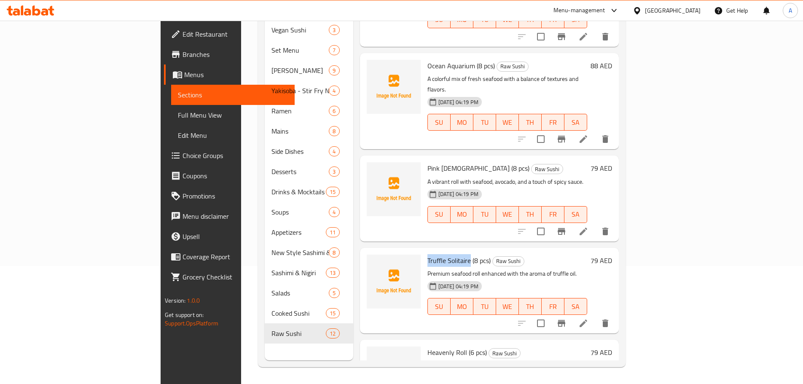
drag, startPoint x: 387, startPoint y: 213, endPoint x: 428, endPoint y: 213, distance: 41.7
click at [428, 251] on div "Truffle Solitaire (8 pcs) Raw Sushi Premium seafood roll enhanced with the arom…" at bounding box center [507, 290] width 167 height 79
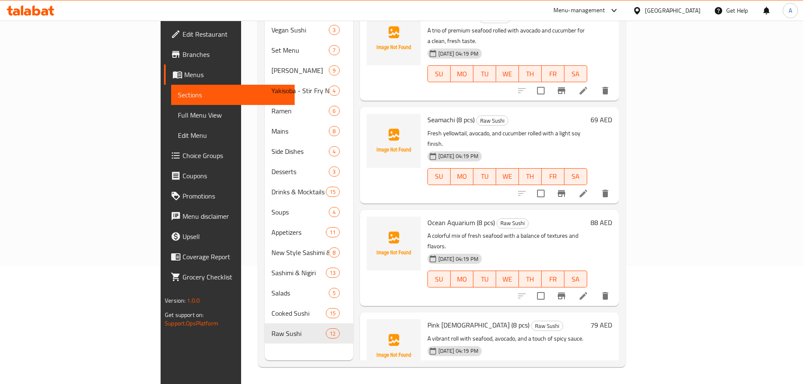
scroll to position [0, 0]
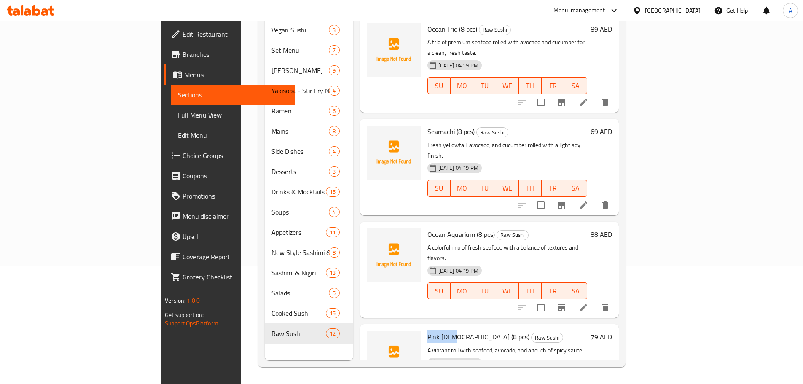
drag, startPoint x: 389, startPoint y: 289, endPoint x: 415, endPoint y: 292, distance: 26.3
click at [428, 331] on span "Pink [DEMOGRAPHIC_DATA] (8 pcs)" at bounding box center [479, 337] width 102 height 13
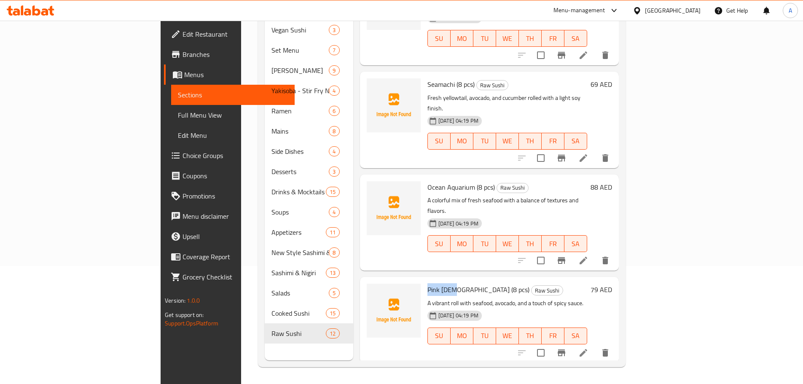
scroll to position [169, 0]
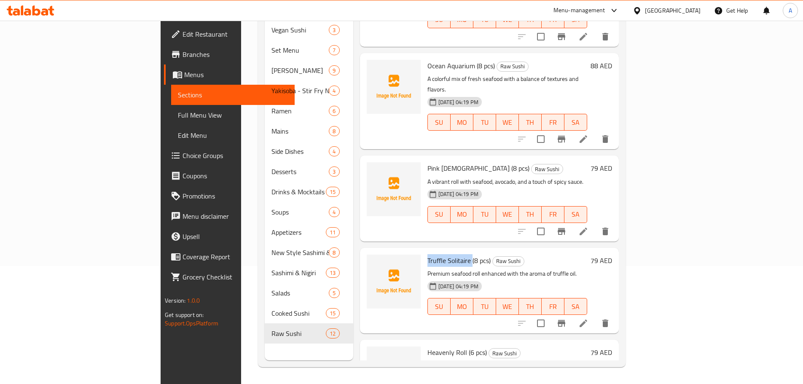
drag, startPoint x: 386, startPoint y: 215, endPoint x: 431, endPoint y: 215, distance: 45.1
click at [431, 251] on div "Truffle Solitaire (8 pcs) Raw Sushi Premium seafood roll enhanced with the arom…" at bounding box center [507, 290] width 167 height 79
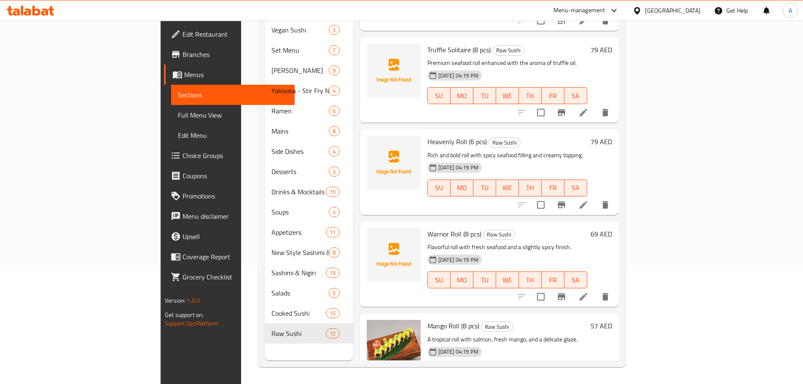
click at [428, 320] on span "Mango Roll (8 pcs)" at bounding box center [454, 326] width 52 height 13
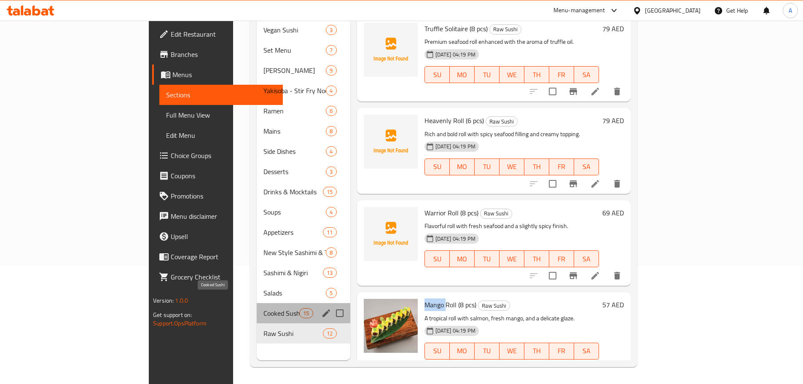
click at [264, 308] on span "Cooked Sushi" at bounding box center [282, 313] width 36 height 10
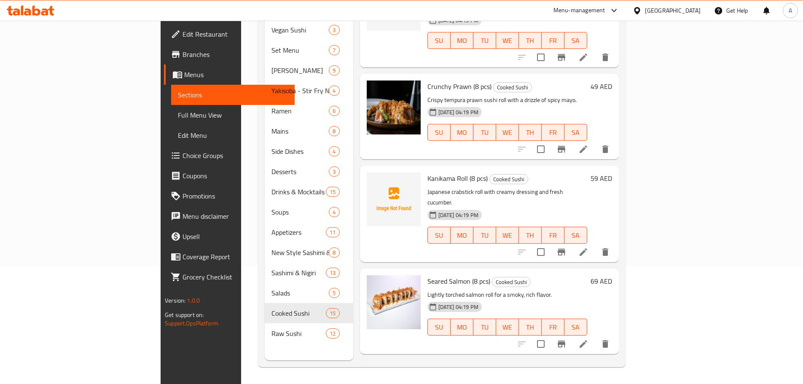
scroll to position [1019, 0]
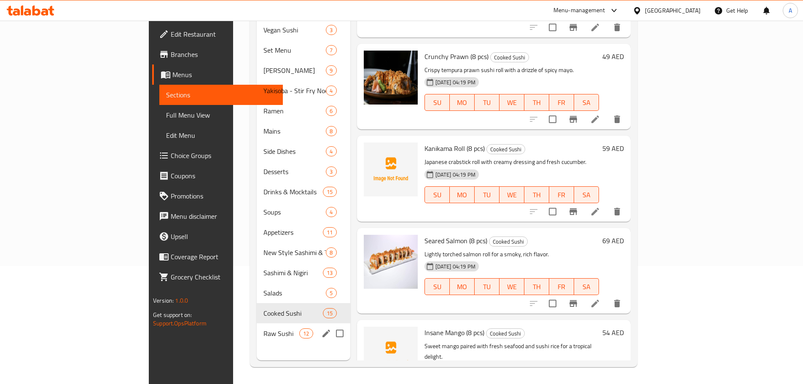
click at [257, 327] on div "Raw Sushi 12" at bounding box center [304, 333] width 94 height 20
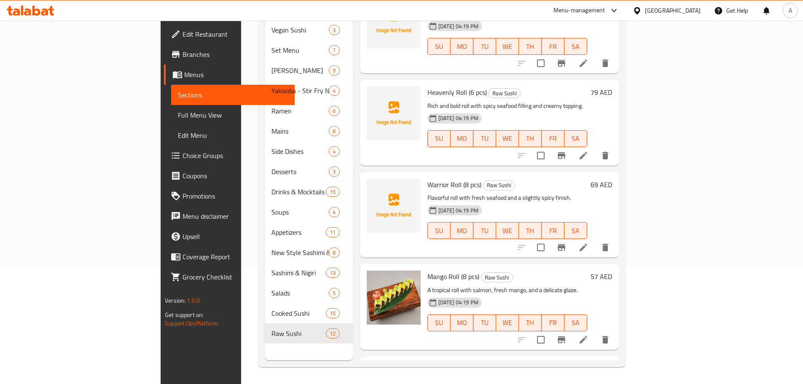
scroll to position [531, 0]
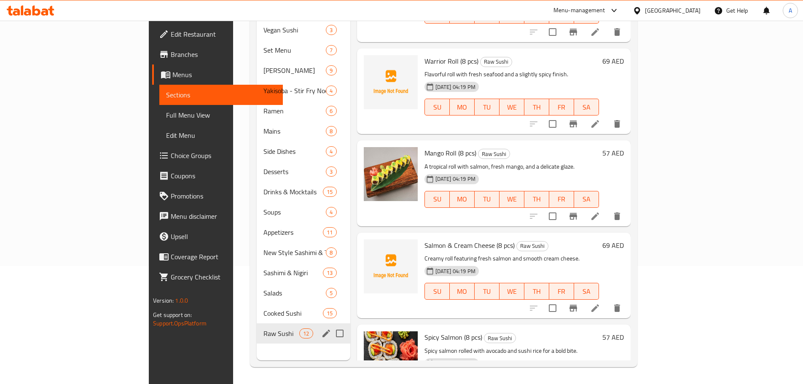
click at [264, 308] on span "Cooked Sushi" at bounding box center [293, 313] width 59 height 10
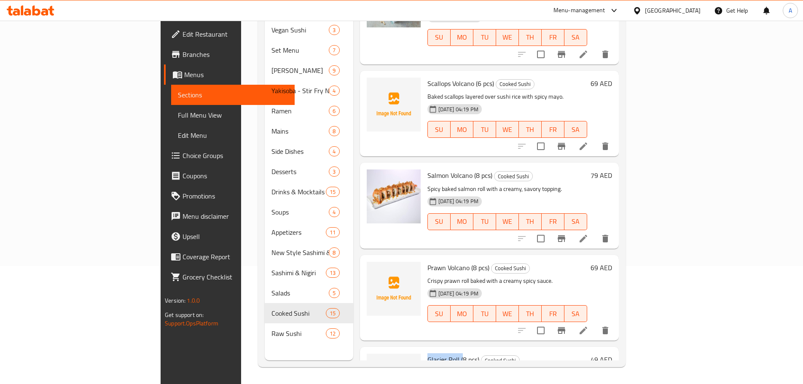
drag, startPoint x: 386, startPoint y: 312, endPoint x: 421, endPoint y: 315, distance: 35.1
click at [424, 350] on div "Glacier Roll (8 pcs) Cooked Sushi Fresh seafood roll topped with a light citrus…" at bounding box center [507, 389] width 167 height 79
drag, startPoint x: 387, startPoint y: 222, endPoint x: 429, endPoint y: 223, distance: 42.2
click at [429, 261] on span "Prawn Volcano (8 pcs)" at bounding box center [459, 267] width 62 height 13
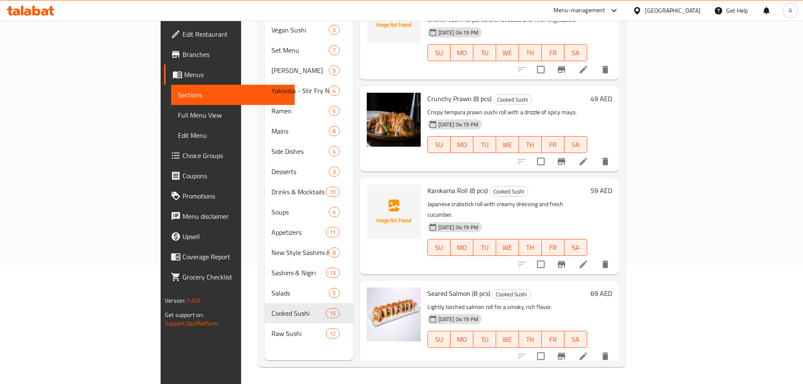
scroll to position [1019, 0]
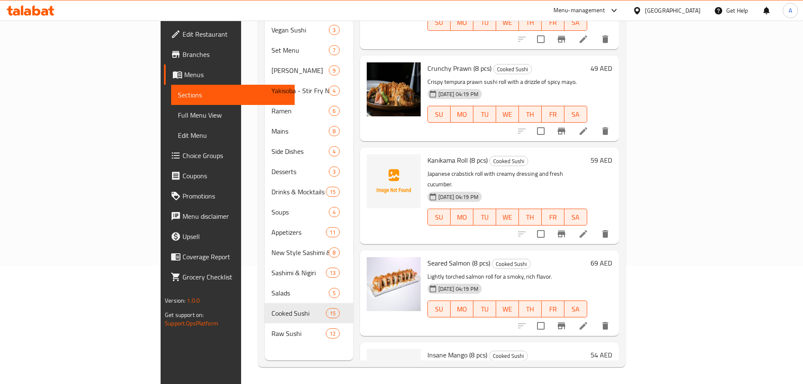
click at [428, 154] on span "Kanikama Roll (8 pcs)" at bounding box center [458, 160] width 60 height 13
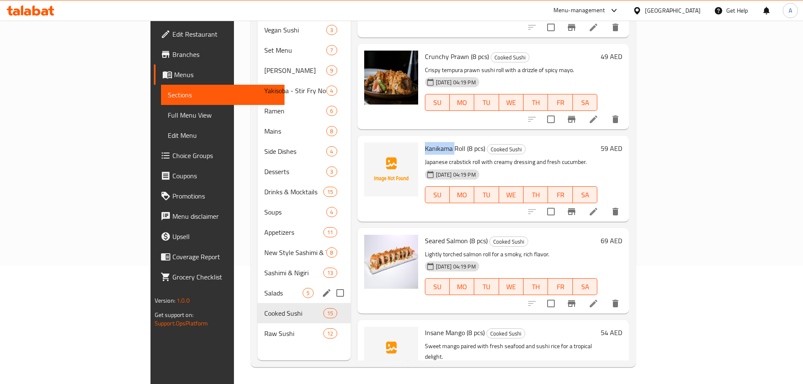
drag, startPoint x: 231, startPoint y: 288, endPoint x: 237, endPoint y: 288, distance: 5.5
click at [258, 288] on div "Salads 5" at bounding box center [304, 293] width 93 height 20
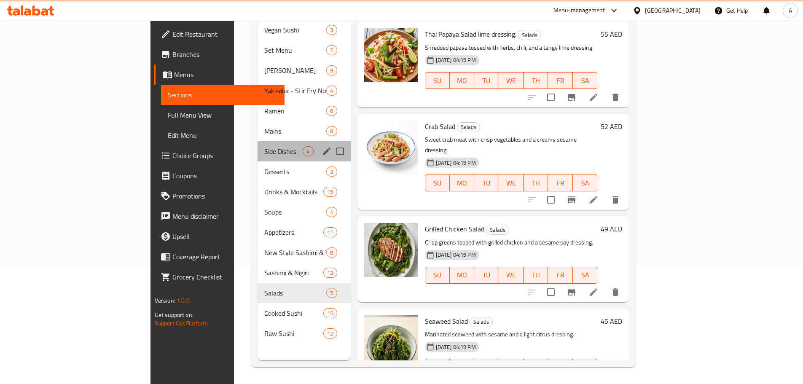
click at [258, 141] on div "Side Dishes 4" at bounding box center [304, 151] width 93 height 20
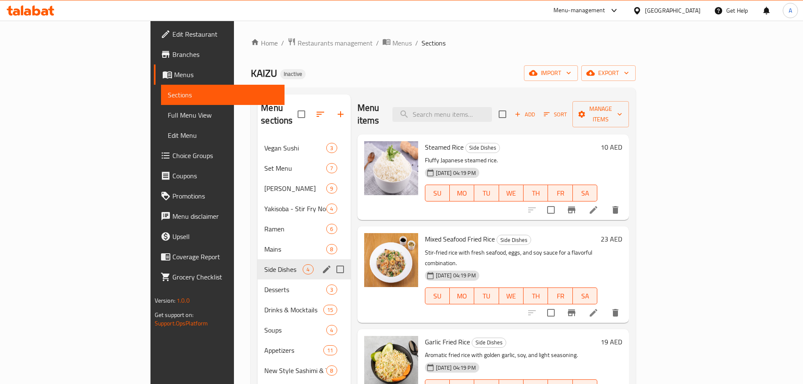
click at [264, 264] on span "Side Dishes" at bounding box center [283, 269] width 38 height 10
click at [258, 239] on div "Mains 8" at bounding box center [304, 249] width 93 height 20
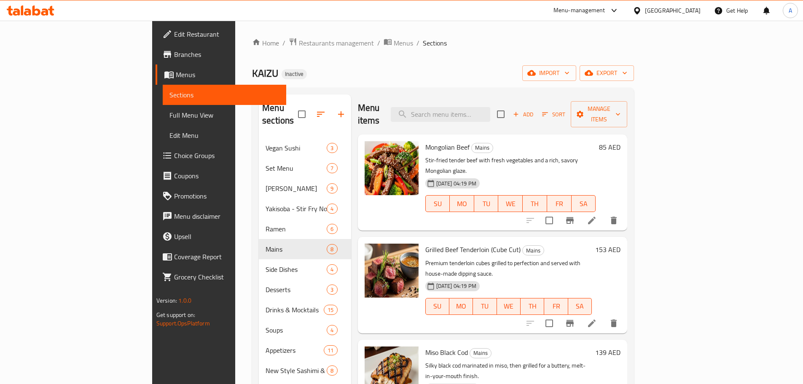
click at [259, 118] on div "Menu sections" at bounding box center [305, 114] width 92 height 40
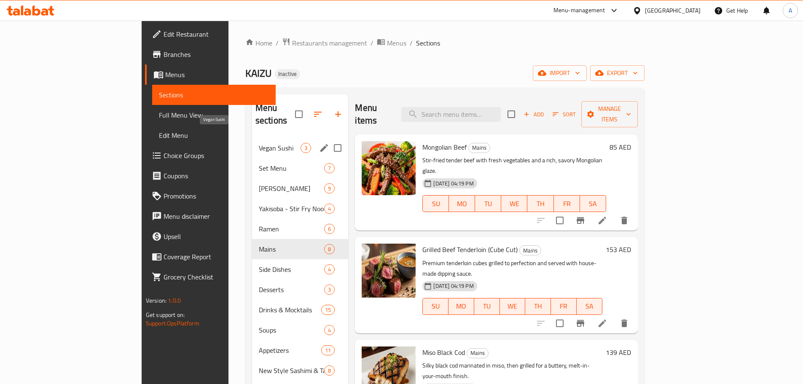
click at [259, 143] on span "Vegan Sushi" at bounding box center [280, 148] width 42 height 10
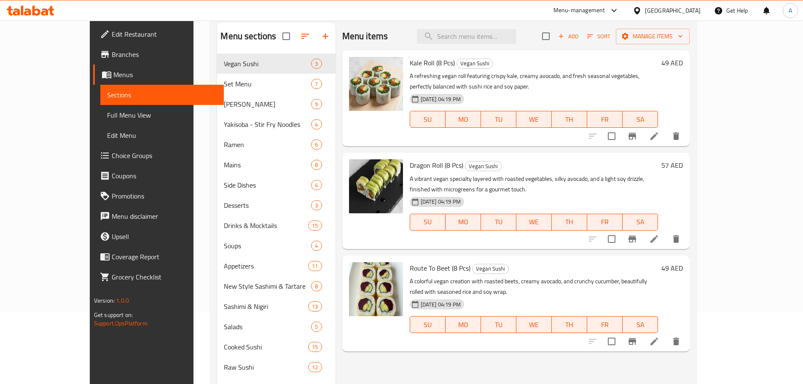
scroll to position [118, 0]
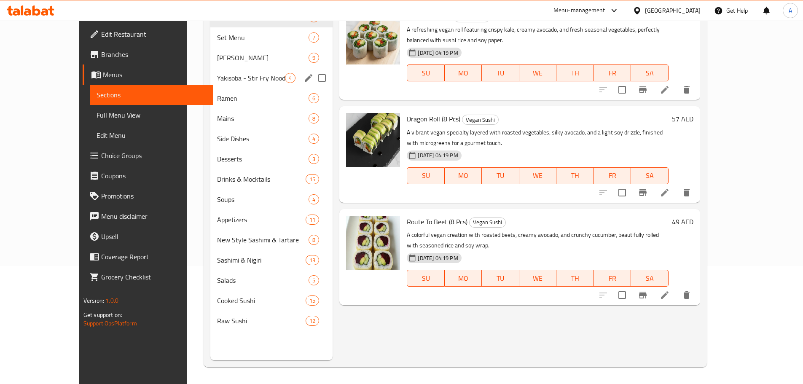
click at [217, 53] on span "[PERSON_NAME]" at bounding box center [263, 58] width 92 height 10
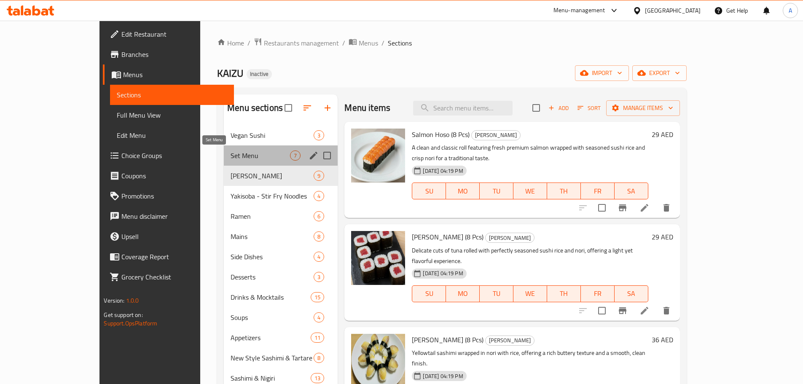
click at [231, 158] on span "Set Menu" at bounding box center [260, 156] width 59 height 10
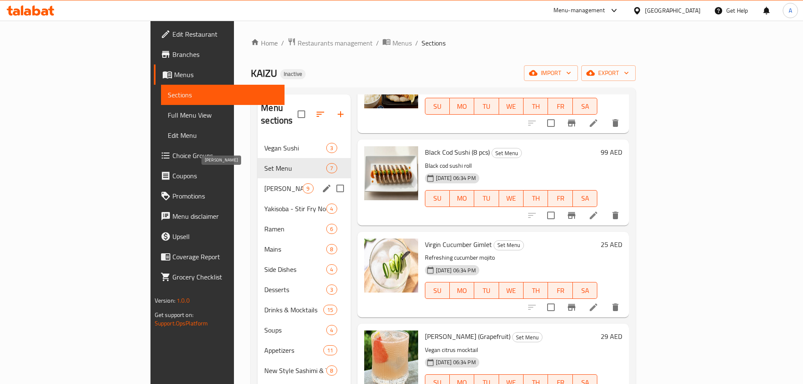
click at [264, 183] on span "[PERSON_NAME]" at bounding box center [283, 188] width 38 height 10
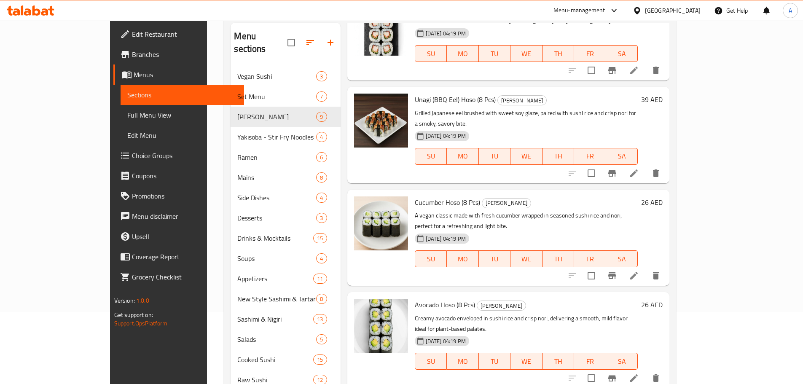
scroll to position [118, 0]
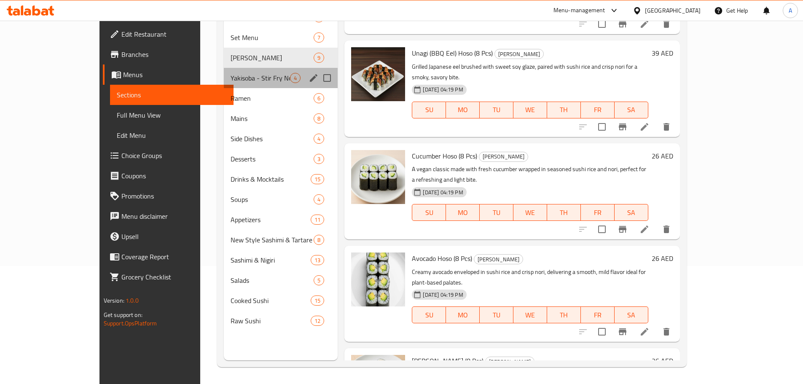
click at [224, 86] on div "Yakisoba - Stir Fry Noodles 4" at bounding box center [281, 78] width 114 height 20
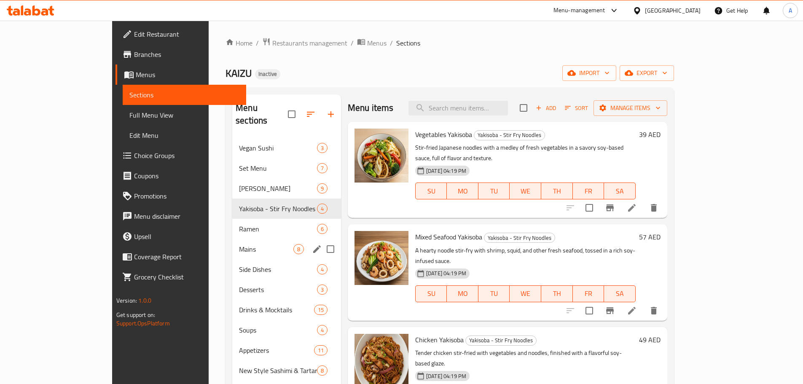
click at [239, 224] on span "Ramen" at bounding box center [278, 229] width 78 height 10
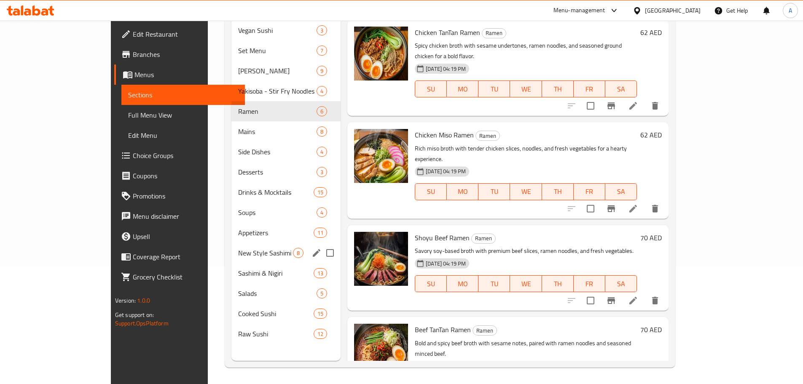
scroll to position [118, 0]
click at [238, 126] on span "Mains" at bounding box center [277, 131] width 78 height 10
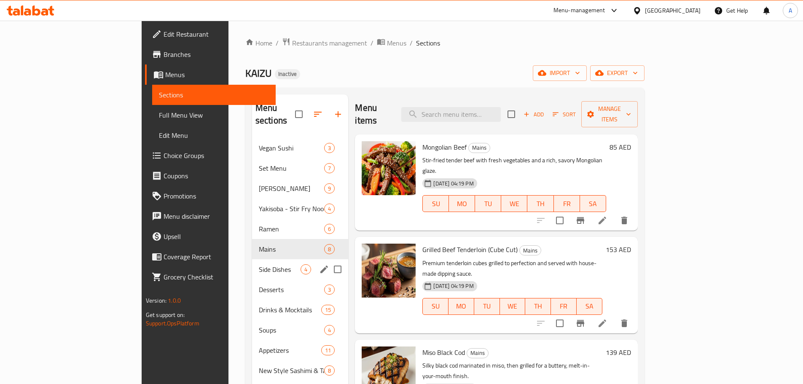
click at [252, 264] on div "Side Dishes 4" at bounding box center [300, 269] width 97 height 20
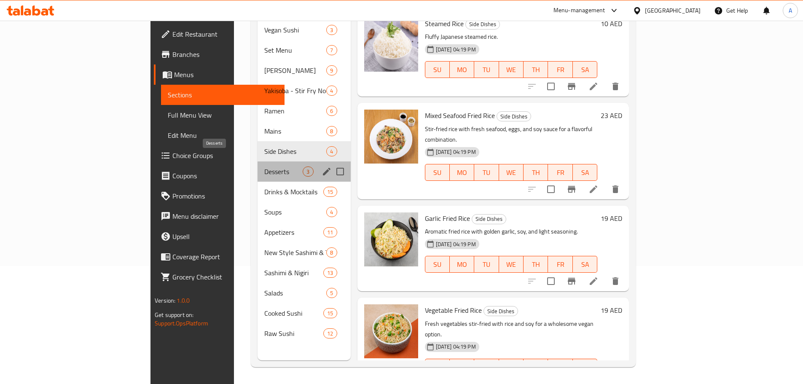
click at [264, 167] on span "Desserts" at bounding box center [283, 172] width 38 height 10
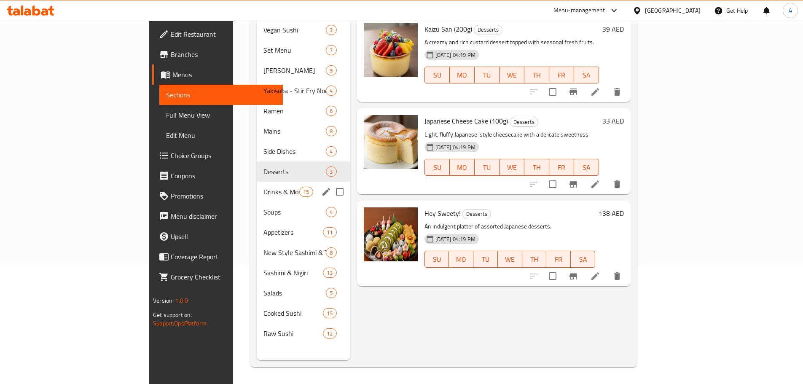
click at [264, 187] on span "Drinks & Mocktails" at bounding box center [282, 192] width 36 height 10
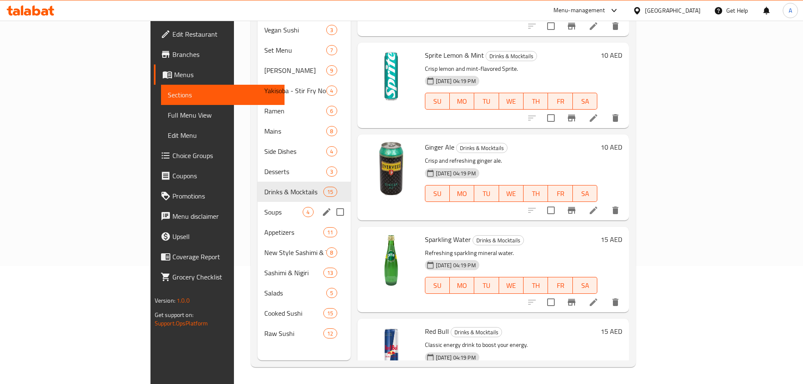
click at [258, 202] on div "Soups 4" at bounding box center [304, 212] width 93 height 20
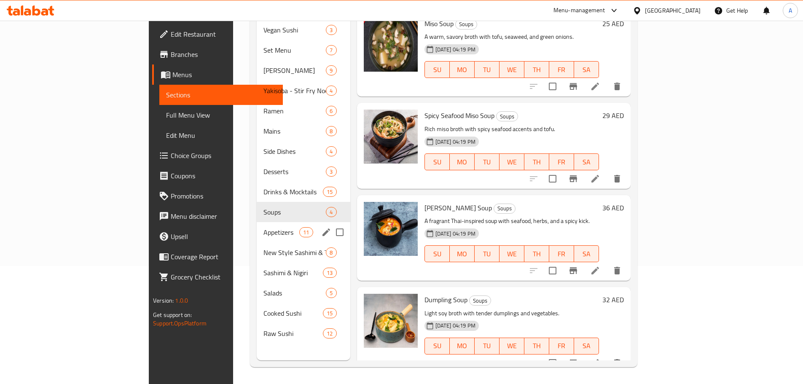
click at [264, 227] on span "Appetizers" at bounding box center [282, 232] width 36 height 10
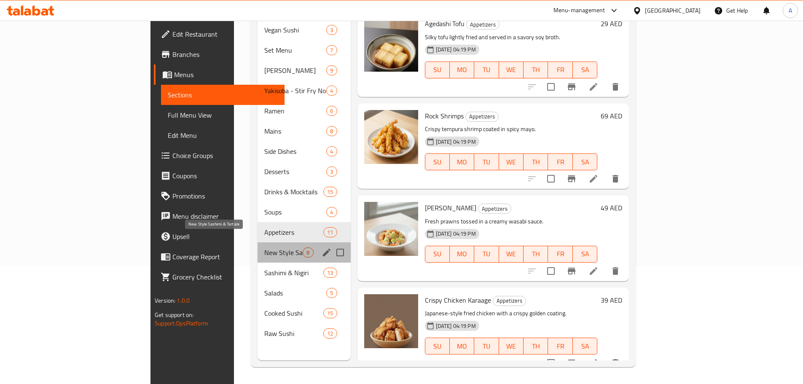
click at [264, 248] on span "New Style Sashimi & Tartare" at bounding box center [283, 253] width 38 height 10
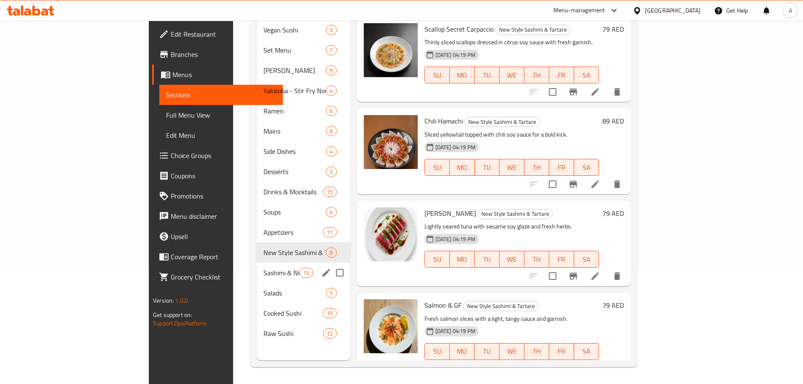
click at [257, 266] on div "Sashimi & Nigiri 13" at bounding box center [304, 273] width 94 height 20
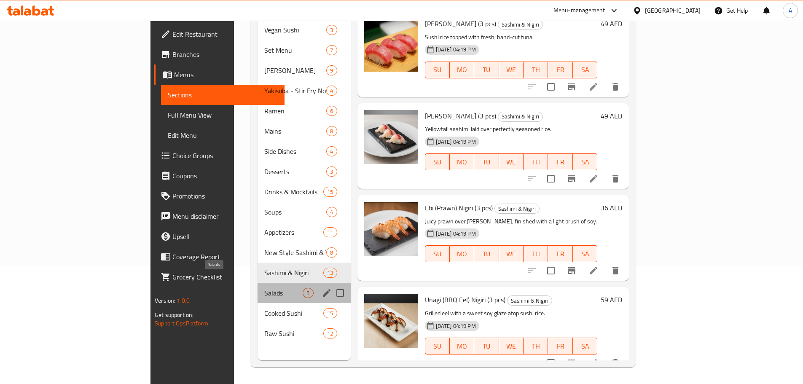
click at [264, 288] on span "Salads" at bounding box center [283, 293] width 38 height 10
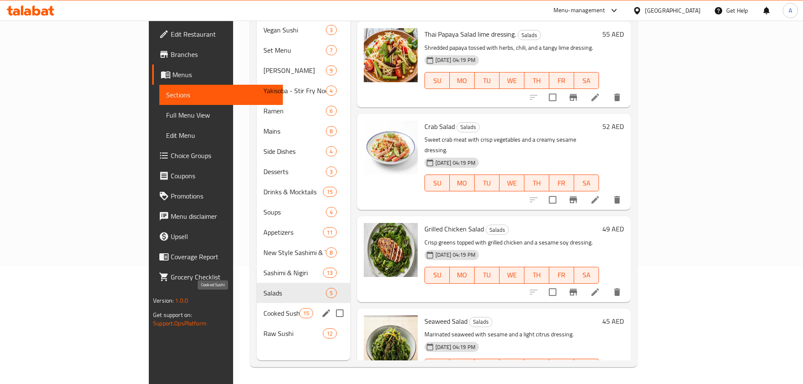
click at [257, 308] on div "Cooked Sushi 15" at bounding box center [304, 313] width 94 height 20
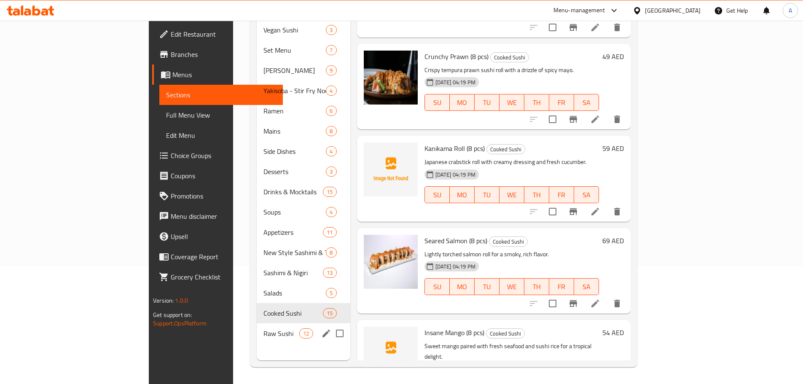
click at [264, 329] on span "Raw Sushi" at bounding box center [282, 334] width 36 height 10
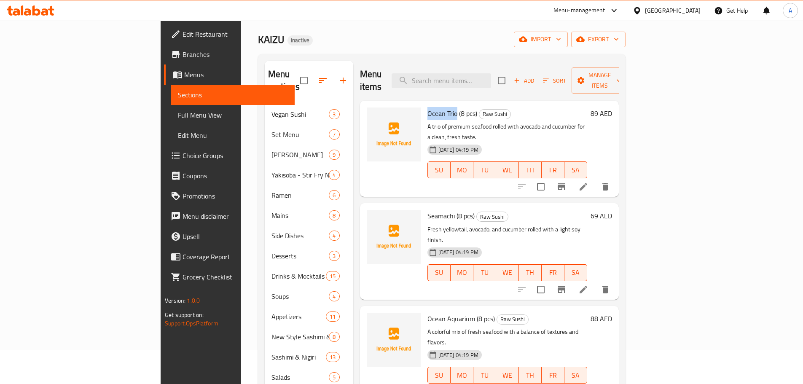
drag, startPoint x: 386, startPoint y: 102, endPoint x: 417, endPoint y: 101, distance: 31.7
click at [424, 104] on div "Ocean Trio (8 pcs) Raw Sushi A trio of premium seafood rolled with avocado and …" at bounding box center [507, 148] width 167 height 89
click at [573, 210] on h6 "Seamachi (8 pcs) Raw Sushi" at bounding box center [508, 216] width 160 height 12
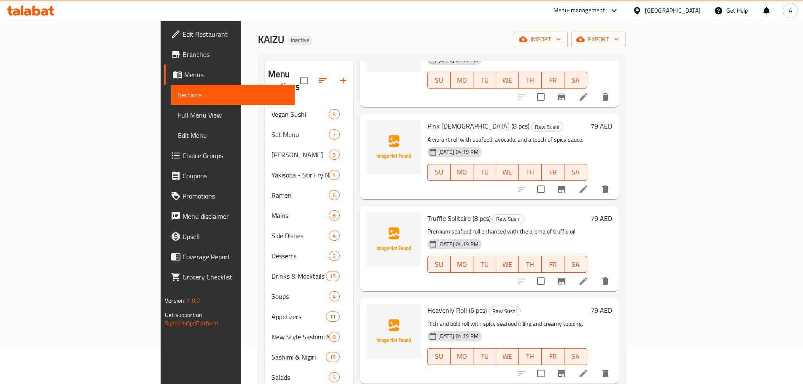
click at [428, 212] on span "Truffle Solitaire (8 pcs)" at bounding box center [459, 218] width 63 height 13
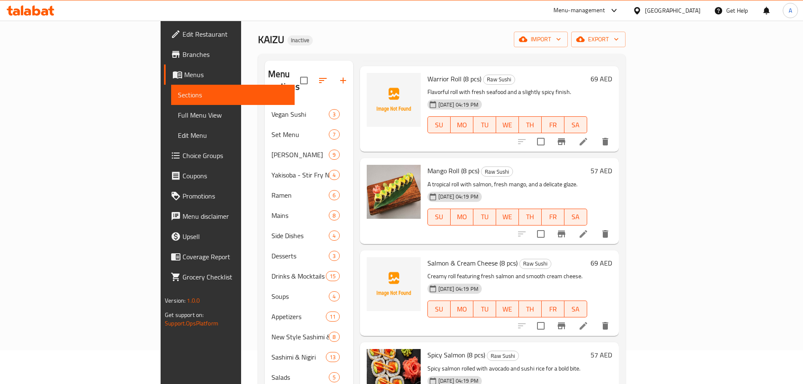
scroll to position [633, 0]
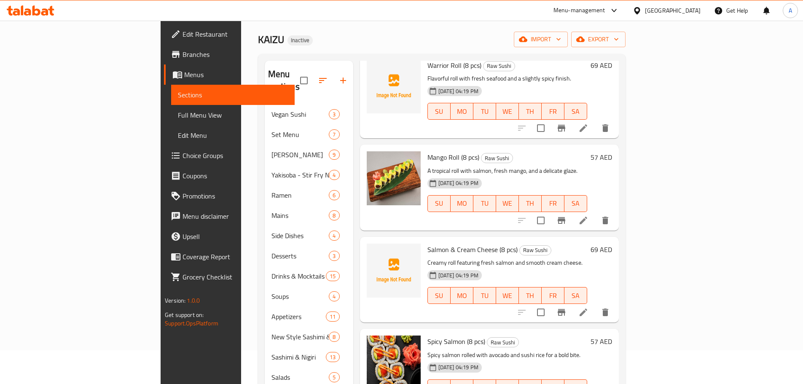
click at [428, 243] on span "Salmon & Cream Cheese (8 pcs)" at bounding box center [473, 249] width 90 height 13
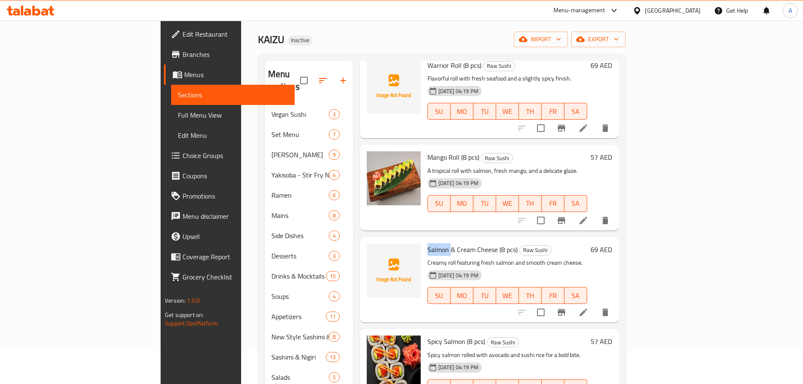
click at [428, 243] on span "Salmon & Cream Cheese (8 pcs)" at bounding box center [473, 249] width 90 height 13
drag, startPoint x: 386, startPoint y: 205, endPoint x: 456, endPoint y: 200, distance: 70.6
click at [456, 240] on div "Salmon & Cream Cheese (8 pcs) Raw Sushi Creamy roll featuring fresh salmon and …" at bounding box center [507, 279] width 167 height 79
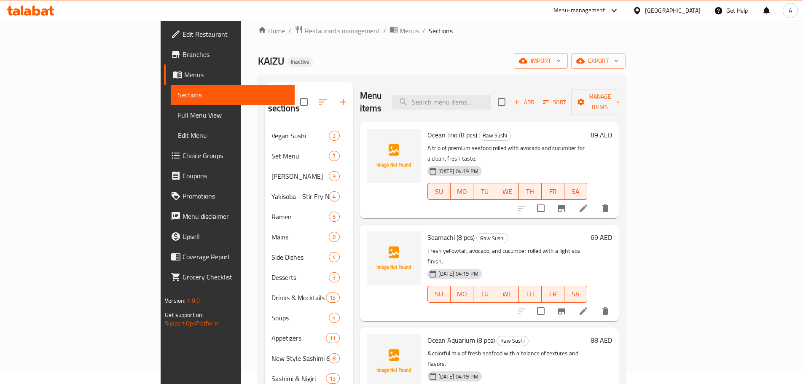
scroll to position [0, 0]
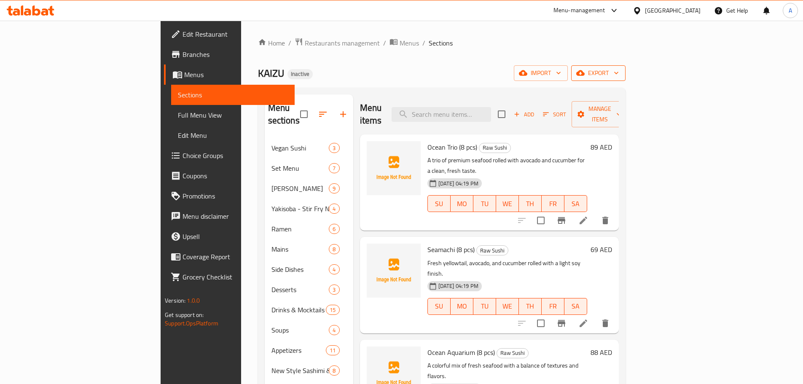
click at [619, 73] on span "export" at bounding box center [598, 73] width 41 height 11
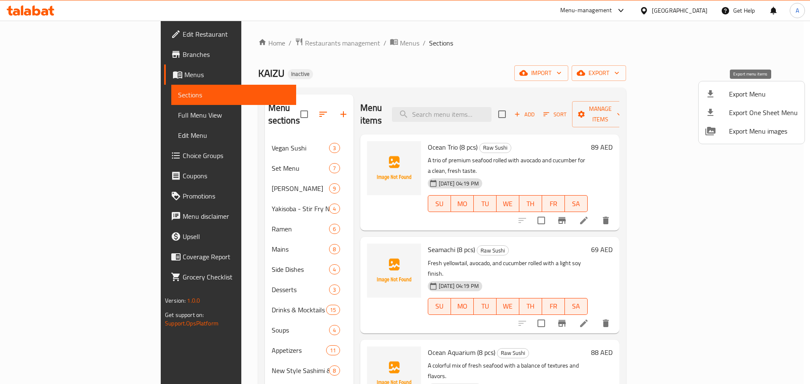
click at [737, 92] on span "Export Menu" at bounding box center [763, 94] width 69 height 10
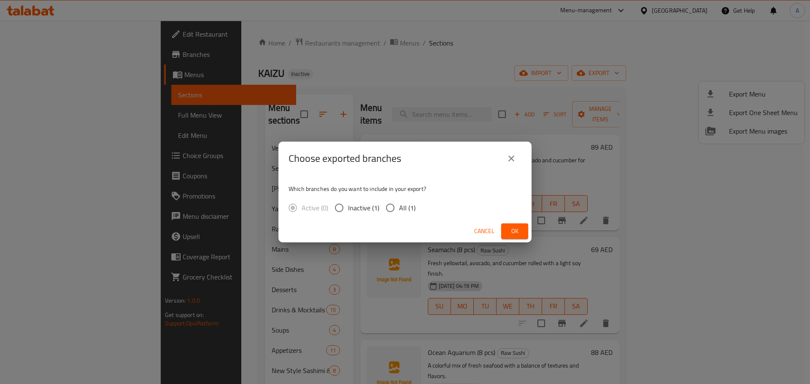
click at [400, 207] on span "All (1)" at bounding box center [407, 208] width 16 height 10
click at [399, 207] on input "All (1)" at bounding box center [390, 208] width 18 height 18
radio input "true"
click at [517, 232] on span "Ok" at bounding box center [514, 231] width 13 height 11
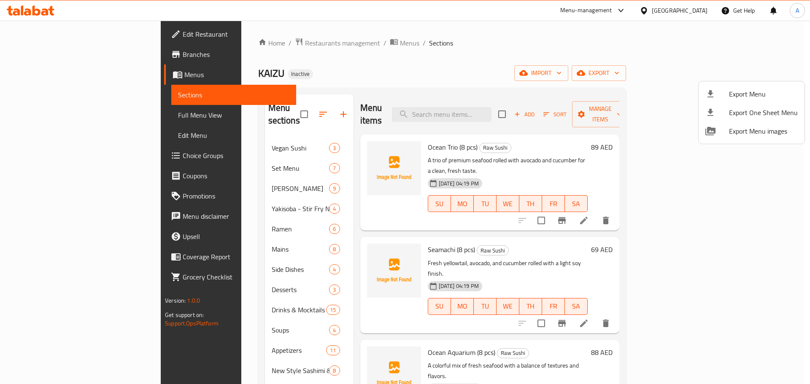
click at [65, 115] on div at bounding box center [405, 192] width 810 height 384
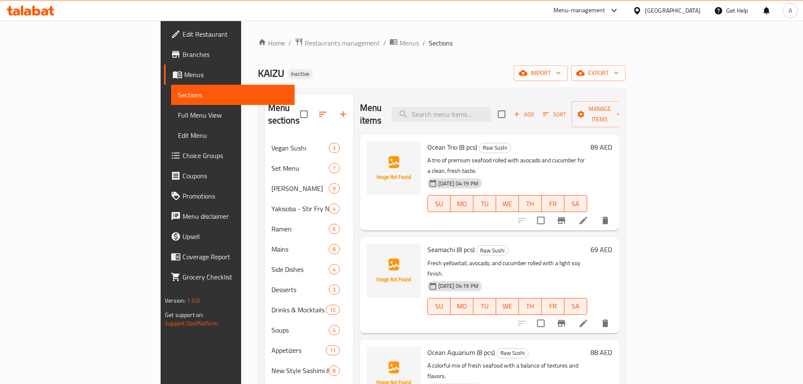
click at [178, 118] on span "Full Menu View" at bounding box center [233, 115] width 110 height 10
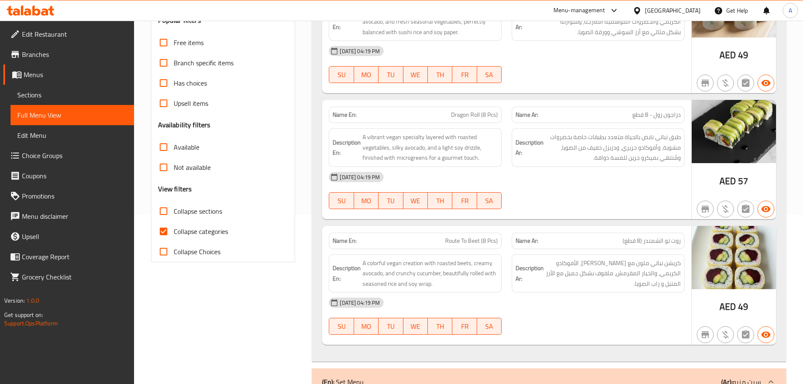
scroll to position [253, 0]
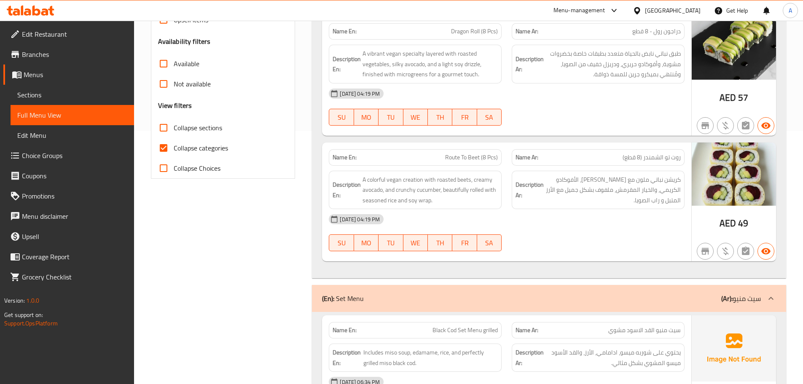
click at [188, 140] on label "Collapse categories" at bounding box center [190, 148] width 75 height 20
click at [174, 140] on input "Collapse categories" at bounding box center [163, 148] width 20 height 20
checkbox input "false"
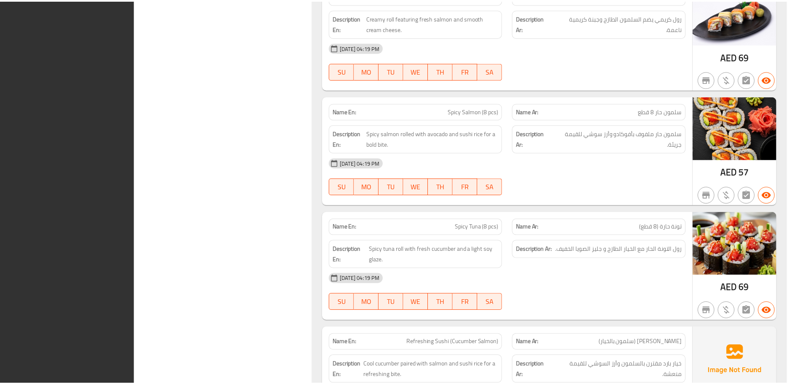
scroll to position [15015, 0]
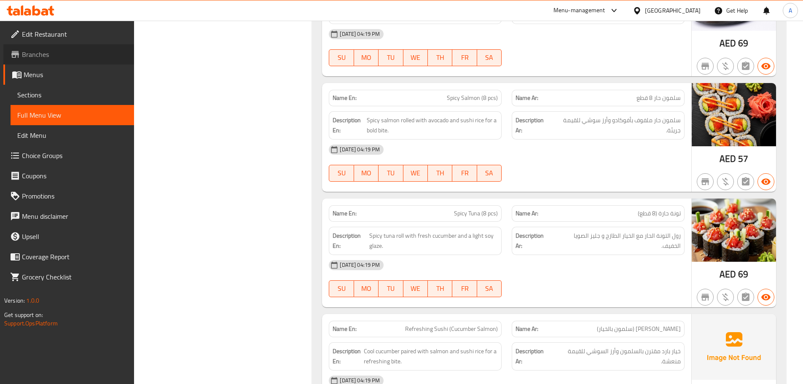
click at [72, 54] on span "Branches" at bounding box center [74, 54] width 105 height 10
